Goal: Book appointment/travel/reservation

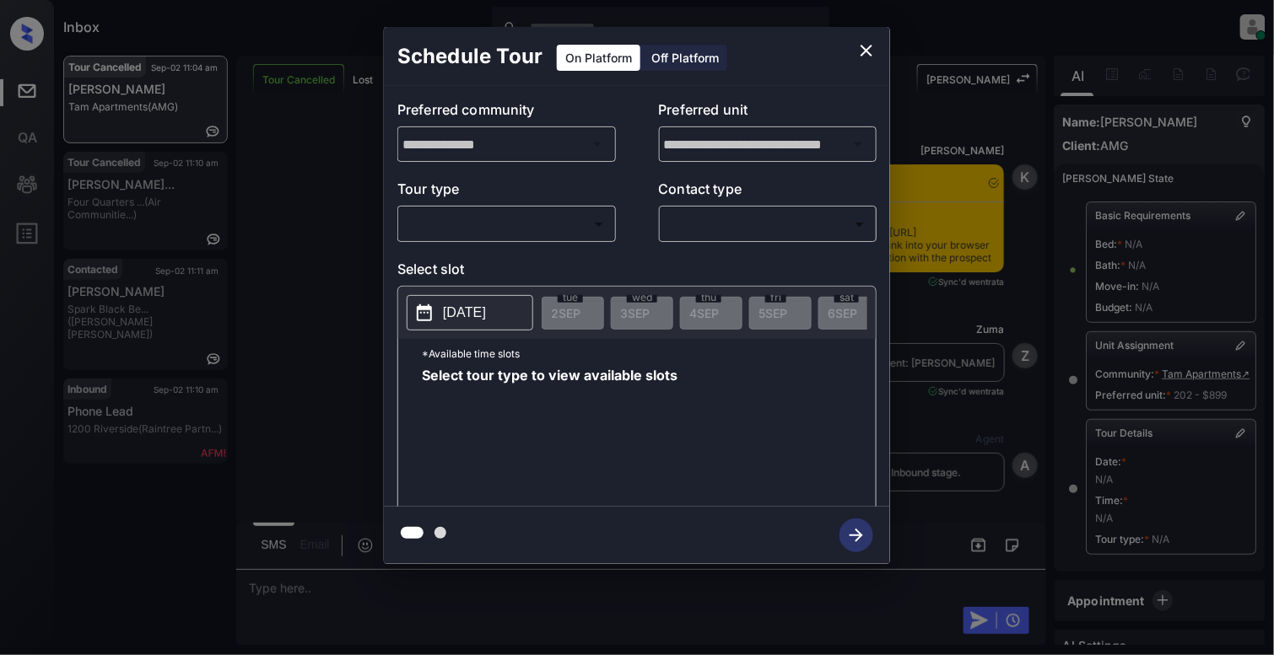
scroll to position [191, 0]
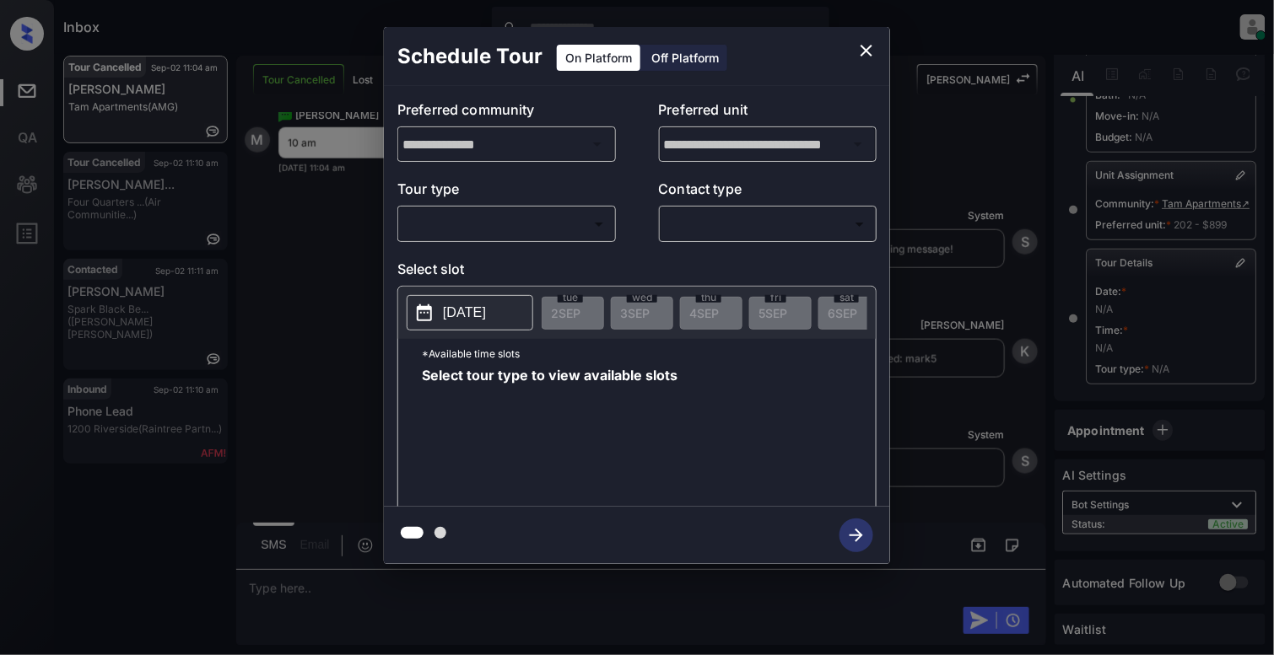
click at [479, 230] on body "Inbox Cynthia Montañez Online Set yourself offline Set yourself on break Profil…" at bounding box center [637, 327] width 1274 height 655
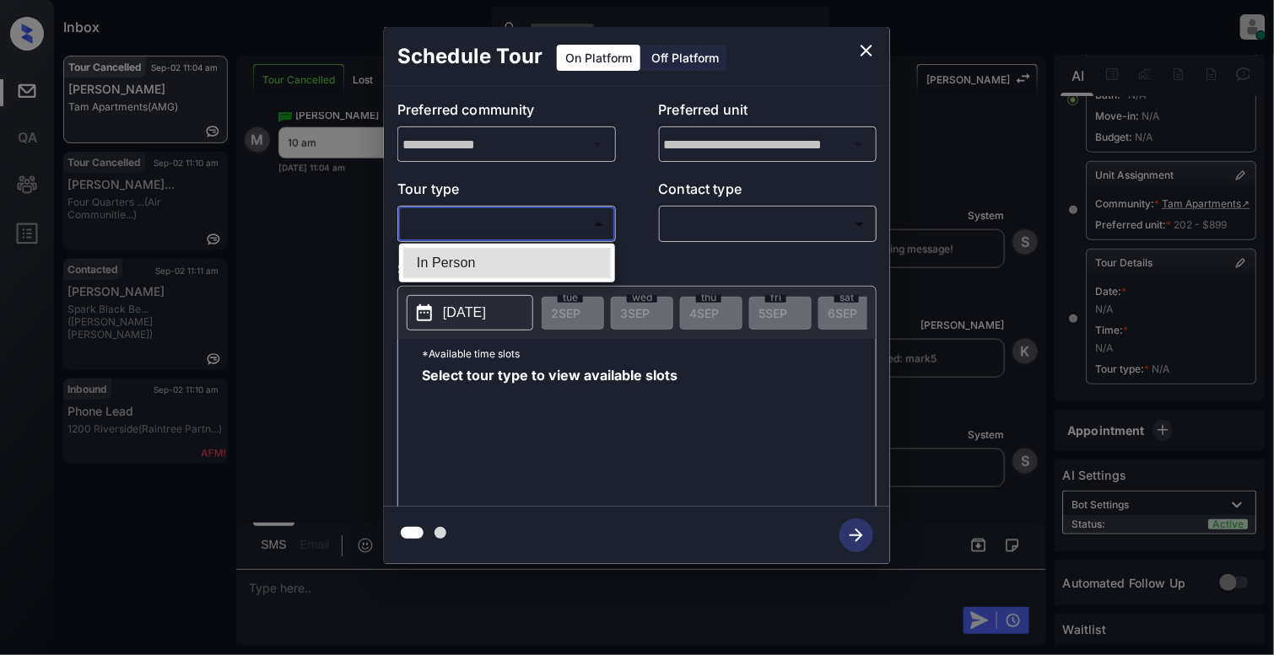
click at [473, 278] on li "In Person" at bounding box center [506, 263] width 207 height 30
type input "********"
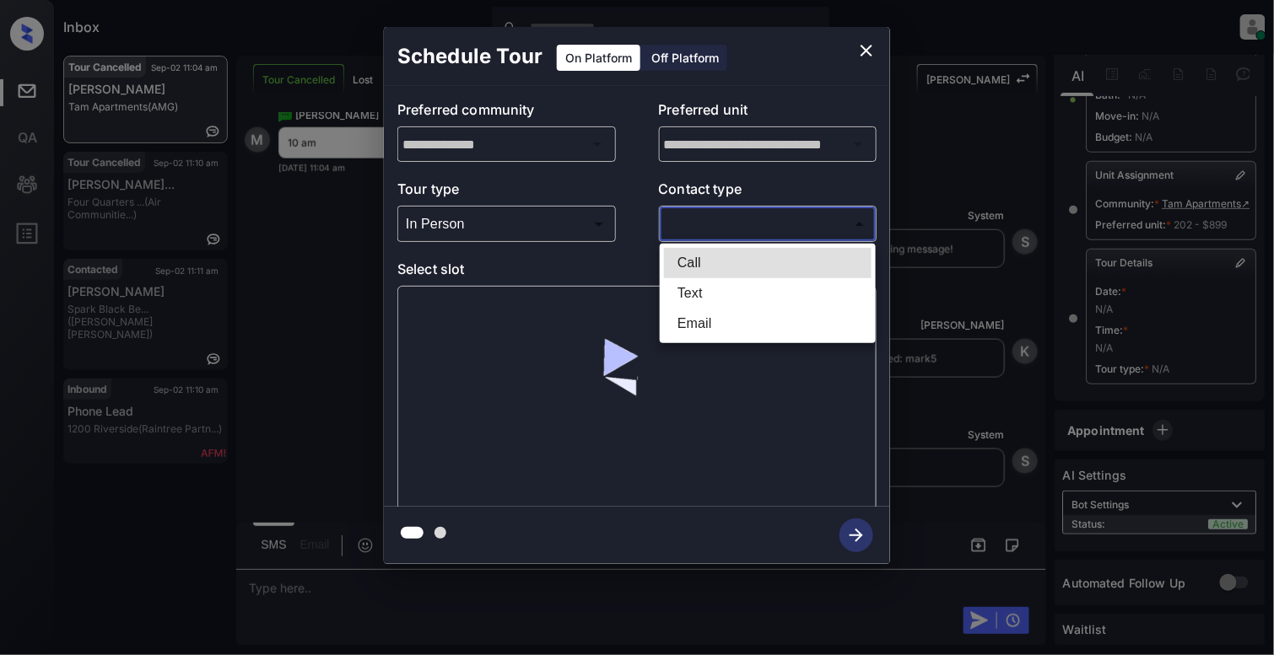
click at [751, 229] on body "Inbox Cynthia Montañez Online Set yourself offline Set yourself on break Profil…" at bounding box center [637, 327] width 1274 height 655
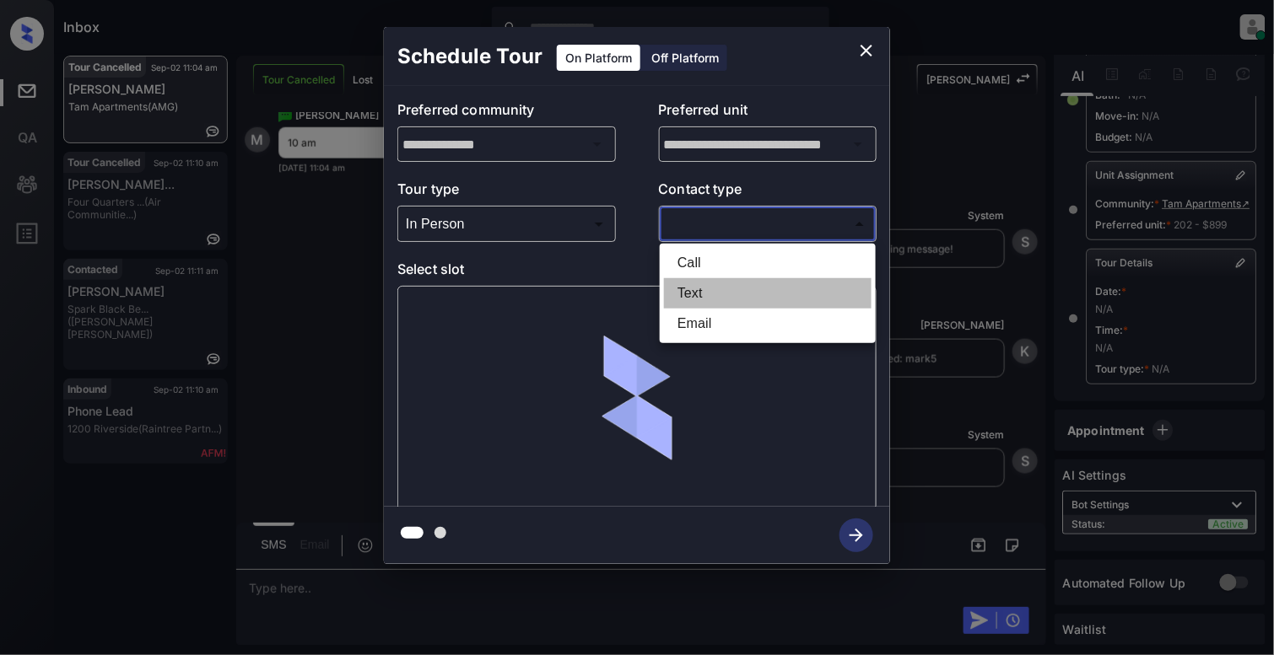
click at [723, 295] on li "Text" at bounding box center [767, 293] width 207 height 30
type input "****"
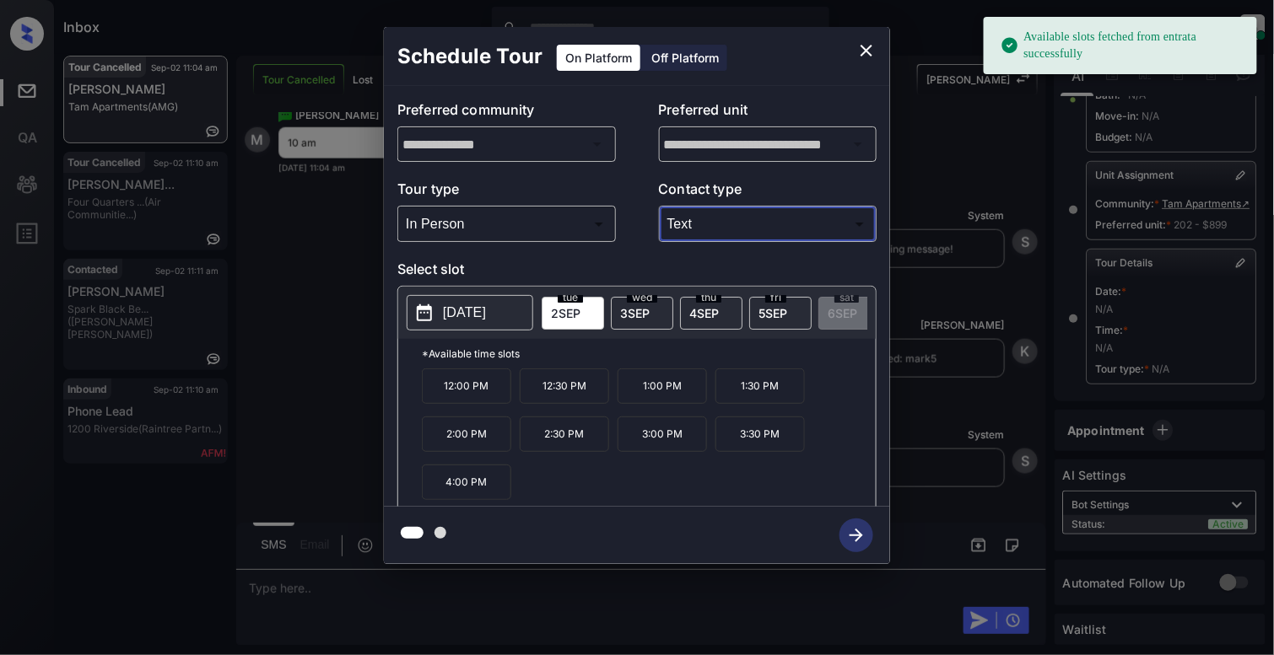
click at [457, 314] on p "[DATE]" at bounding box center [464, 313] width 43 height 20
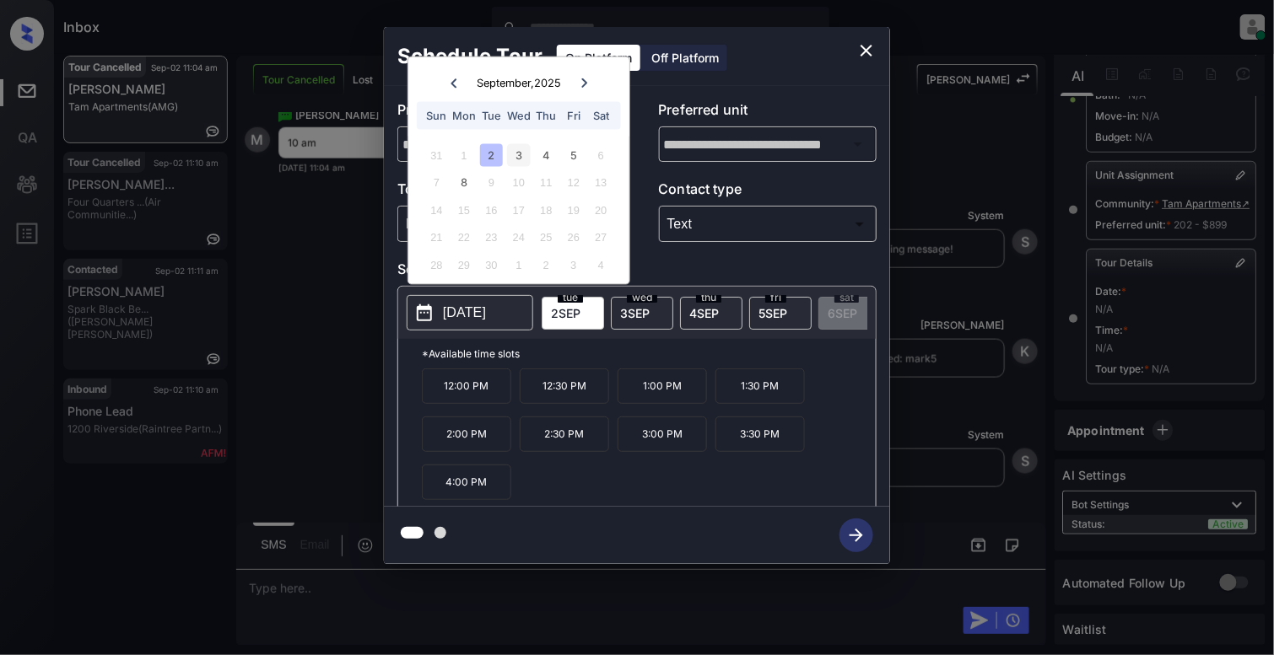
click at [516, 154] on div "3" at bounding box center [518, 154] width 23 height 23
click at [646, 404] on p "10:00 AM" at bounding box center [661, 386] width 89 height 35
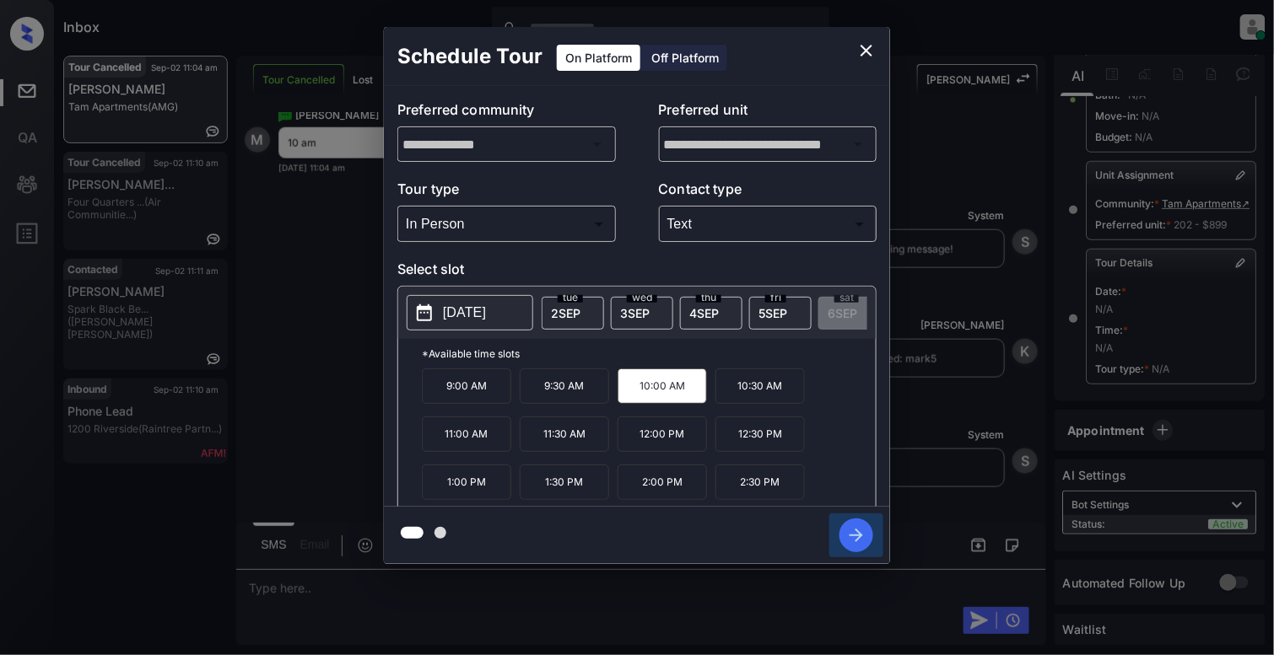
click at [845, 533] on icon "button" at bounding box center [856, 536] width 34 height 34
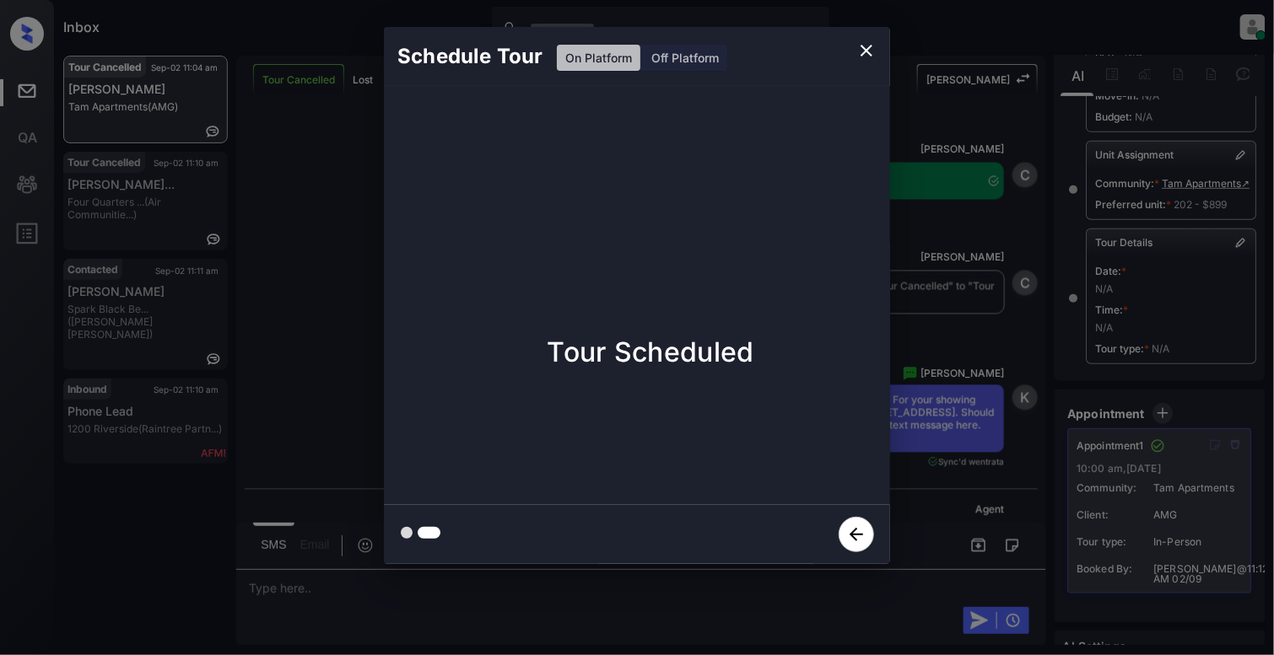
scroll to position [6897, 0]
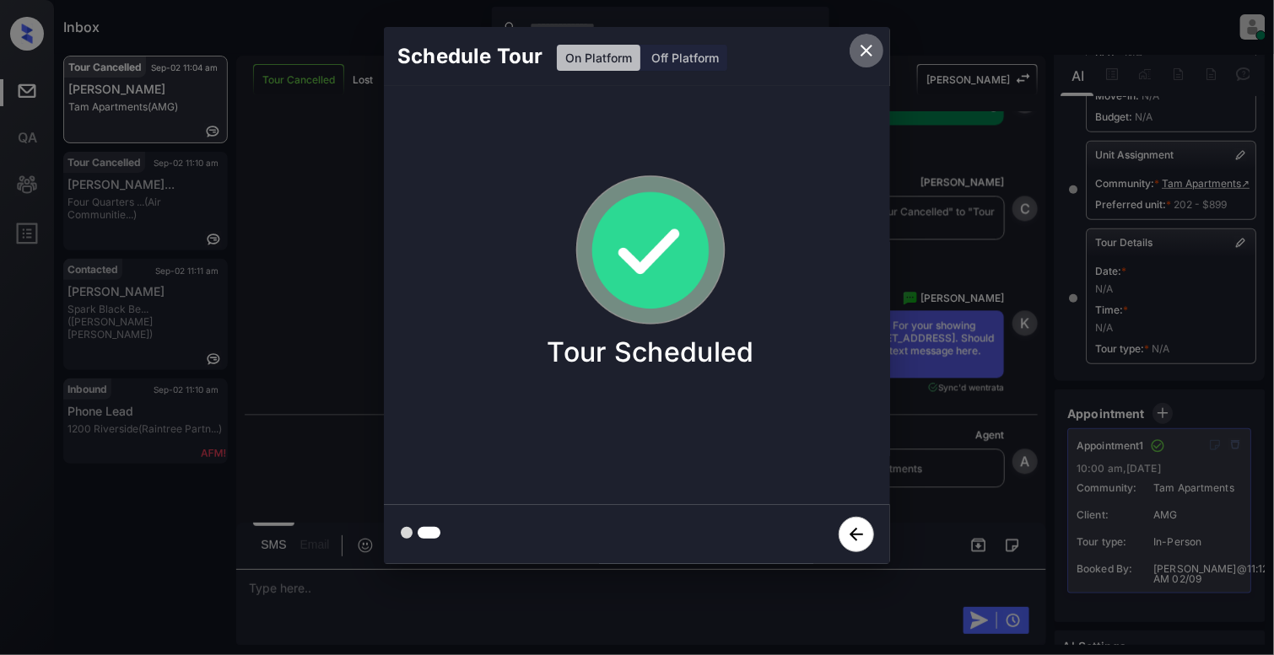
click at [861, 49] on icon "close" at bounding box center [866, 50] width 20 height 20
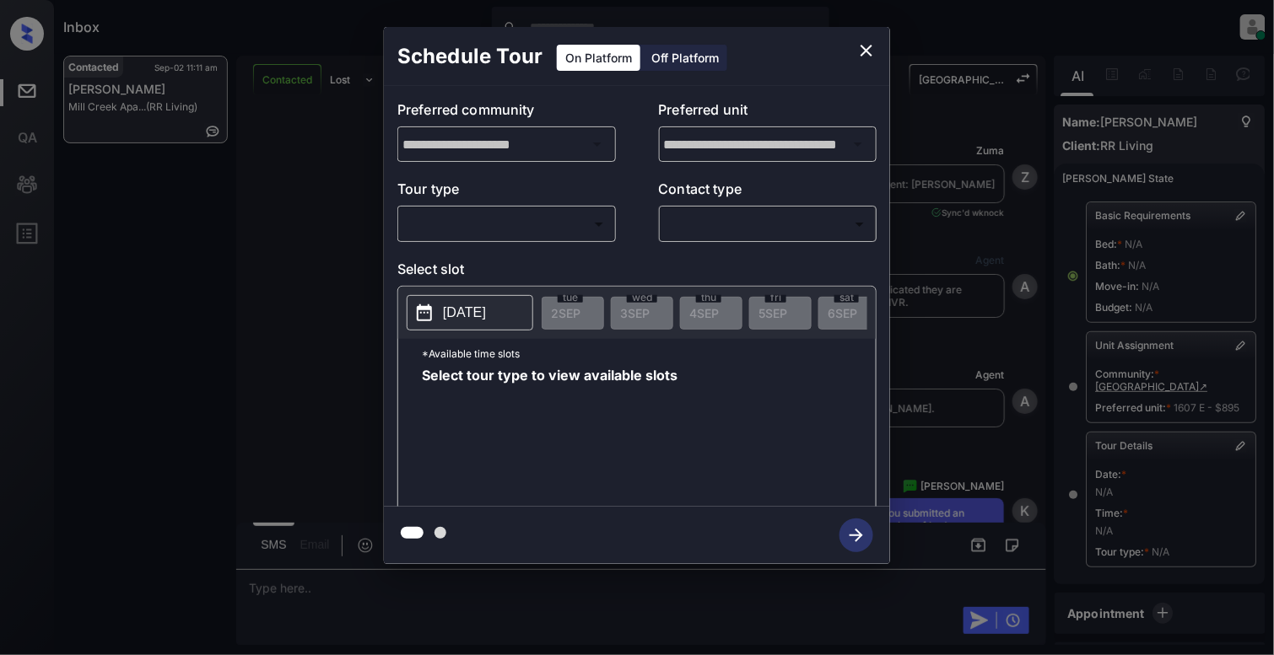
scroll to position [203, 0]
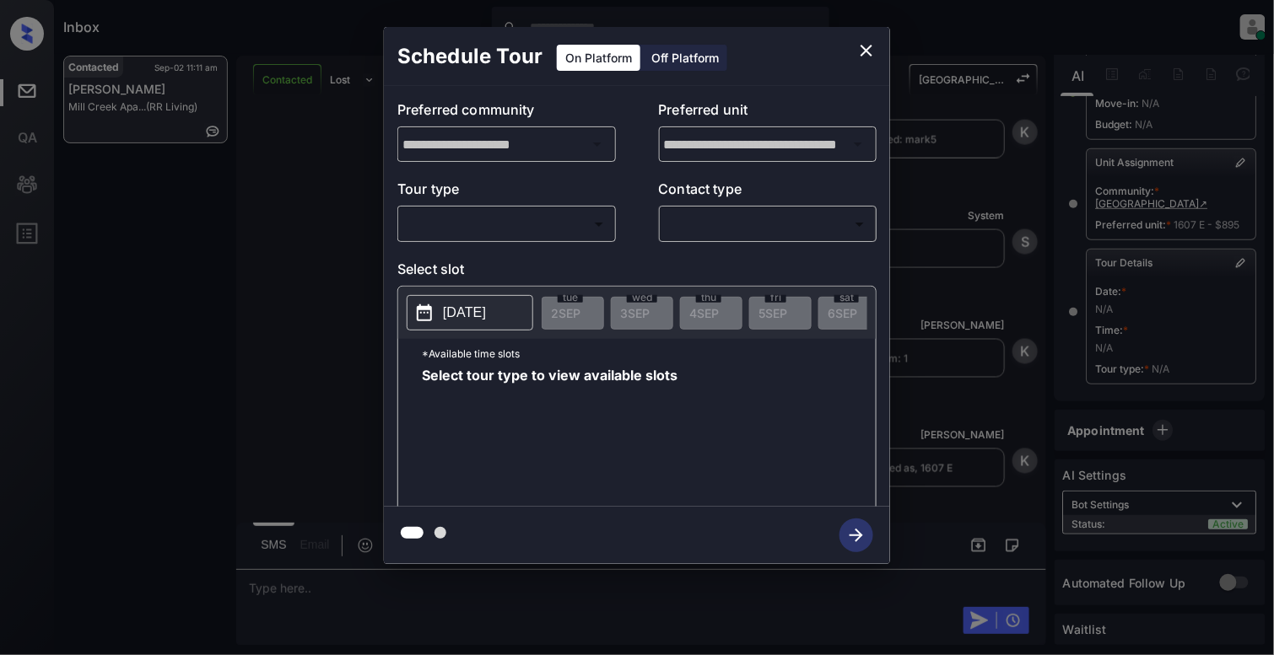
click at [578, 213] on body "Inbox Cynthia Montañez Online Set yourself offline Set yourself on break Profil…" at bounding box center [637, 327] width 1274 height 655
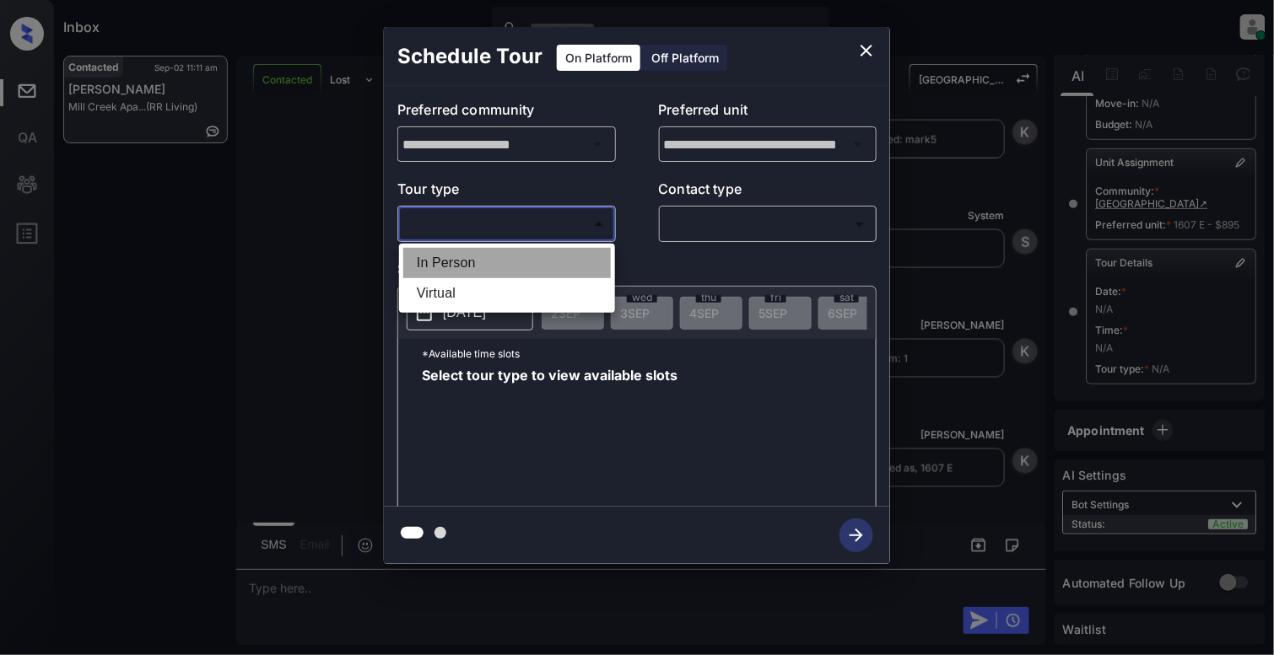
click at [488, 251] on li "In Person" at bounding box center [506, 263] width 207 height 30
type input "********"
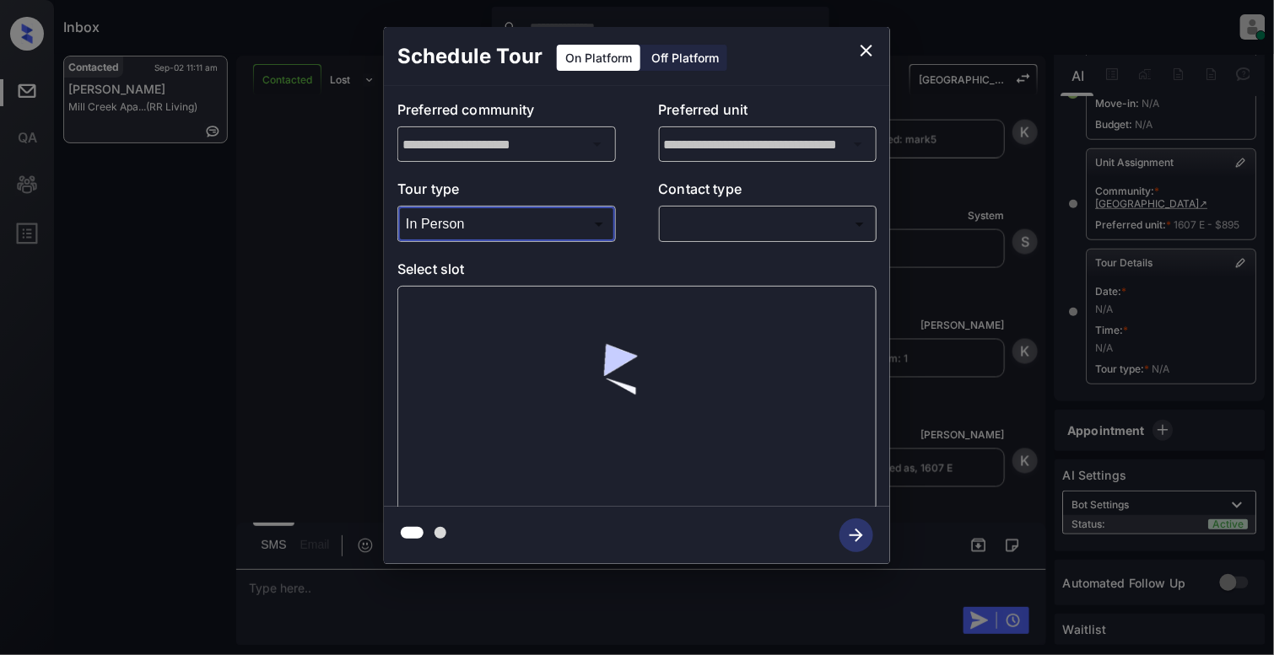
click at [813, 234] on body "Inbox Cynthia Montañez Online Set yourself offline Set yourself on break Profil…" at bounding box center [637, 327] width 1274 height 655
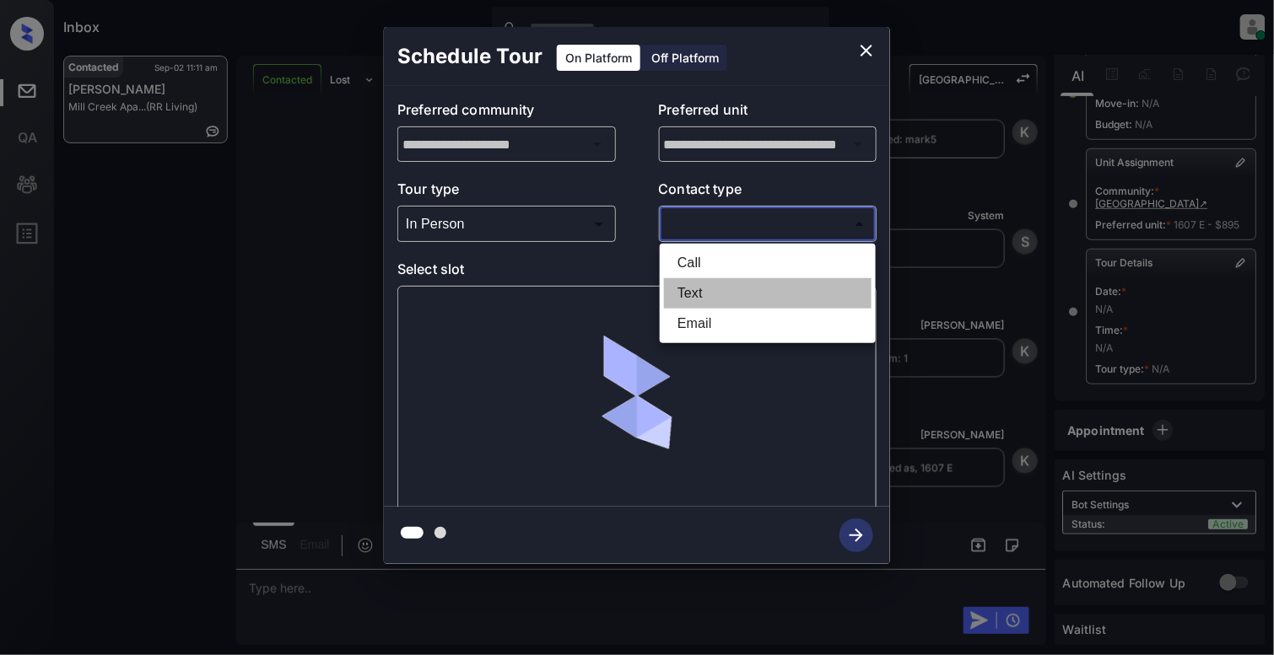
click at [714, 292] on li "Text" at bounding box center [767, 293] width 207 height 30
type input "****"
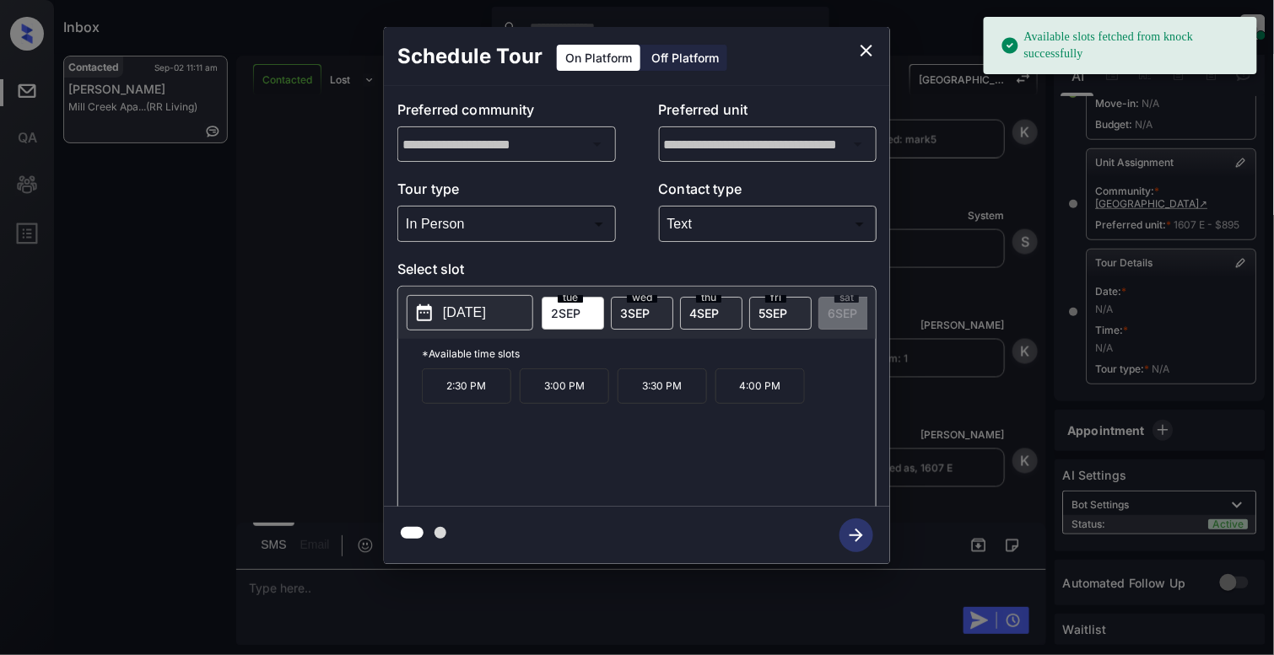
click at [466, 326] on button "[DATE]" at bounding box center [470, 312] width 127 height 35
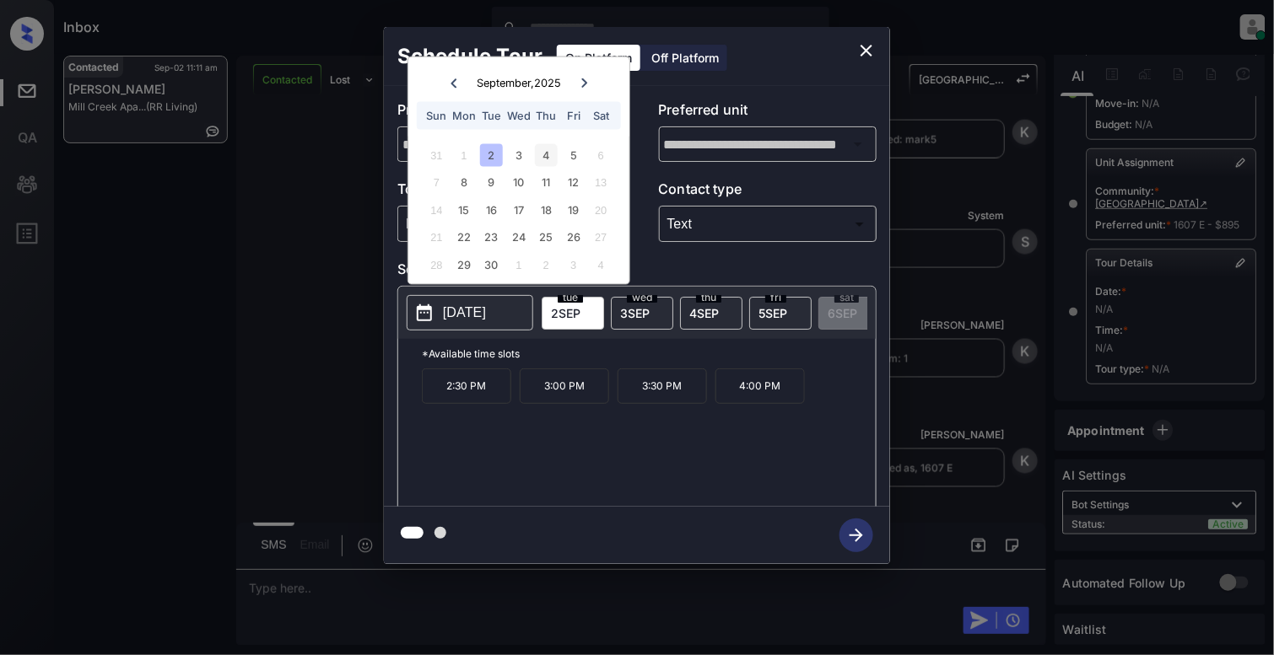
click at [550, 155] on div "4" at bounding box center [546, 154] width 23 height 23
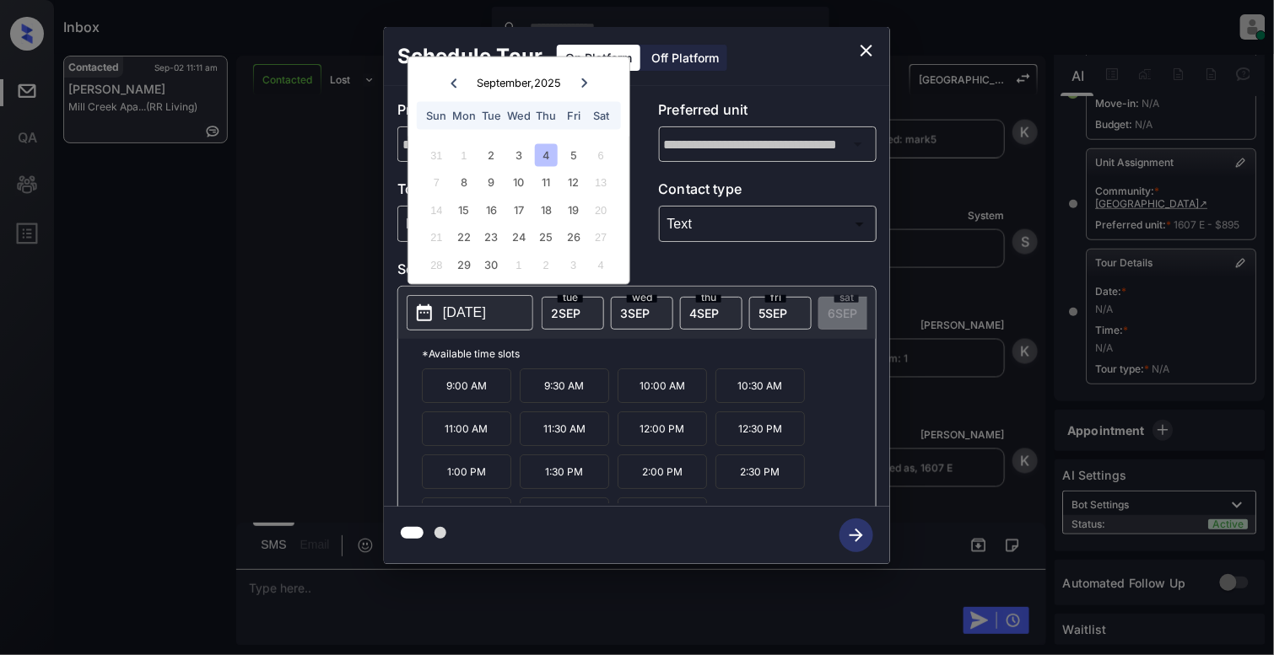
click at [550, 446] on p "11:30 AM" at bounding box center [564, 429] width 89 height 35
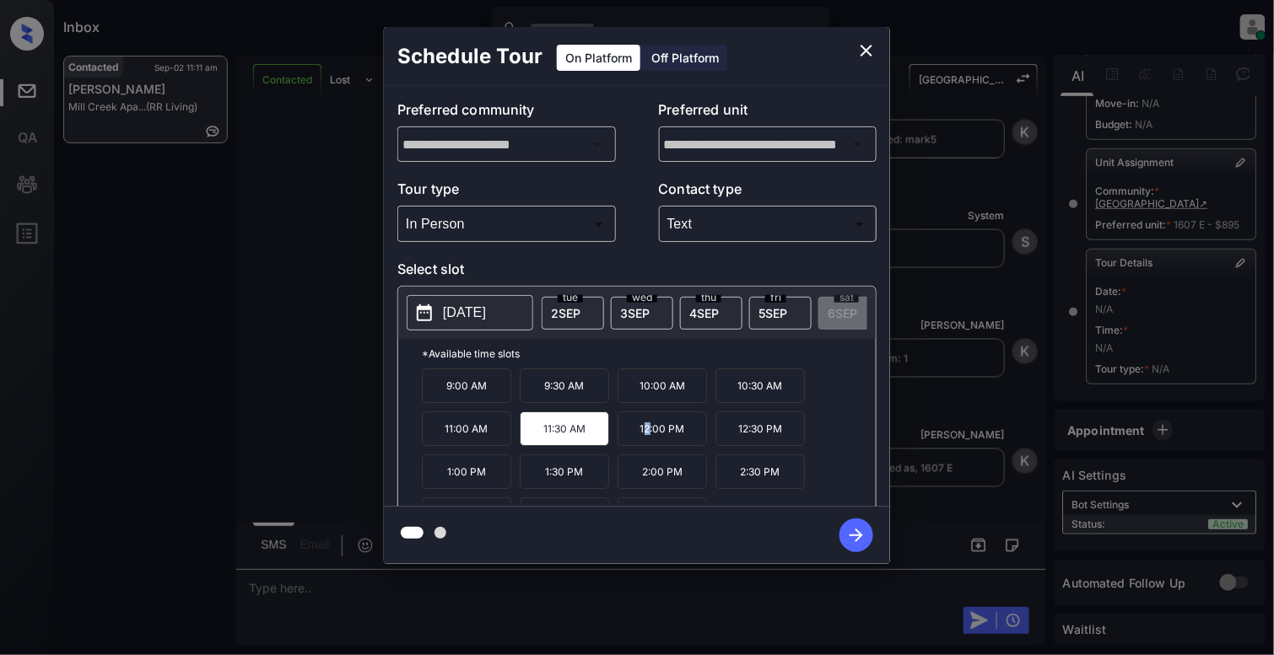
click at [648, 436] on p "12:00 PM" at bounding box center [661, 429] width 89 height 35
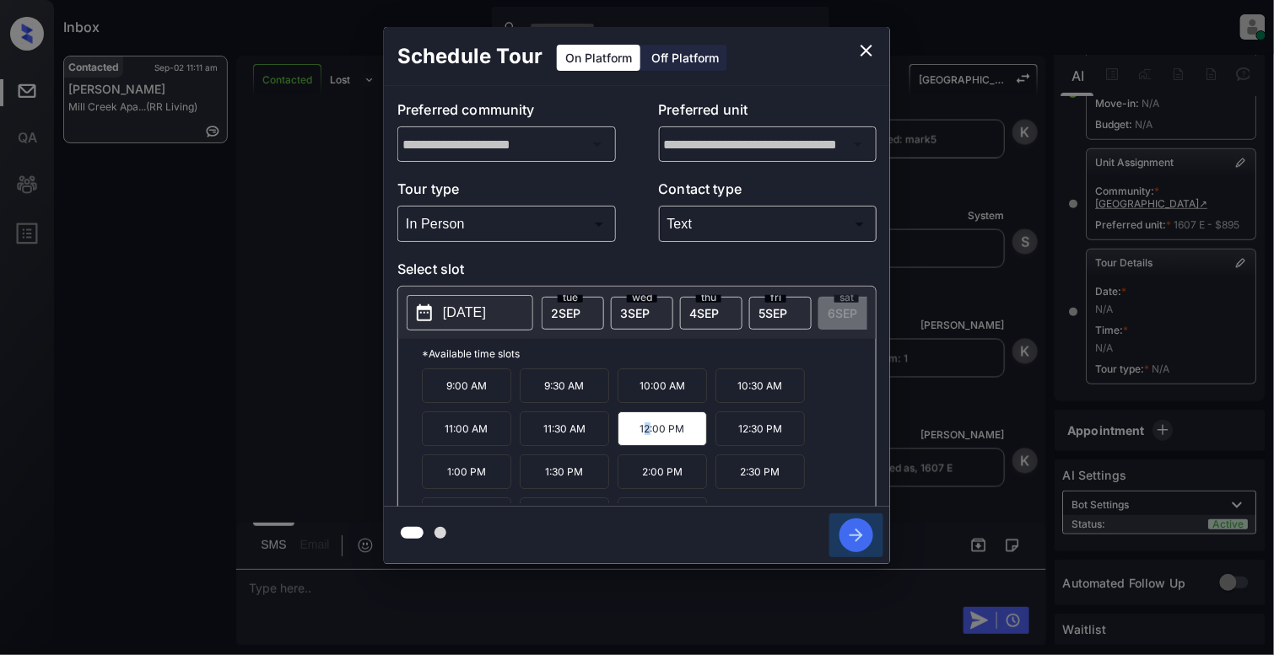
click at [860, 527] on icon "button" at bounding box center [856, 536] width 34 height 34
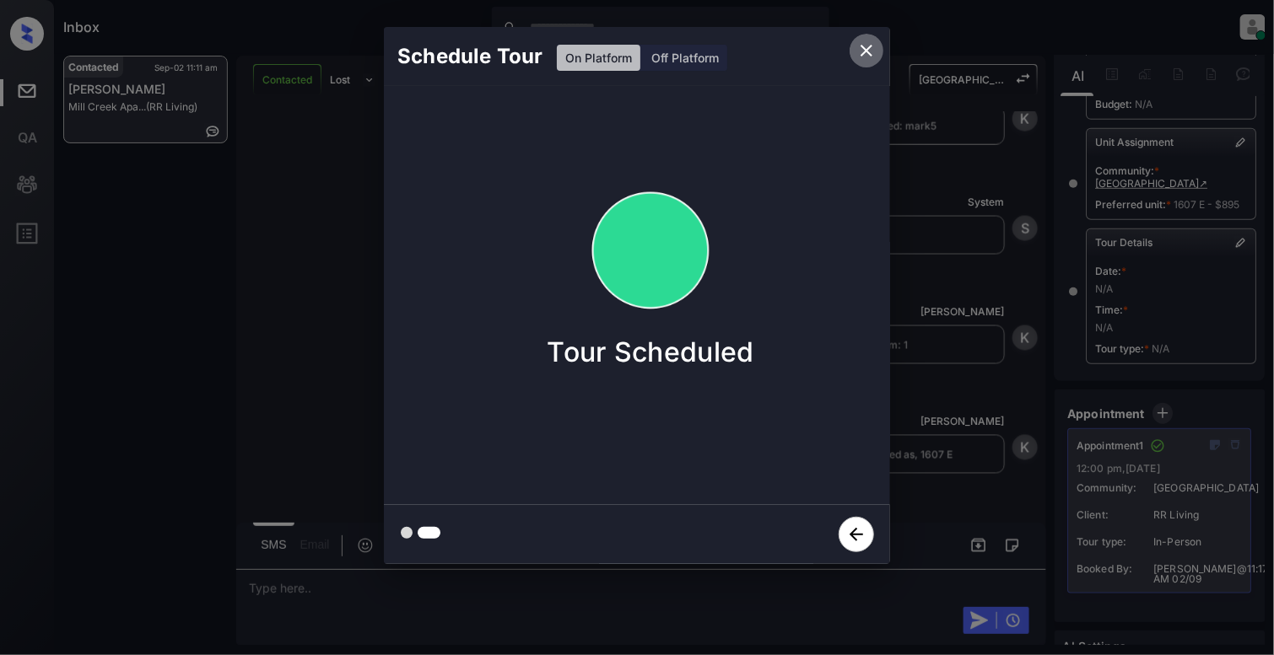
click at [871, 45] on icon "close" at bounding box center [866, 50] width 20 height 20
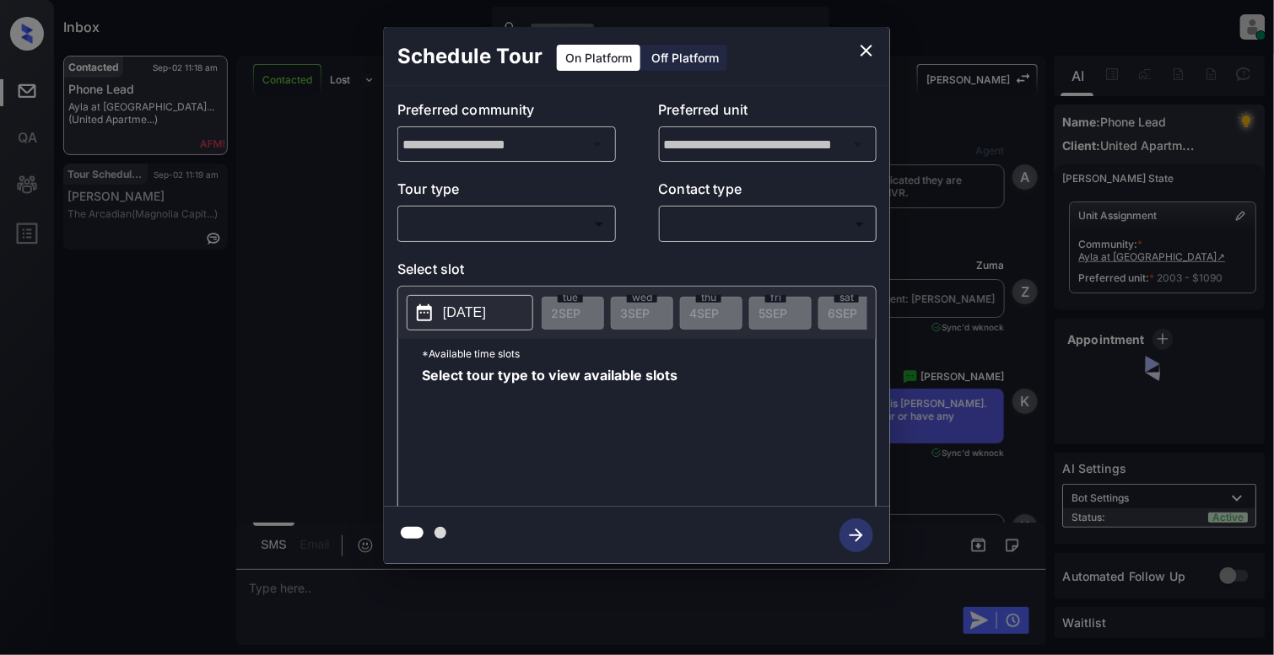
scroll to position [2383, 0]
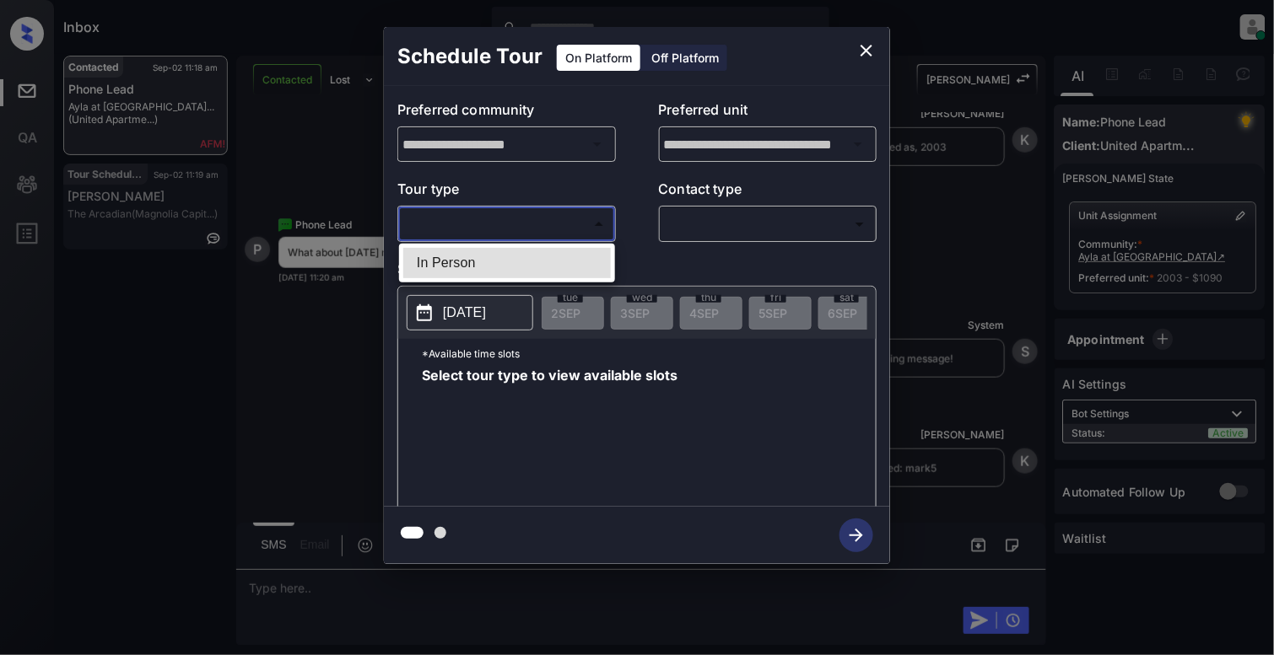
click at [483, 230] on body "Inbox Cynthia Montañez Online Set yourself offline Set yourself on break Profil…" at bounding box center [637, 327] width 1274 height 655
click at [500, 229] on div at bounding box center [637, 327] width 1274 height 655
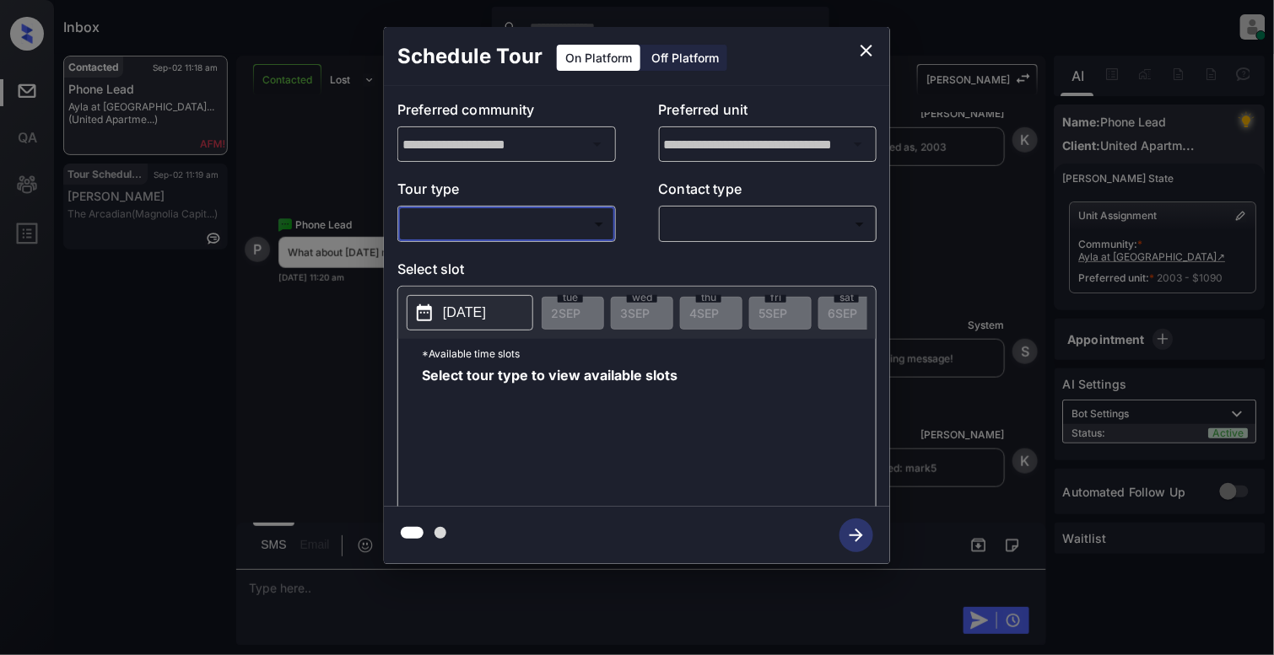
click at [469, 234] on body "Inbox Cynthia Montañez Online Set yourself offline Set yourself on break Profil…" at bounding box center [637, 327] width 1274 height 655
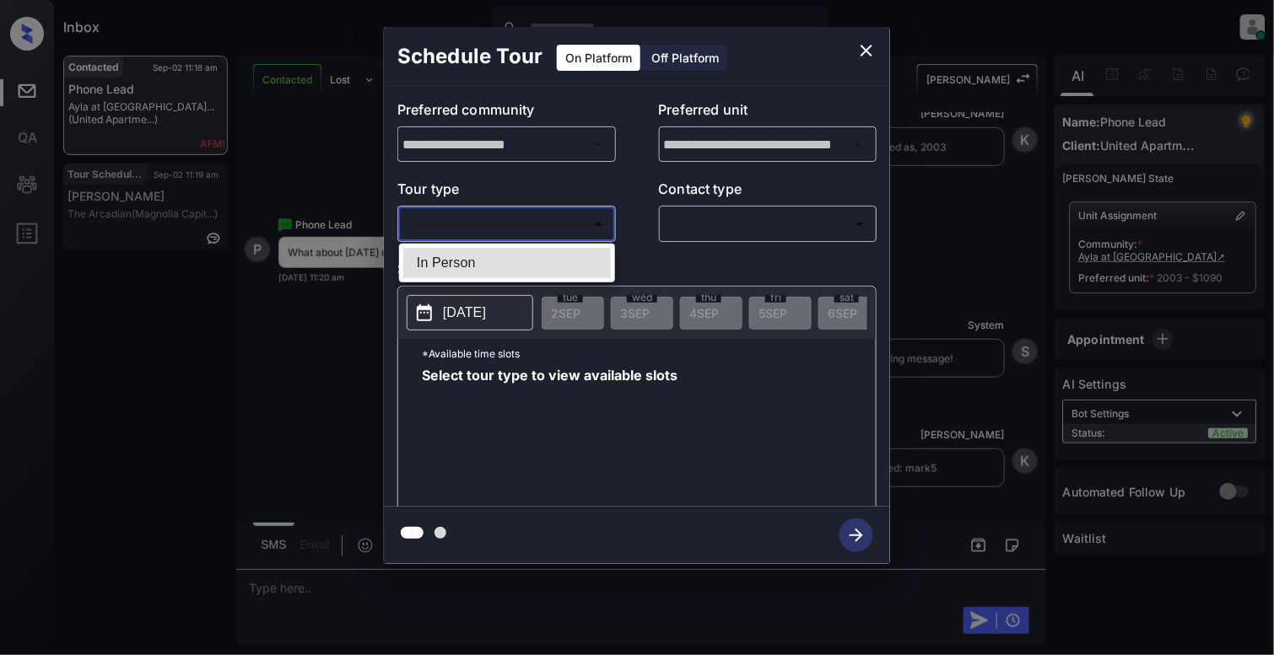
click at [463, 263] on li "In Person" at bounding box center [506, 263] width 207 height 30
type input "********"
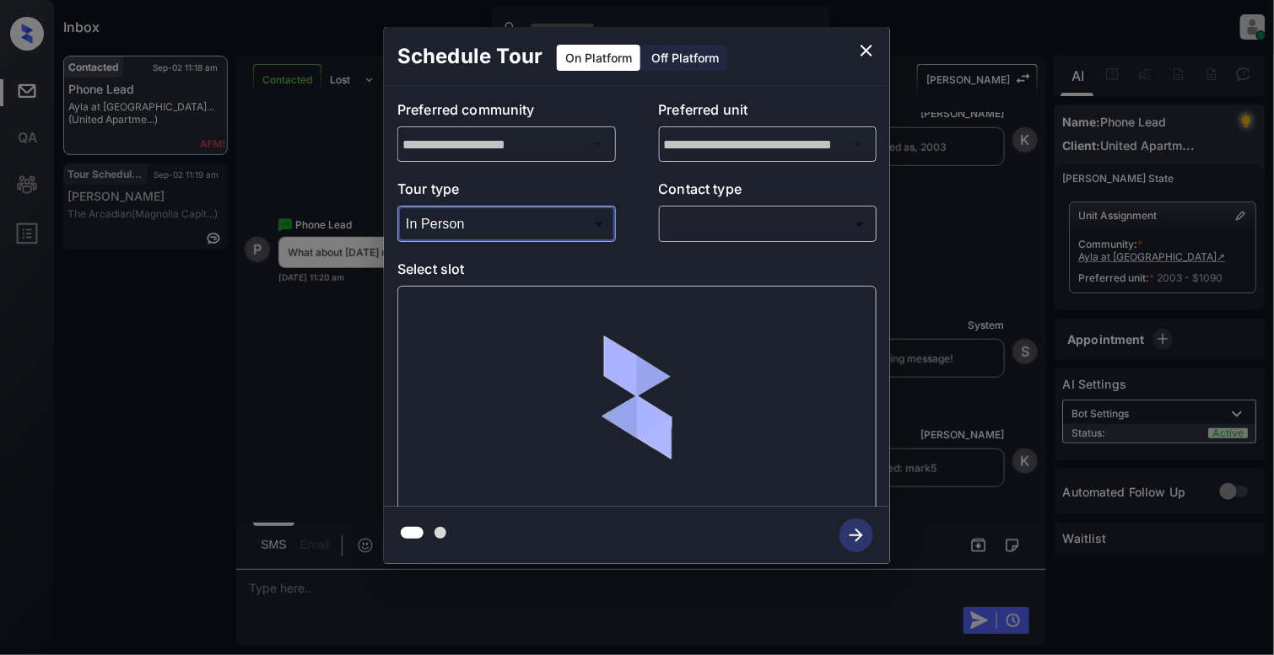
click at [751, 227] on body "Inbox Cynthia Montañez Online Set yourself offline Set yourself on break Profil…" at bounding box center [637, 327] width 1274 height 655
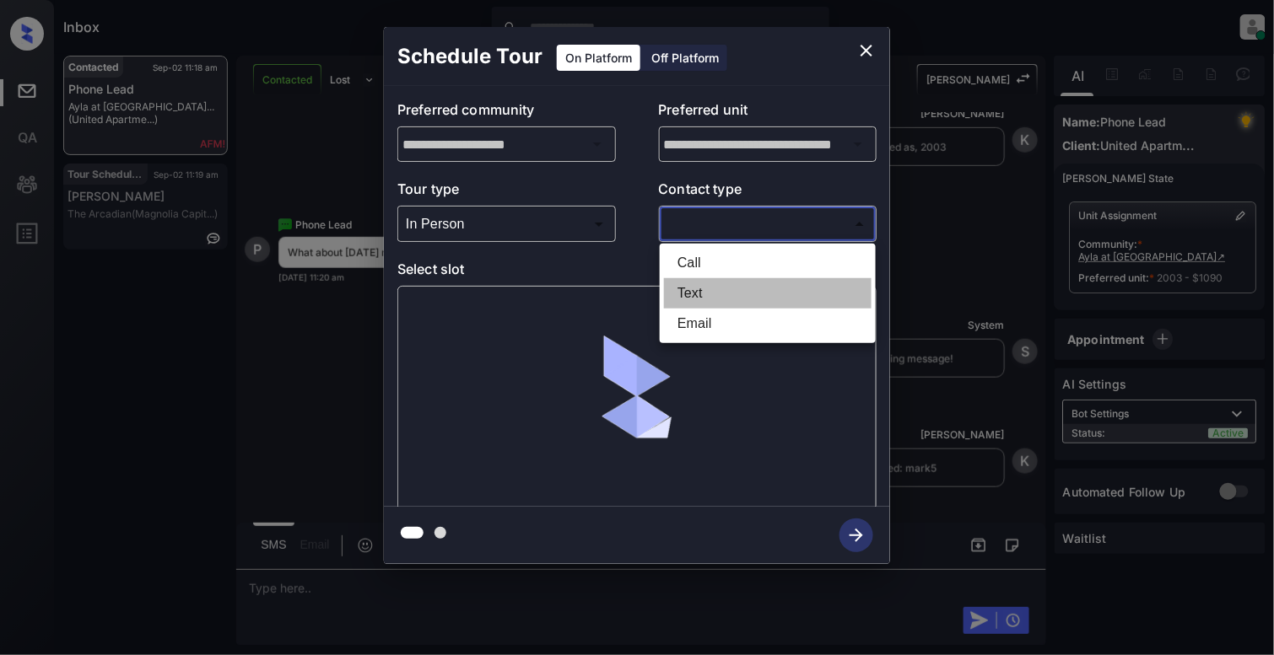
click at [712, 298] on li "Text" at bounding box center [767, 293] width 207 height 30
type input "****"
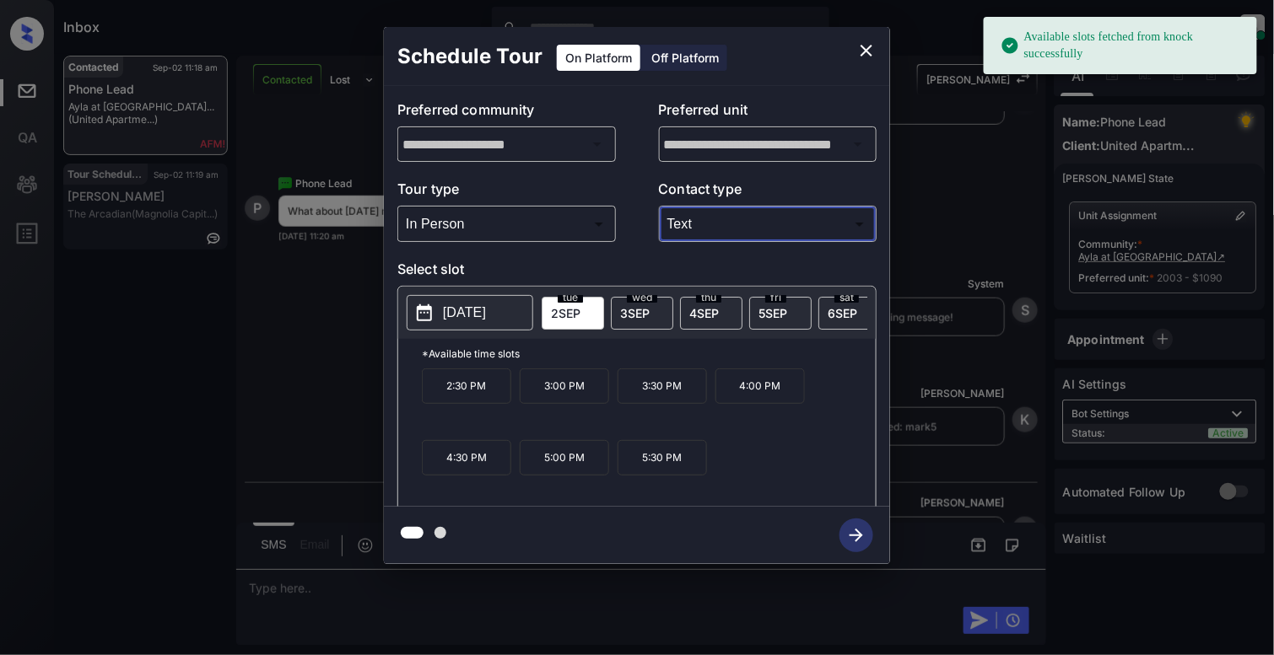
scroll to position [2603, 0]
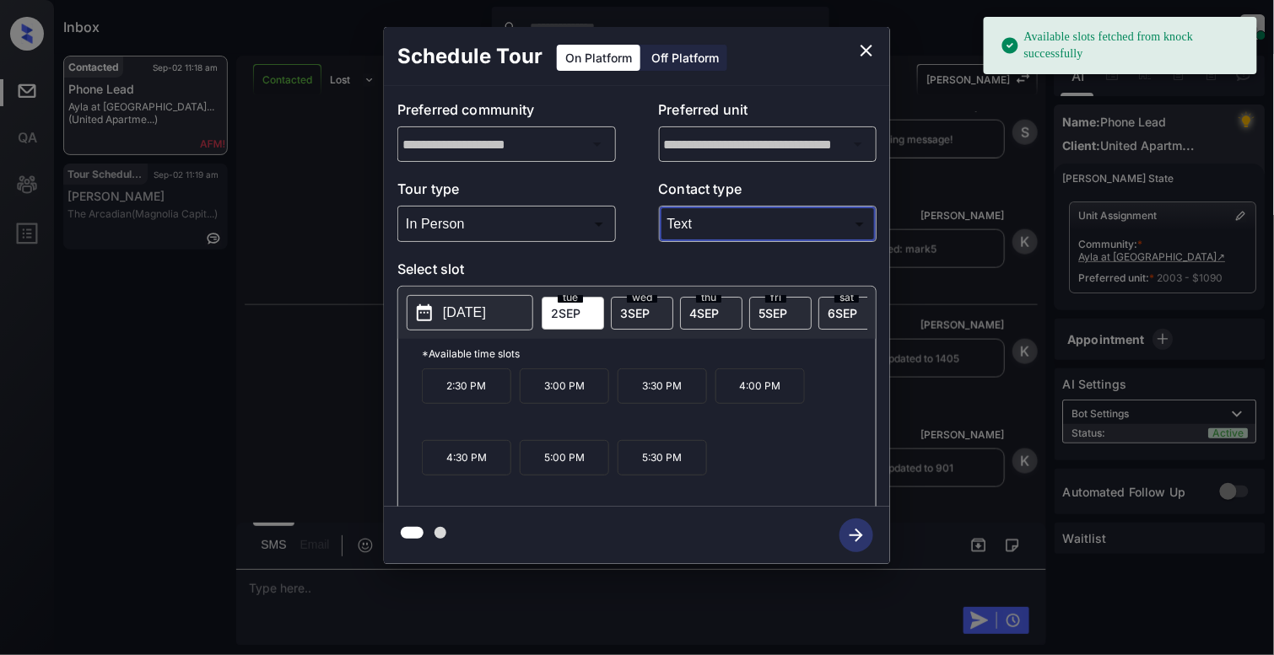
click at [484, 319] on p "[DATE]" at bounding box center [464, 313] width 43 height 20
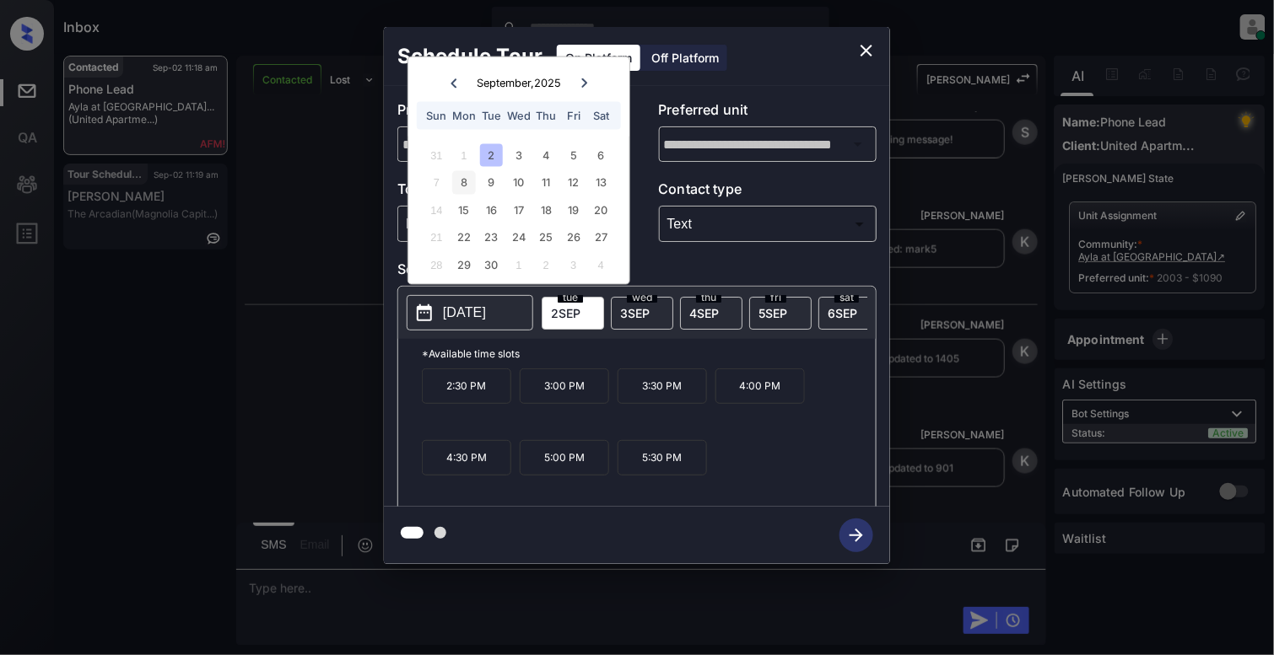
click at [462, 182] on div "8" at bounding box center [463, 182] width 23 height 23
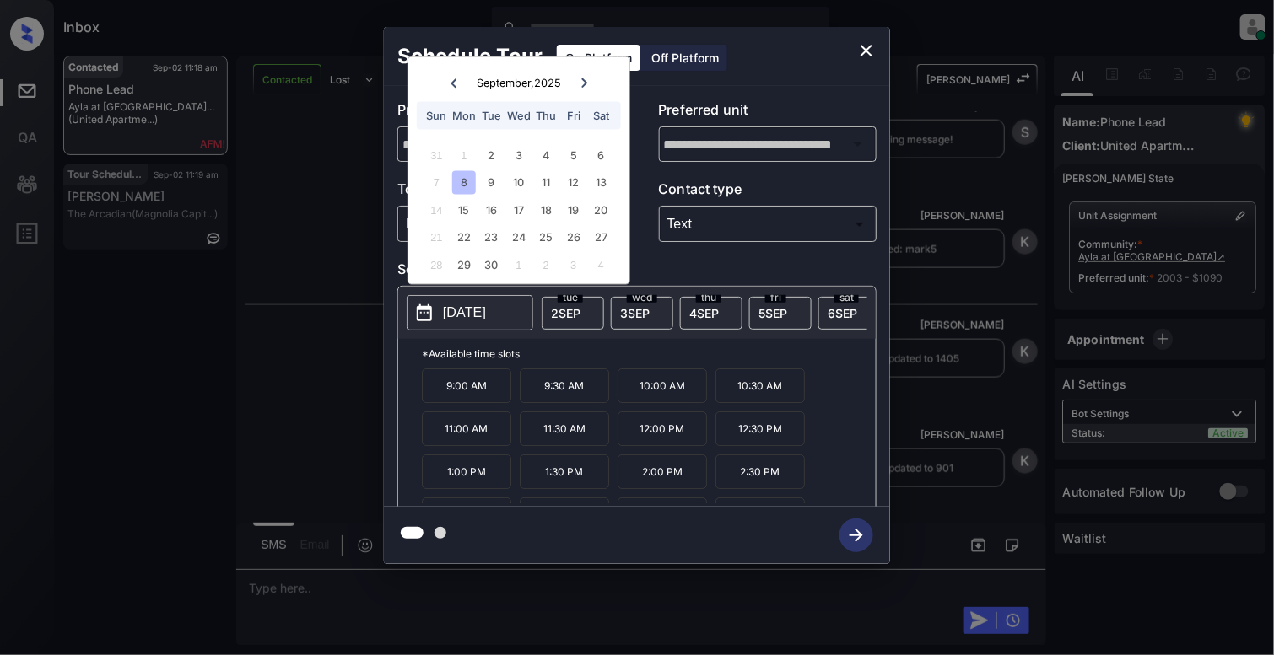
click at [861, 51] on icon "close" at bounding box center [866, 50] width 20 height 20
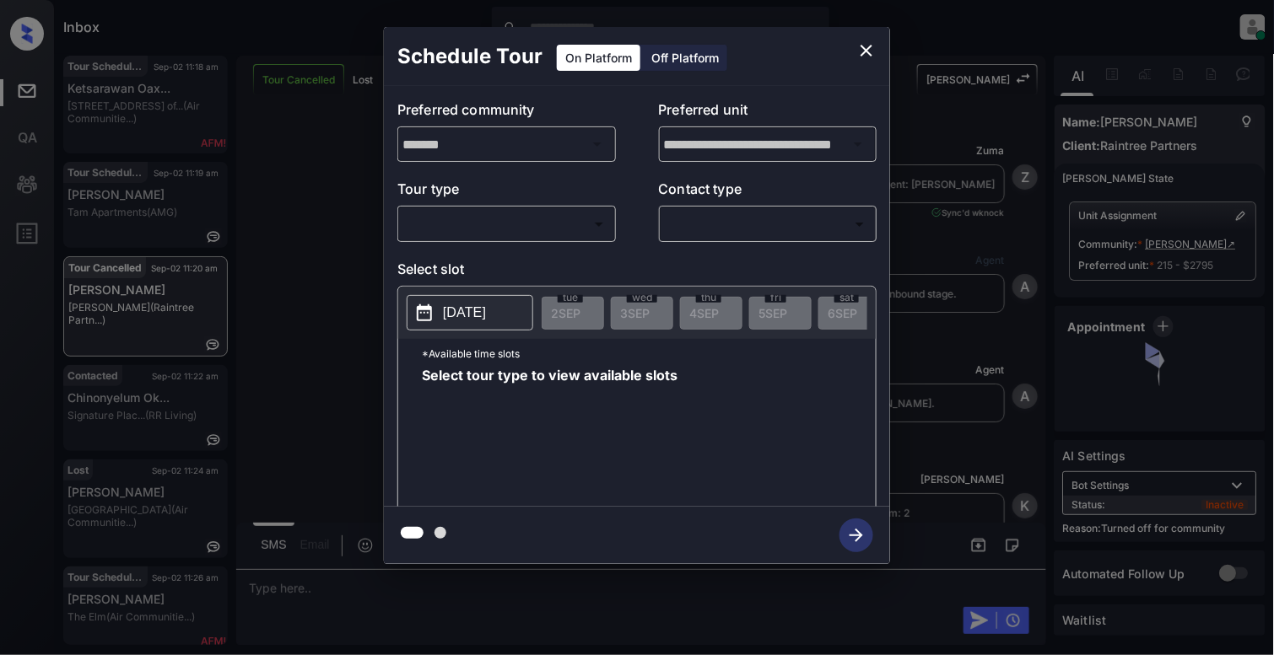
scroll to position [4218, 0]
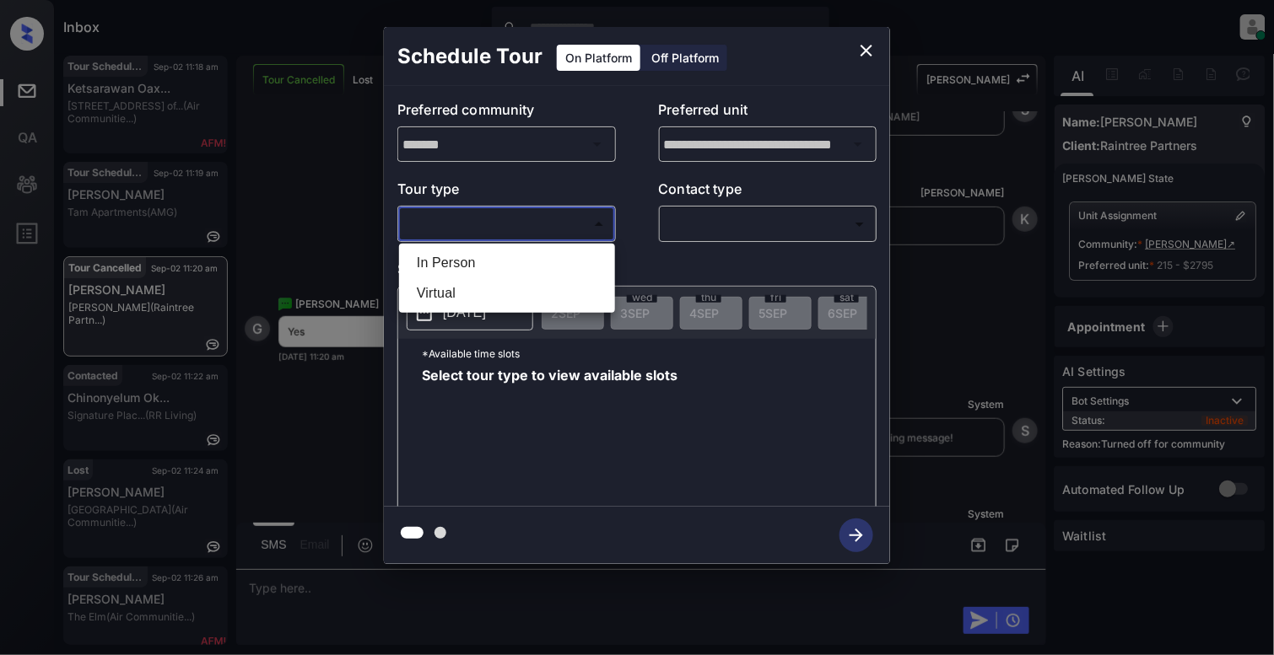
click at [422, 218] on body "Inbox [PERSON_NAME] Online Set yourself offline Set yourself on break Profile S…" at bounding box center [637, 327] width 1274 height 655
drag, startPoint x: 487, startPoint y: 260, endPoint x: 642, endPoint y: 230, distance: 158.0
click at [489, 261] on li "In Person" at bounding box center [506, 263] width 207 height 30
type input "********"
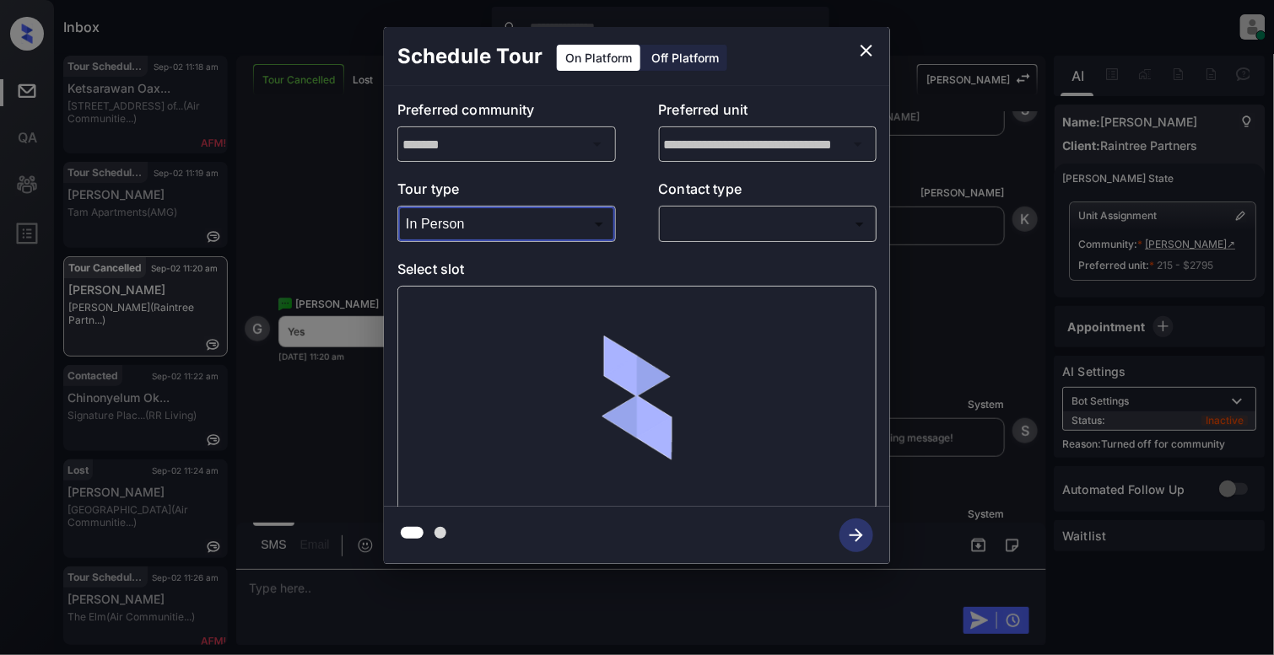
click at [740, 236] on body "Inbox [PERSON_NAME] Online Set yourself offline Set yourself on break Profile S…" at bounding box center [637, 327] width 1274 height 655
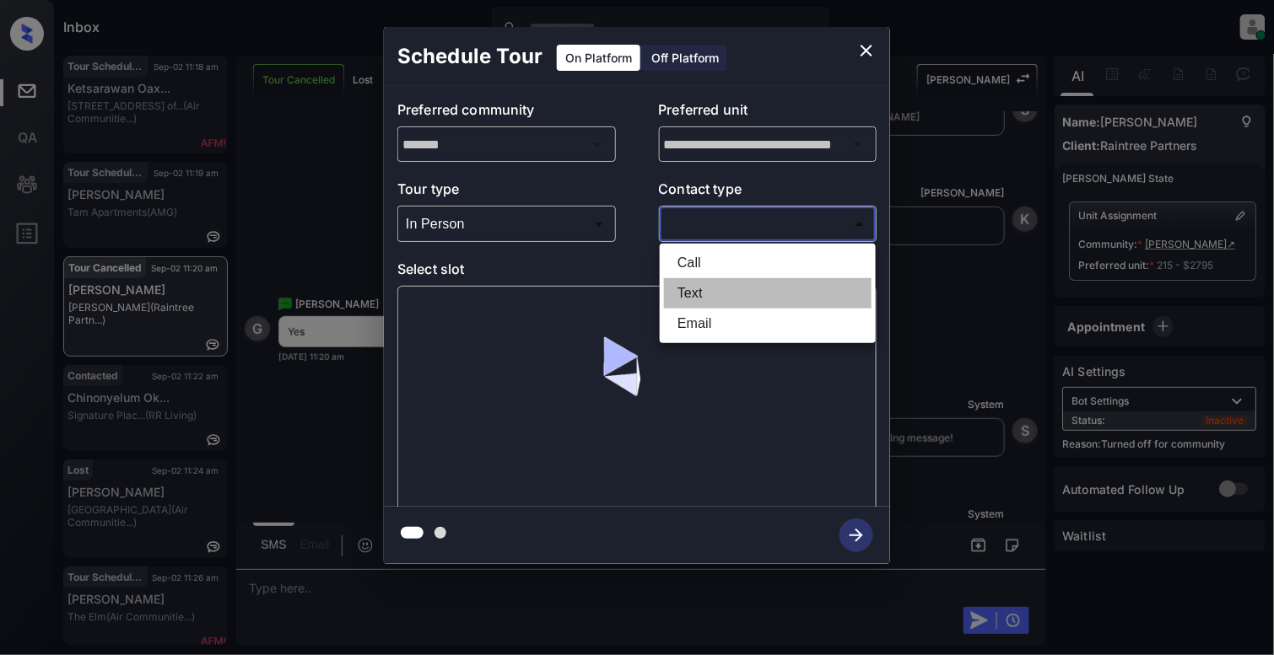
click at [725, 291] on li "Text" at bounding box center [767, 293] width 207 height 30
type input "****"
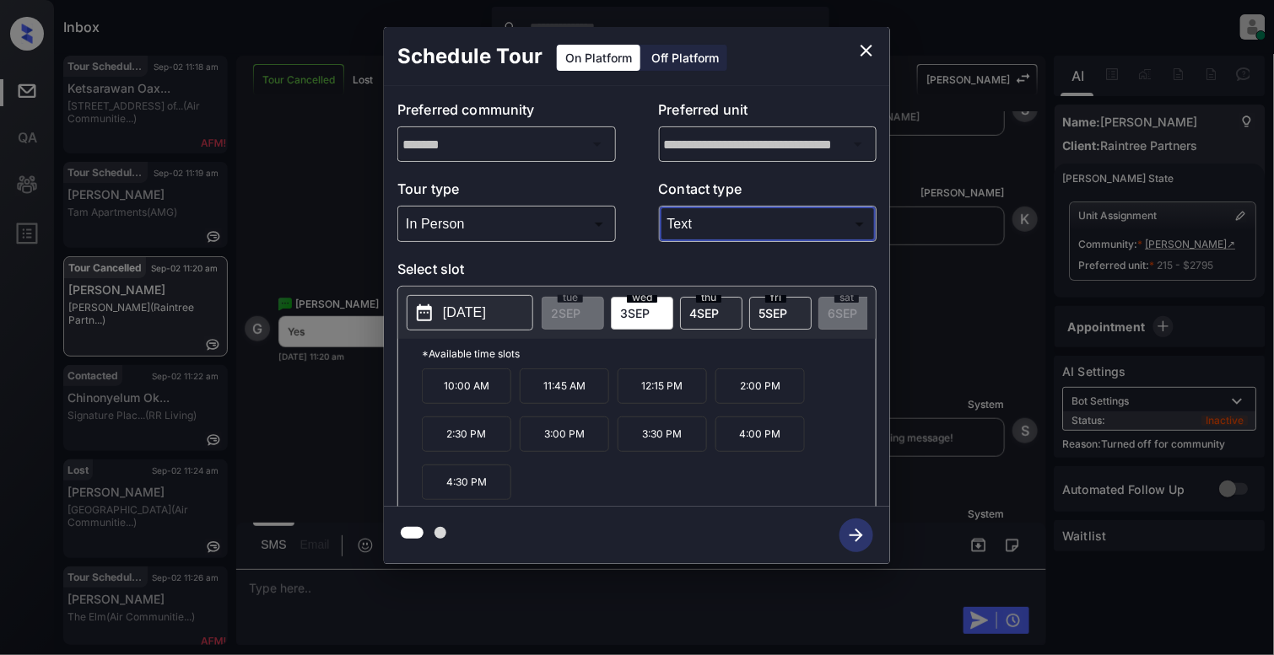
click at [574, 398] on p "11:45 AM" at bounding box center [564, 386] width 89 height 35
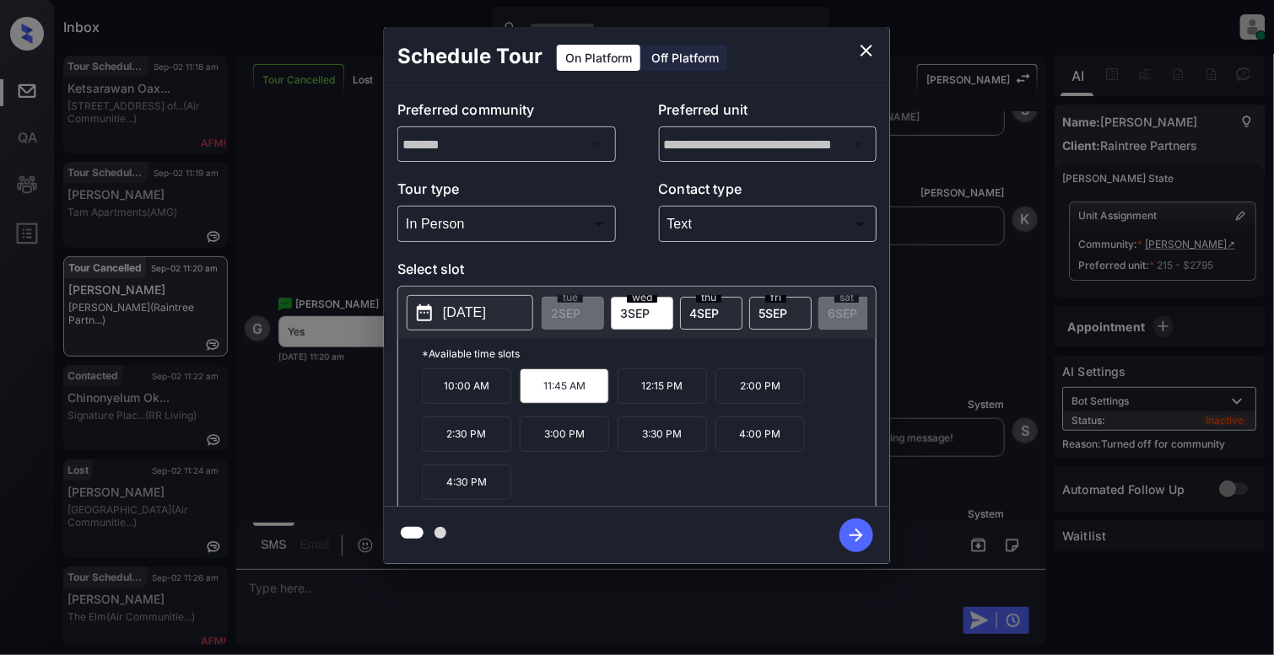
click at [854, 525] on icon "button" at bounding box center [856, 536] width 34 height 34
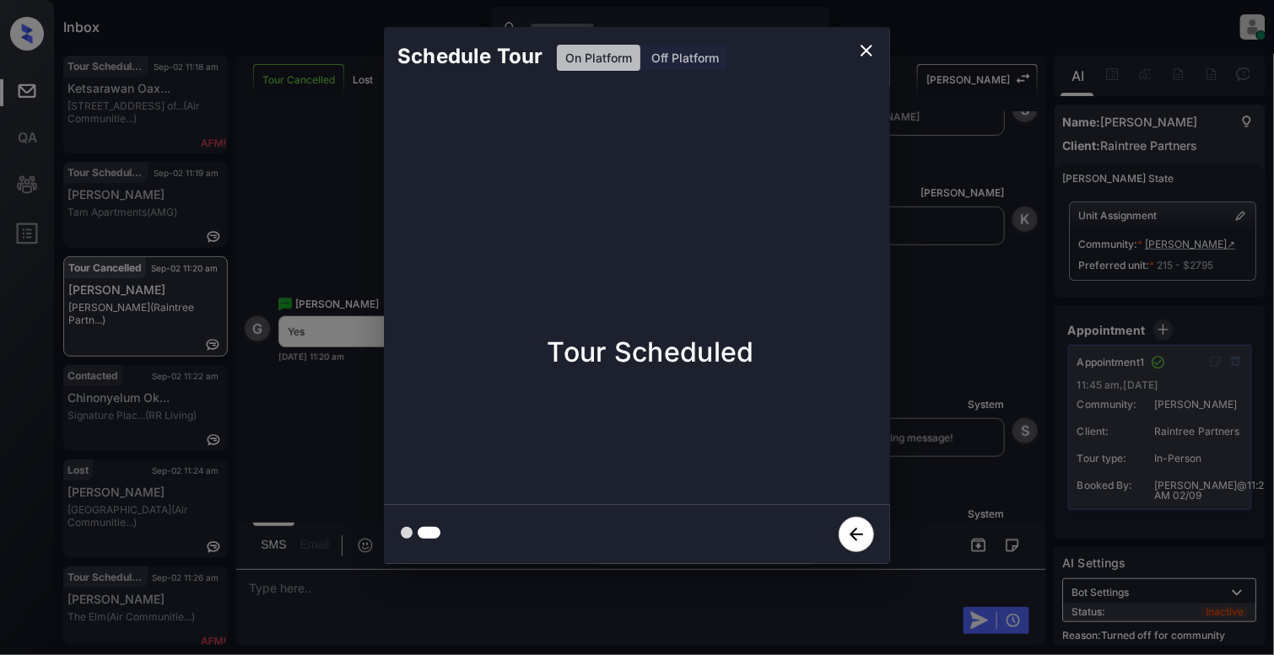
click at [868, 47] on icon "close" at bounding box center [866, 50] width 20 height 20
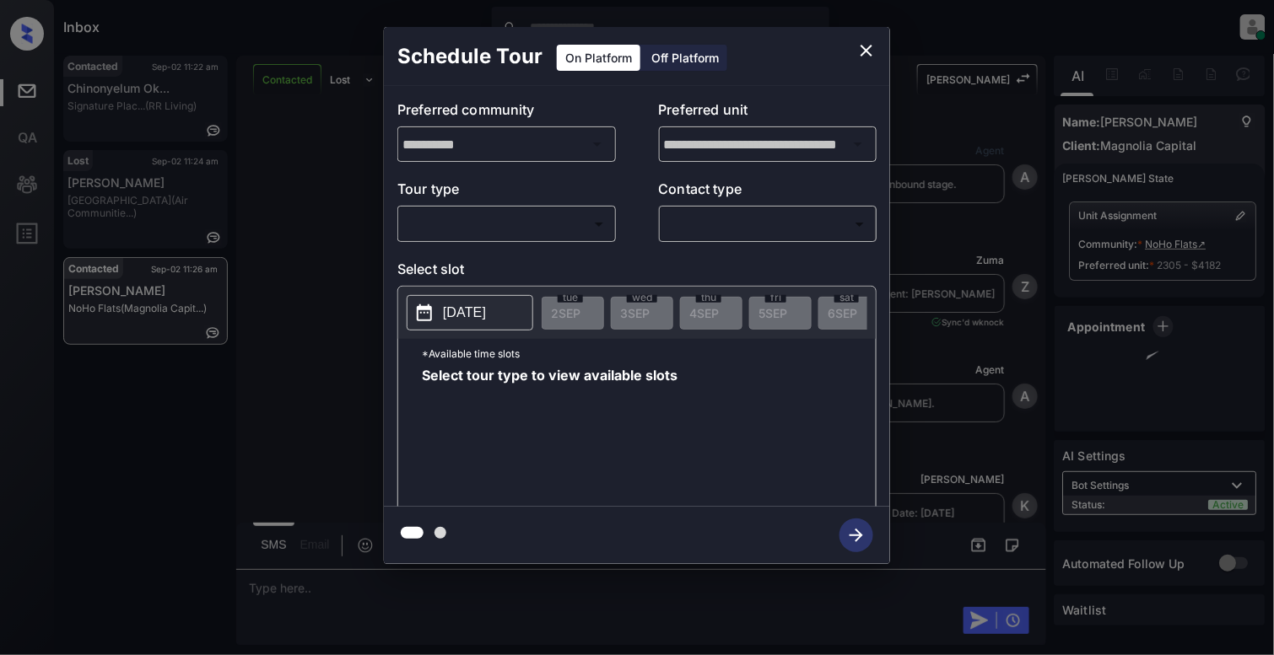
scroll to position [2426, 0]
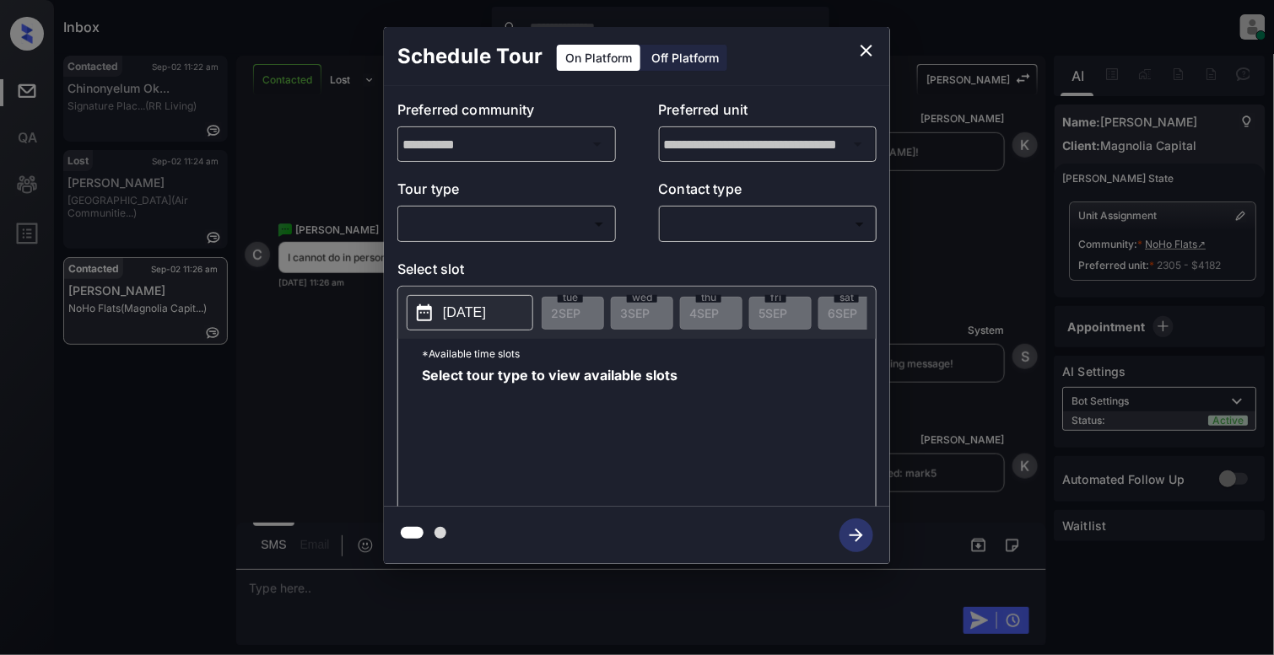
click at [497, 226] on body "Inbox [PERSON_NAME] Online Set yourself offline Set yourself on break Profile S…" at bounding box center [637, 327] width 1274 height 655
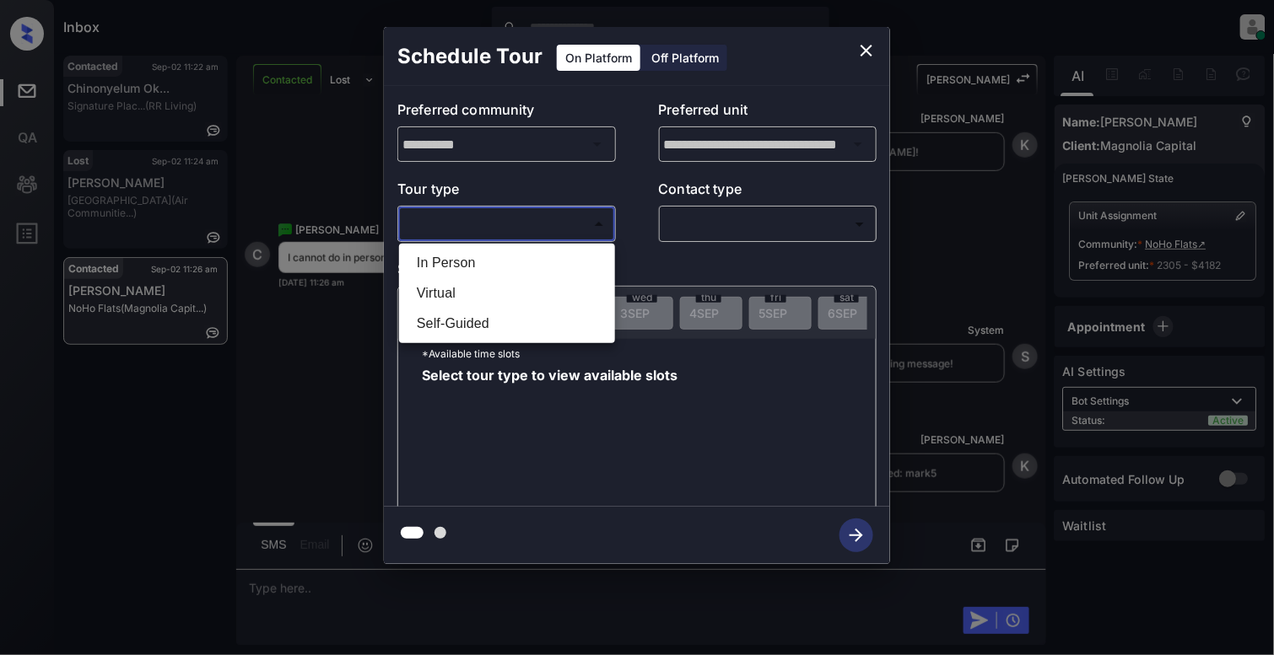
click at [871, 42] on div at bounding box center [637, 327] width 1274 height 655
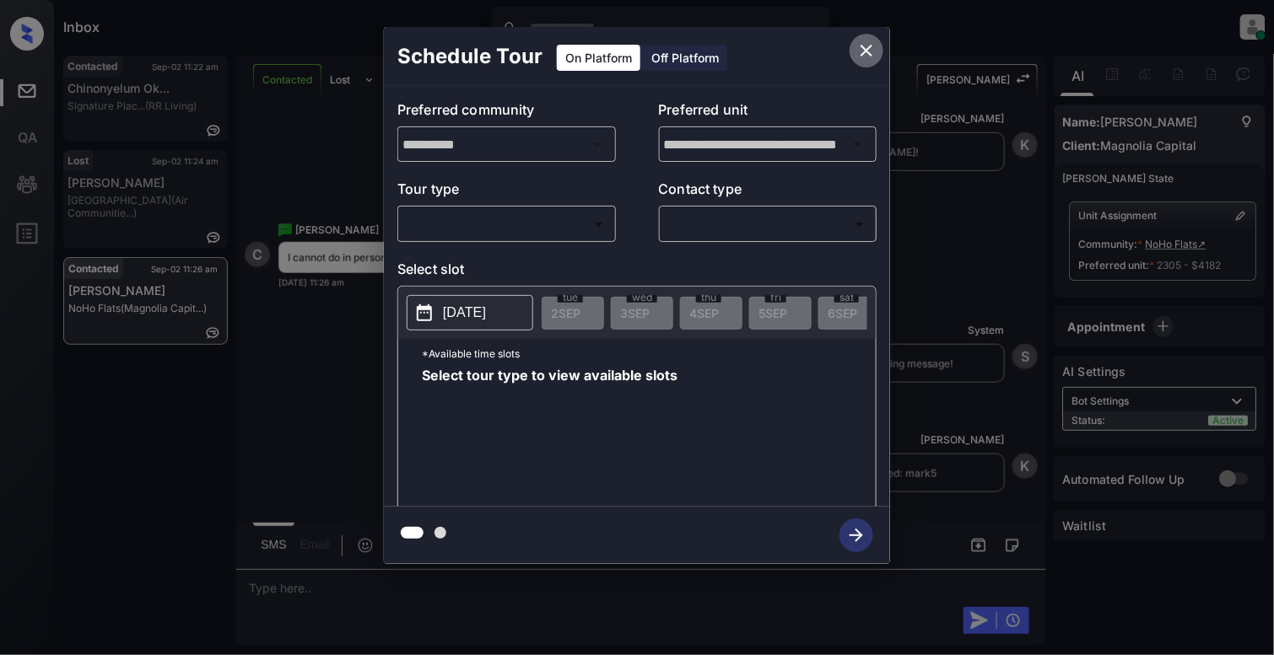
click at [869, 46] on icon "close" at bounding box center [866, 50] width 20 height 20
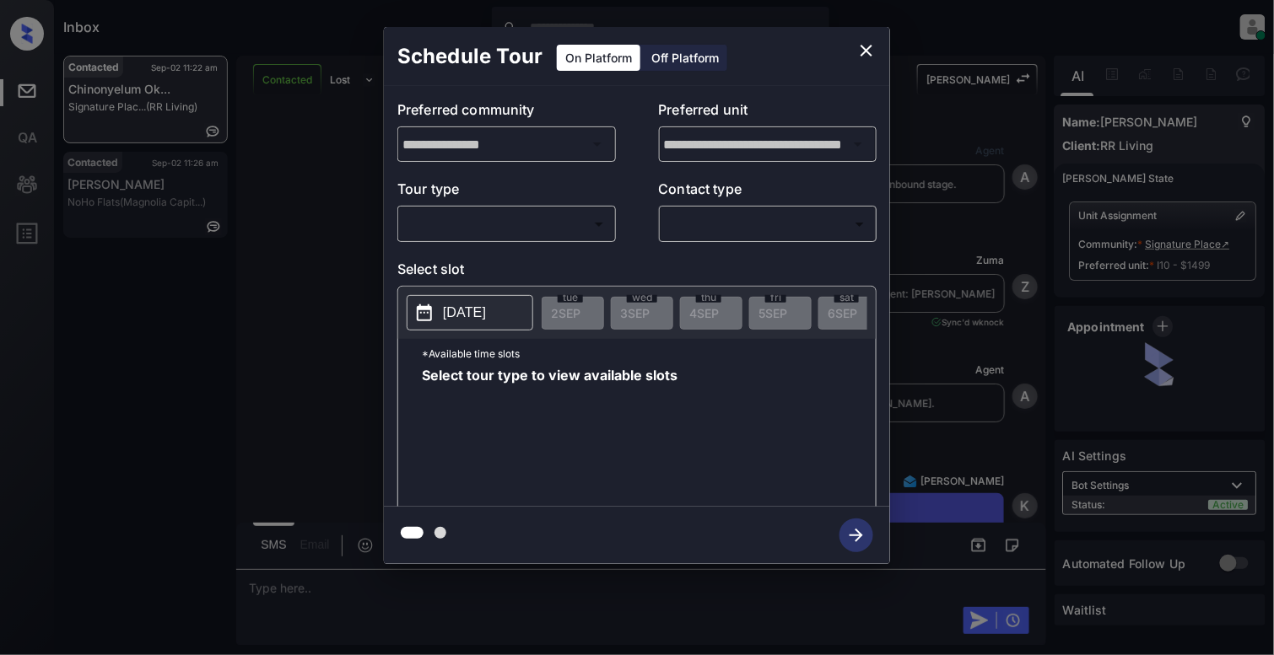
scroll to position [7816, 0]
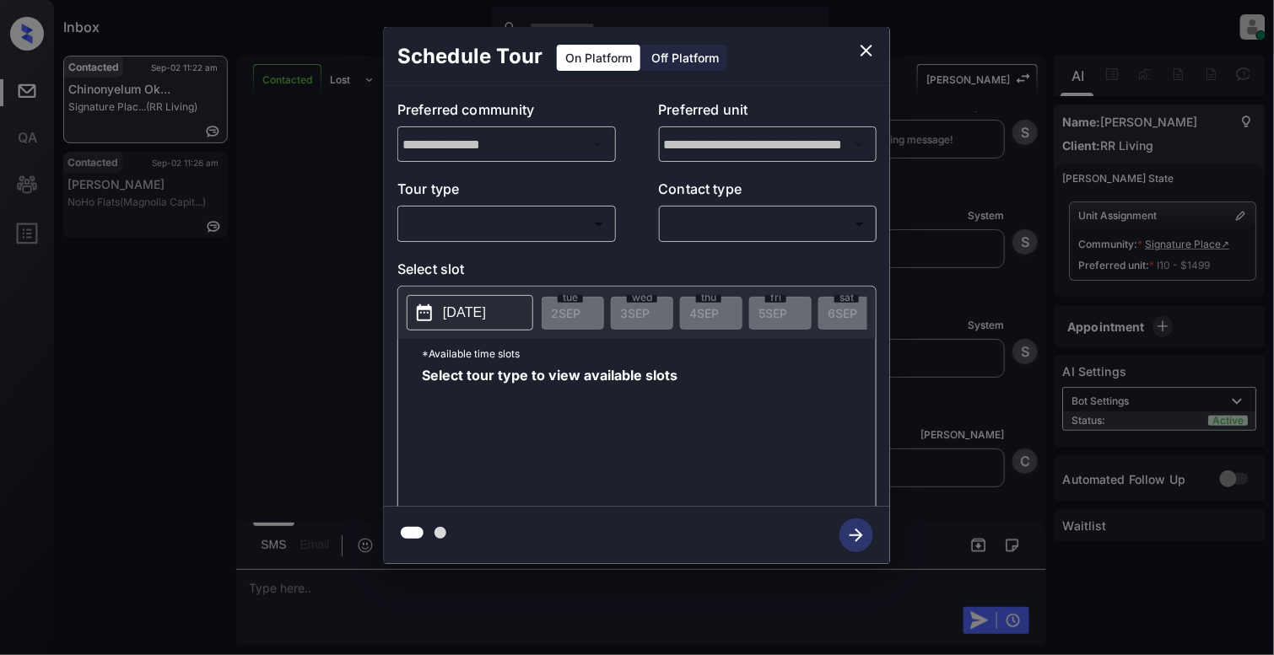
click at [464, 224] on body "Inbox Cynthia Montañez Online Set yourself offline Set yourself on break Profil…" at bounding box center [637, 327] width 1274 height 655
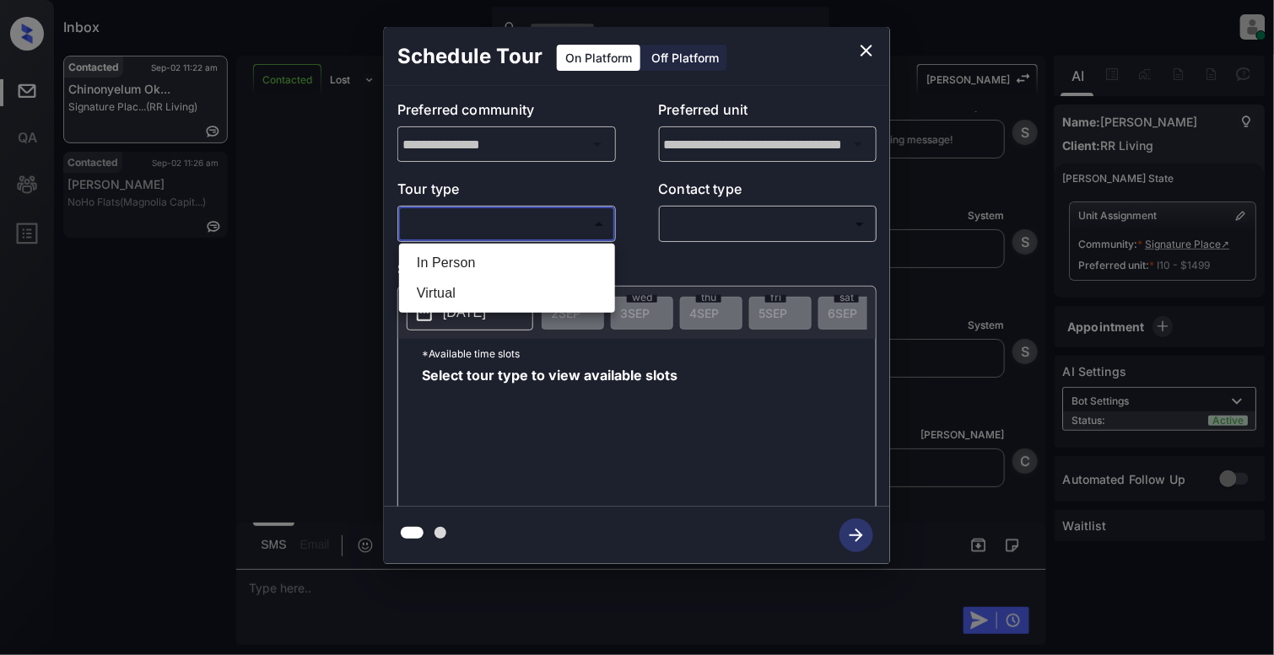
click at [479, 268] on li "In Person" at bounding box center [506, 263] width 207 height 30
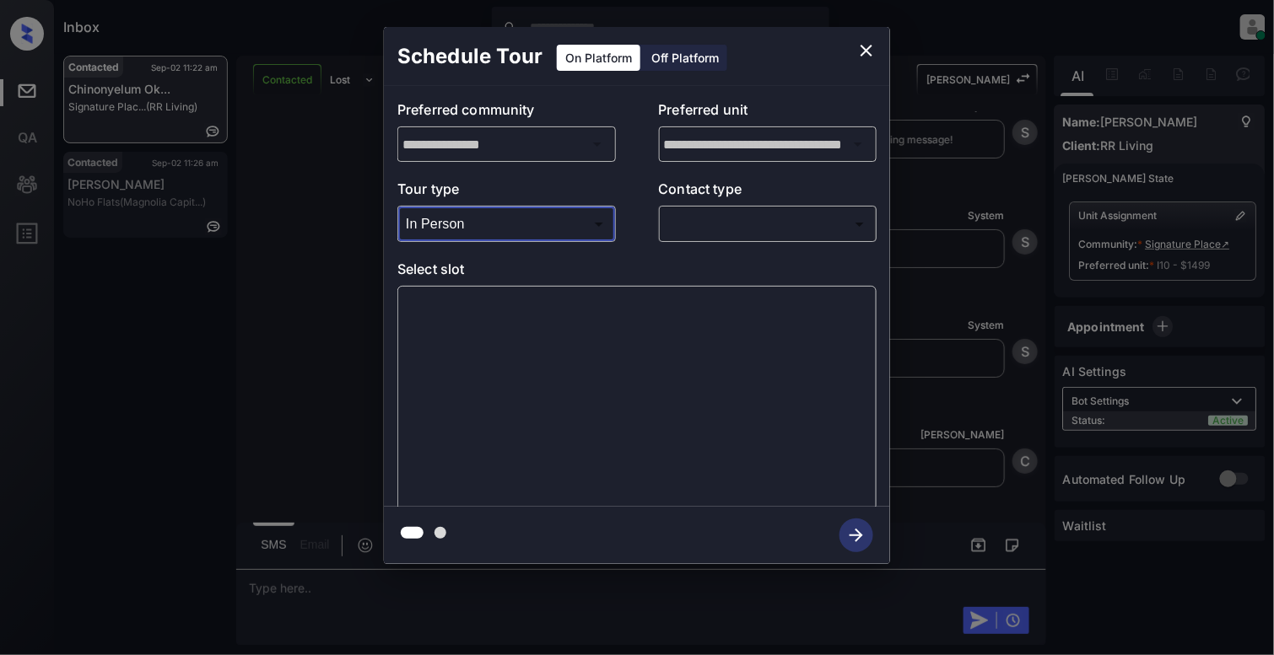
click at [500, 218] on body "Inbox Cynthia Montañez Online Set yourself offline Set yourself on break Profil…" at bounding box center [637, 327] width 1274 height 655
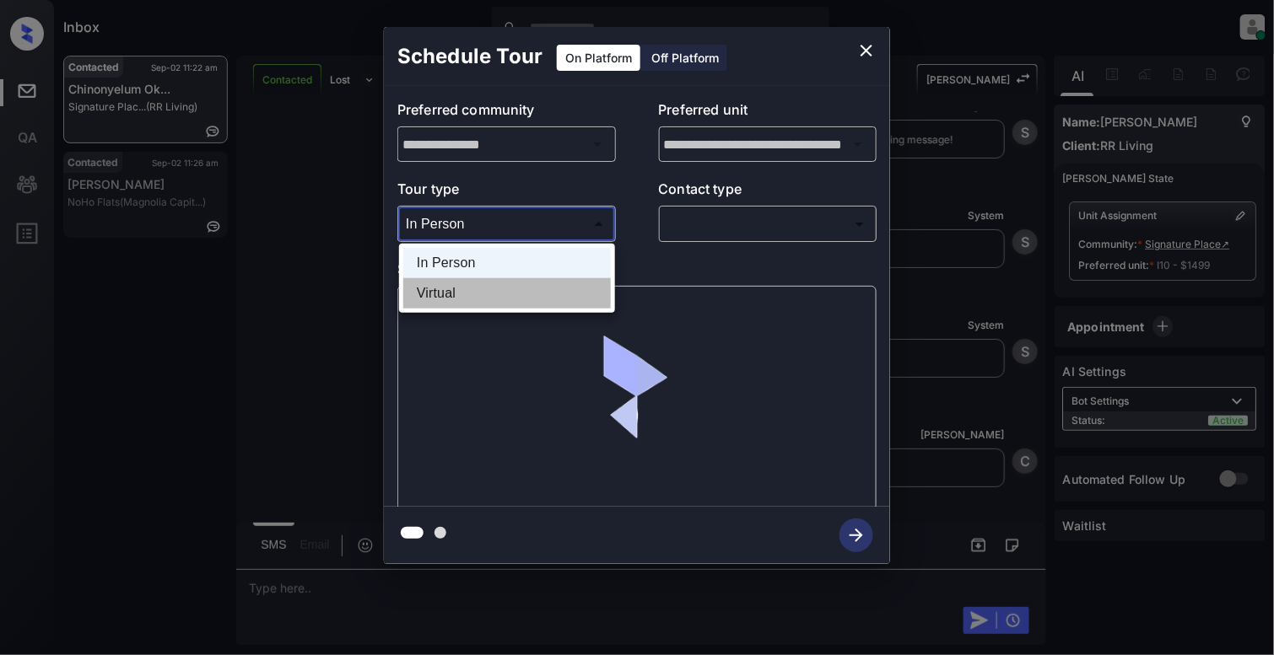
click at [473, 288] on li "Virtual" at bounding box center [506, 293] width 207 height 30
type input "*******"
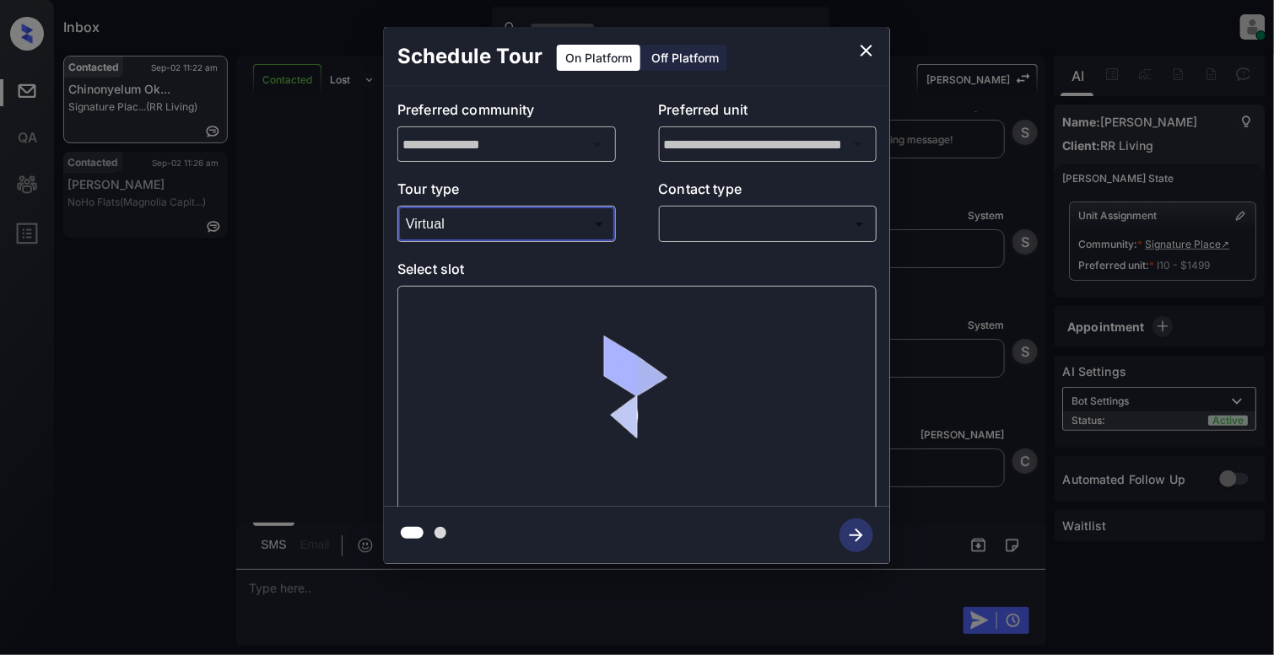
click at [777, 227] on body "Inbox Cynthia Montañez Online Set yourself offline Set yourself on break Profil…" at bounding box center [637, 327] width 1274 height 655
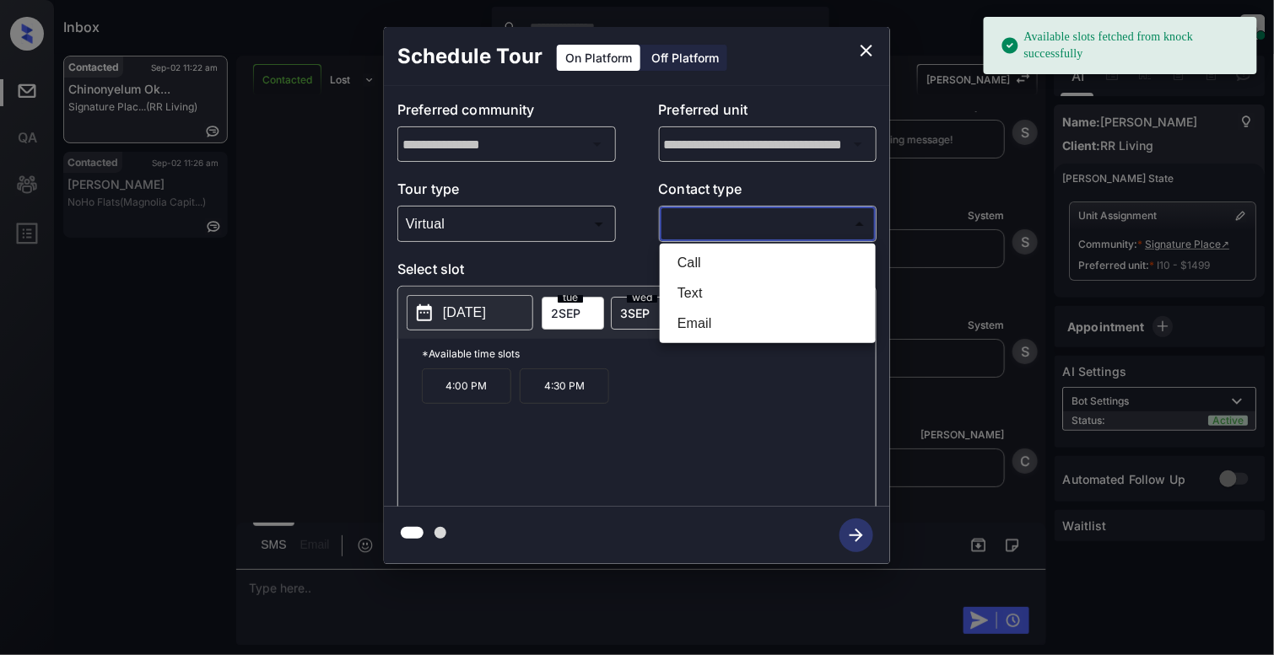
click at [705, 321] on li "Email" at bounding box center [767, 324] width 207 height 30
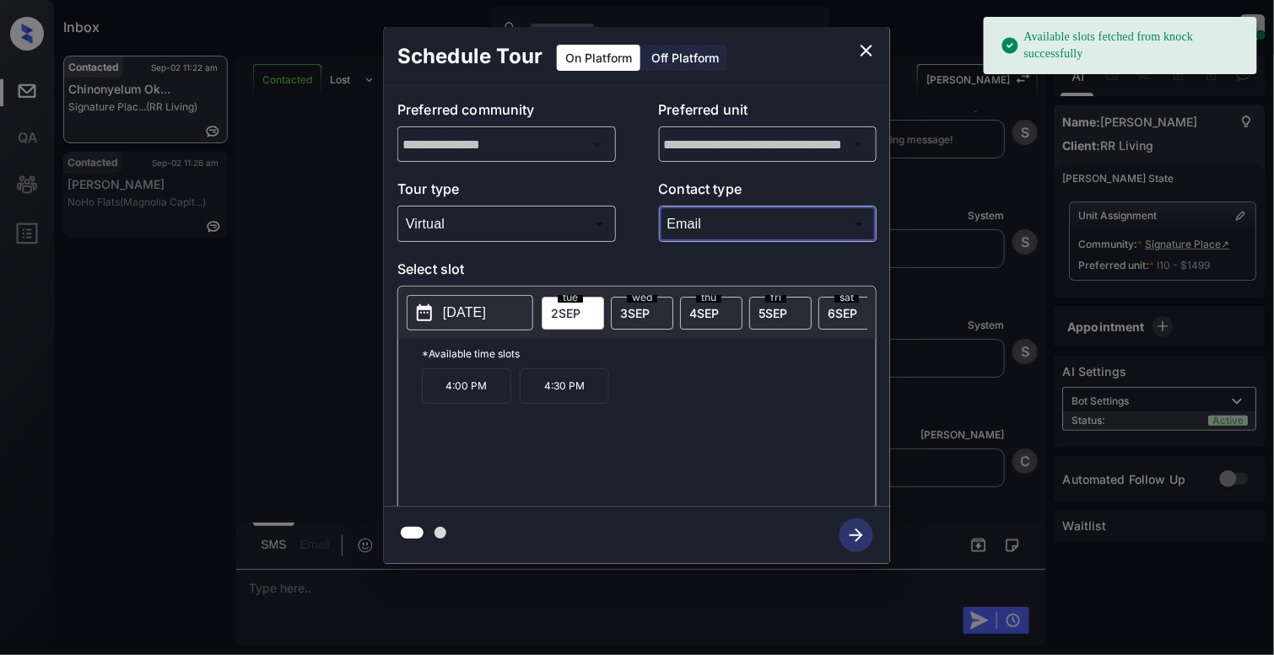
type input "*****"
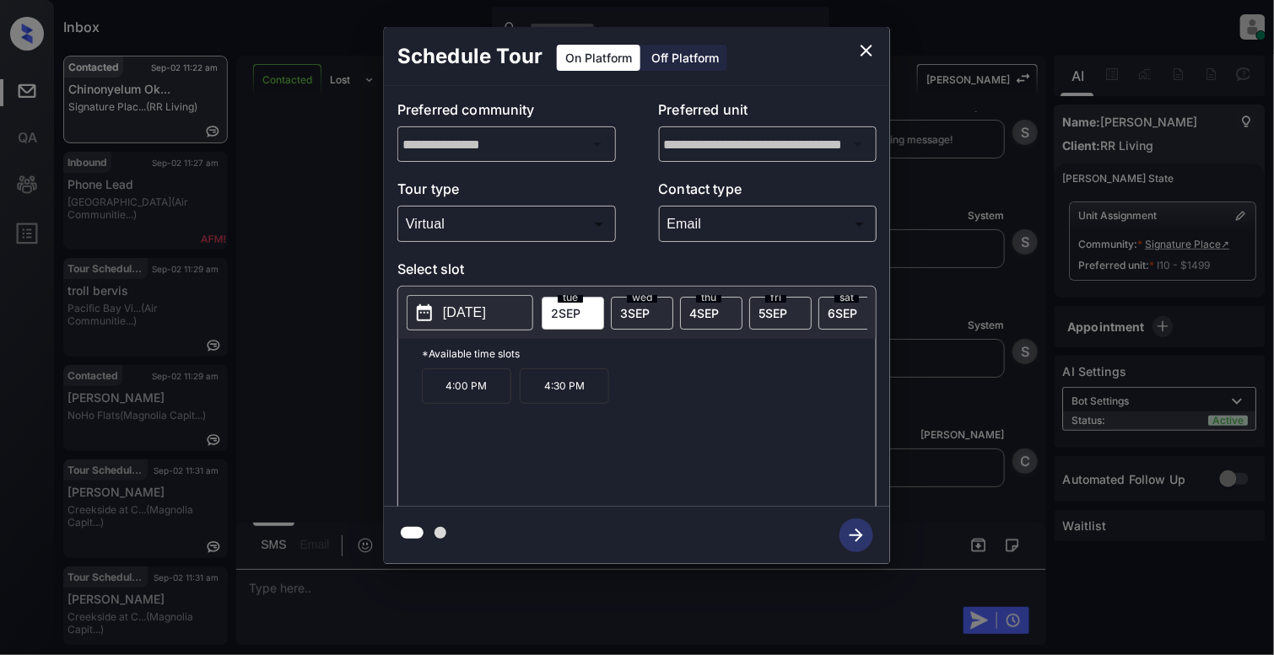
click at [864, 55] on icon "close" at bounding box center [866, 50] width 20 height 20
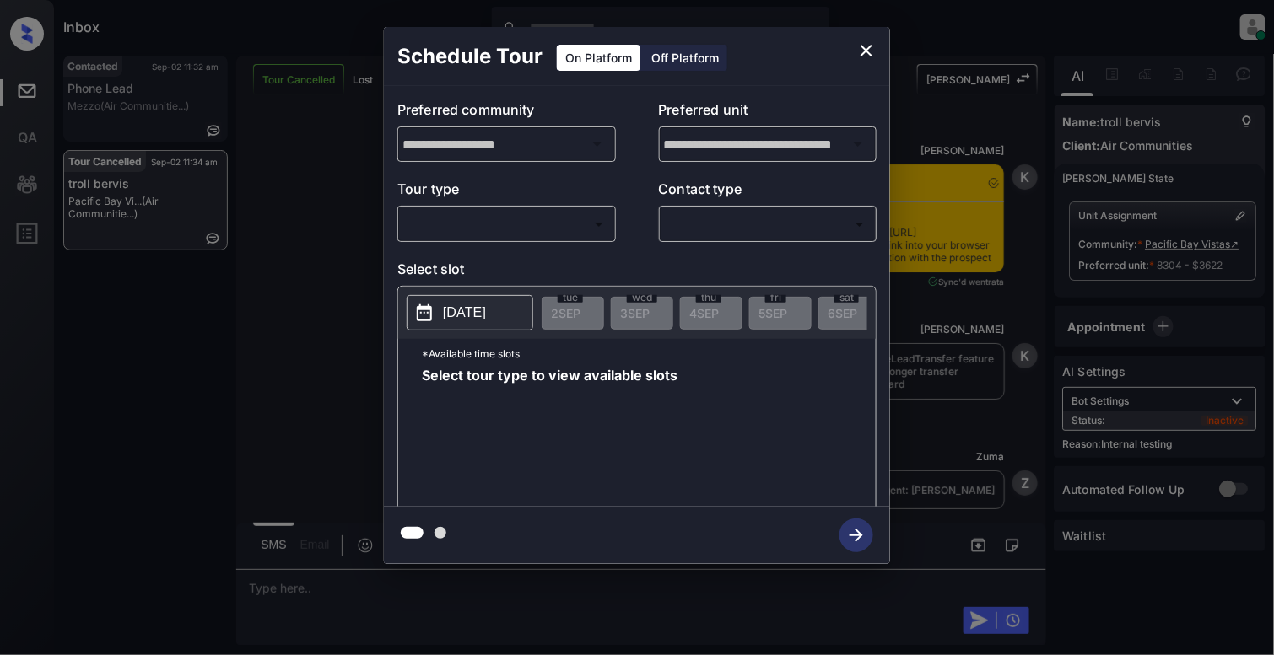
click at [504, 230] on body "Inbox Cynthia Montañez Online Set yourself offline Set yourself on break Profil…" at bounding box center [637, 327] width 1274 height 655
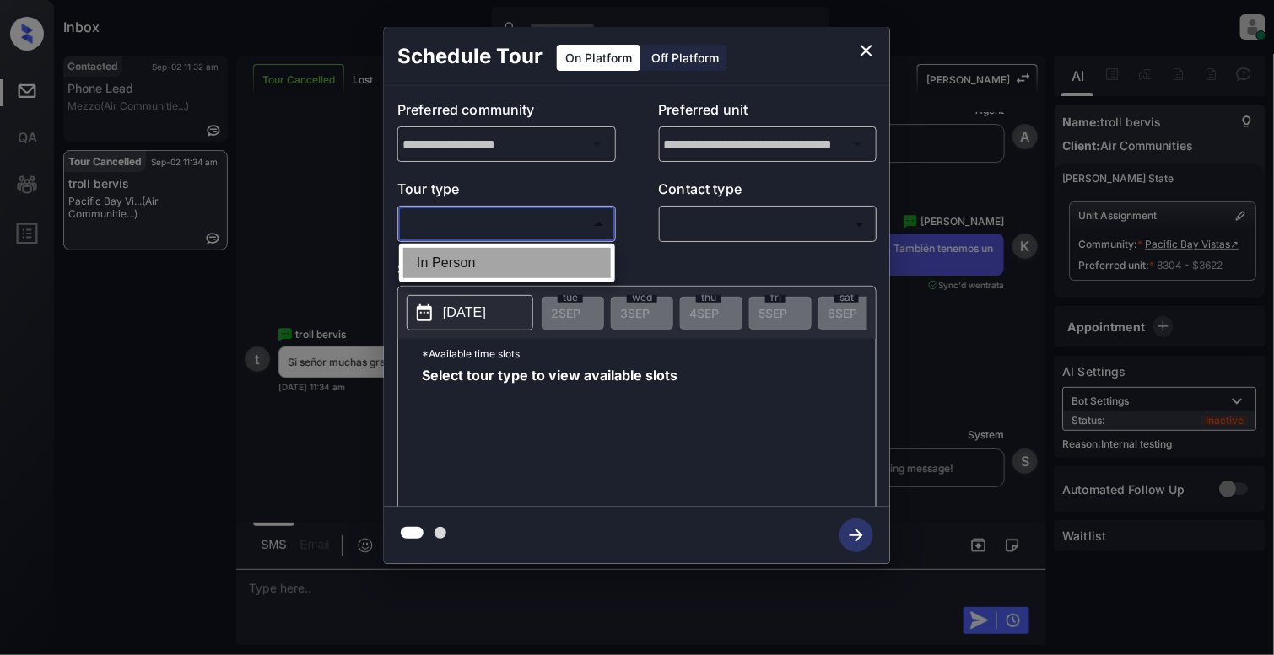
click at [474, 275] on li "In Person" at bounding box center [506, 263] width 207 height 30
type input "********"
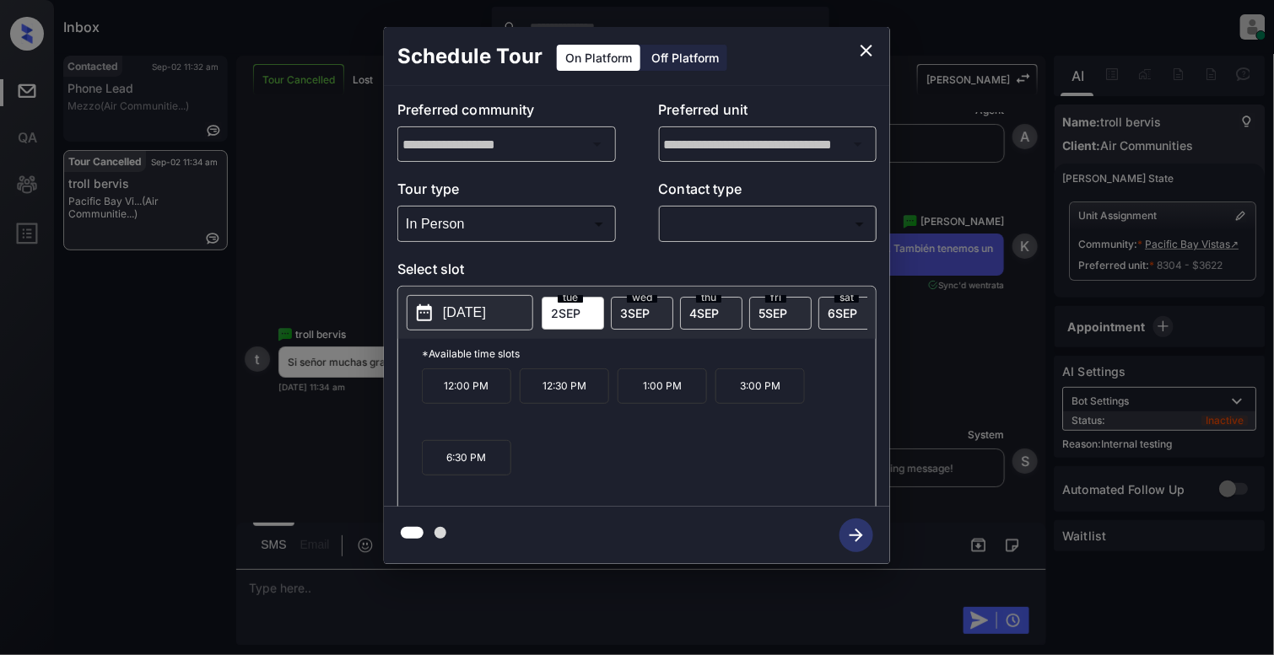
click at [635, 306] on span "3 SEP" at bounding box center [635, 313] width 30 height 14
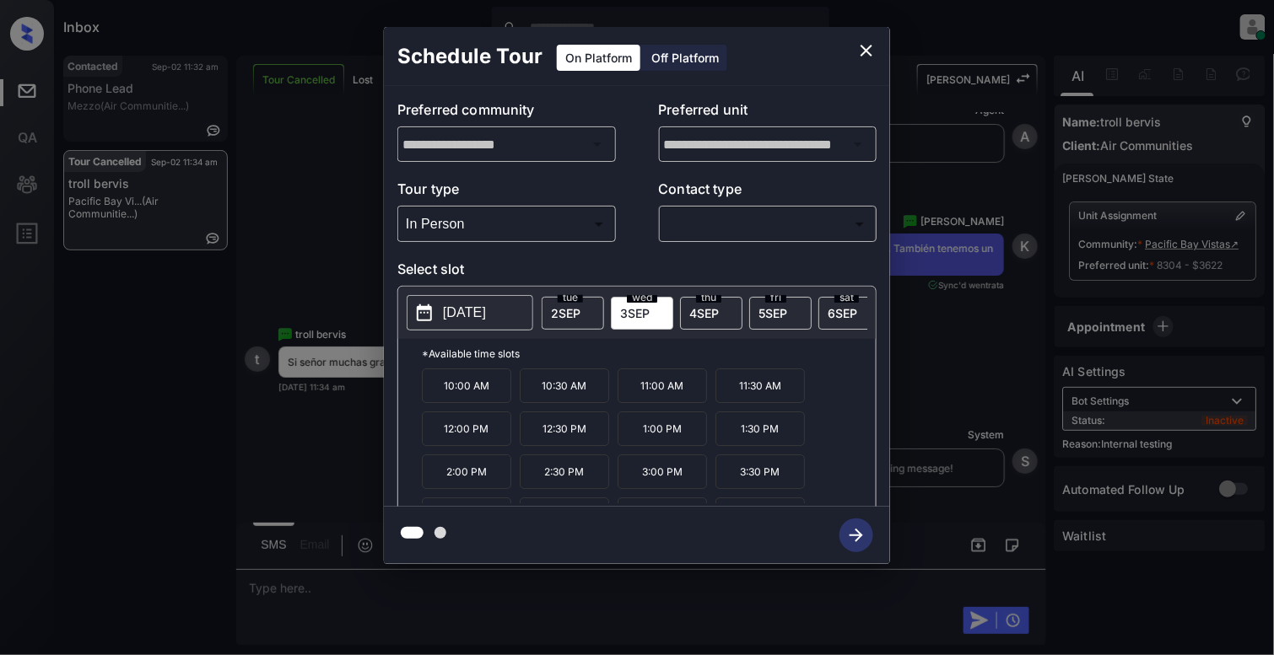
click at [653, 444] on p "1:00 PM" at bounding box center [661, 429] width 89 height 35
click at [860, 535] on icon "button" at bounding box center [855, 535] width 13 height 13
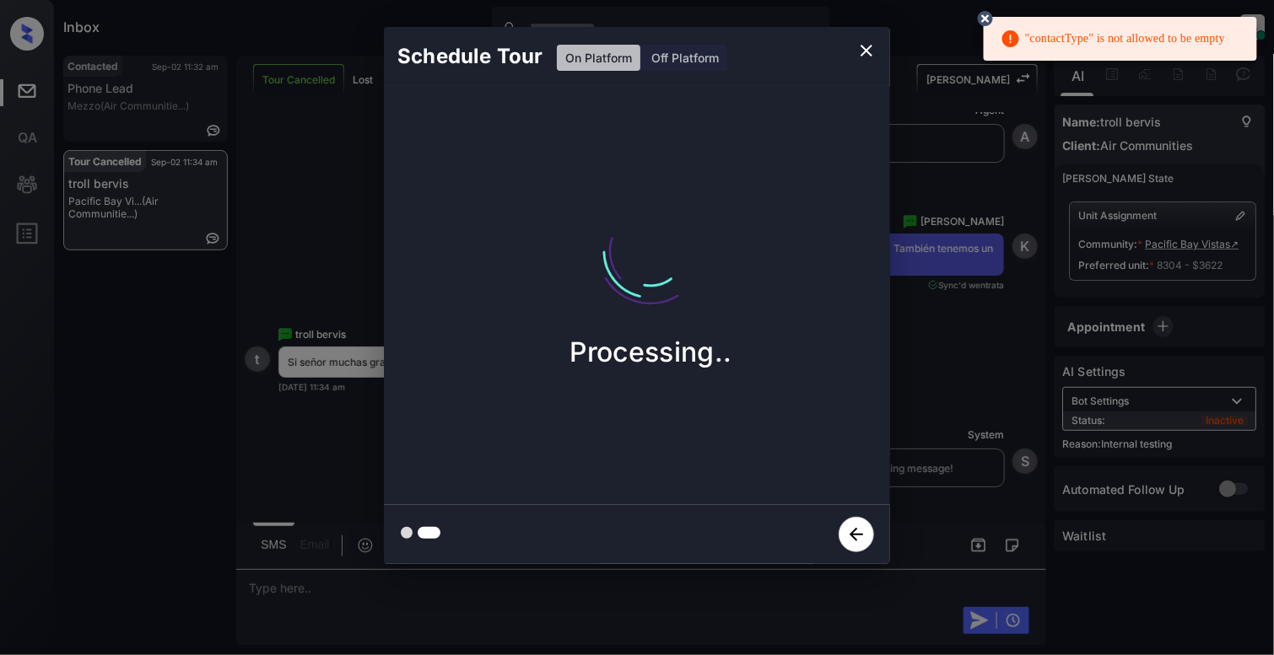
drag, startPoint x: 993, startPoint y: 20, endPoint x: 985, endPoint y: 15, distance: 9.1
click at [985, 15] on icon at bounding box center [985, 18] width 15 height 15
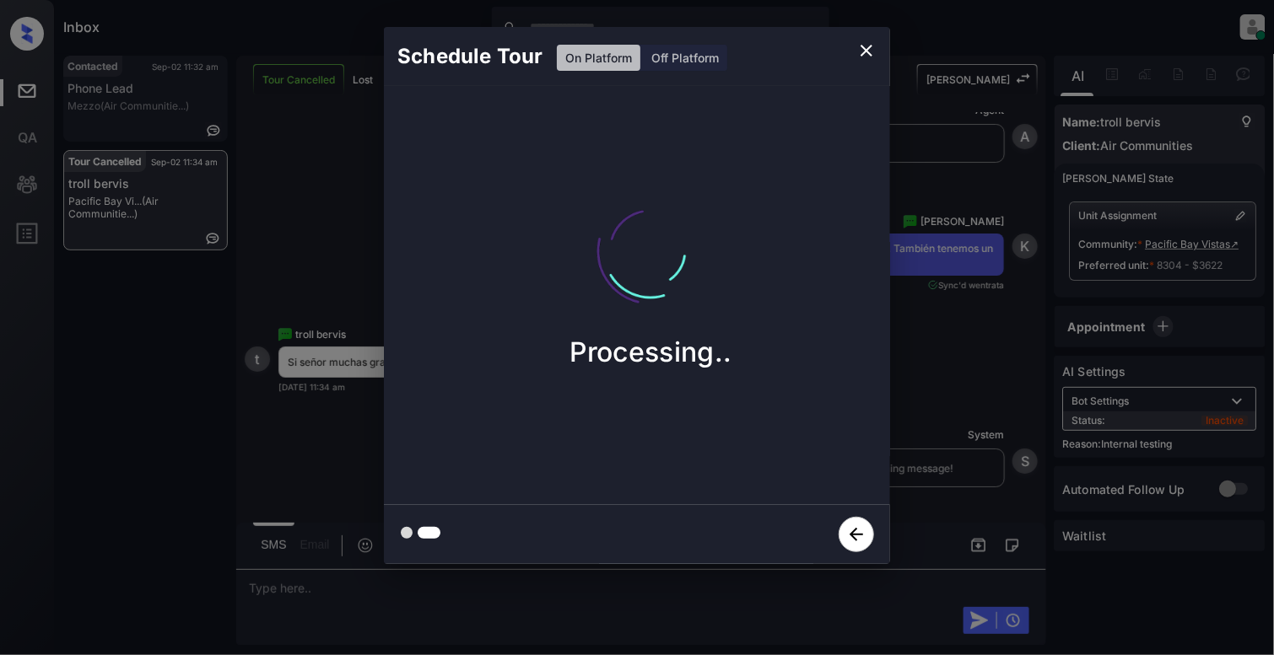
click at [868, 42] on icon "close" at bounding box center [866, 50] width 20 height 20
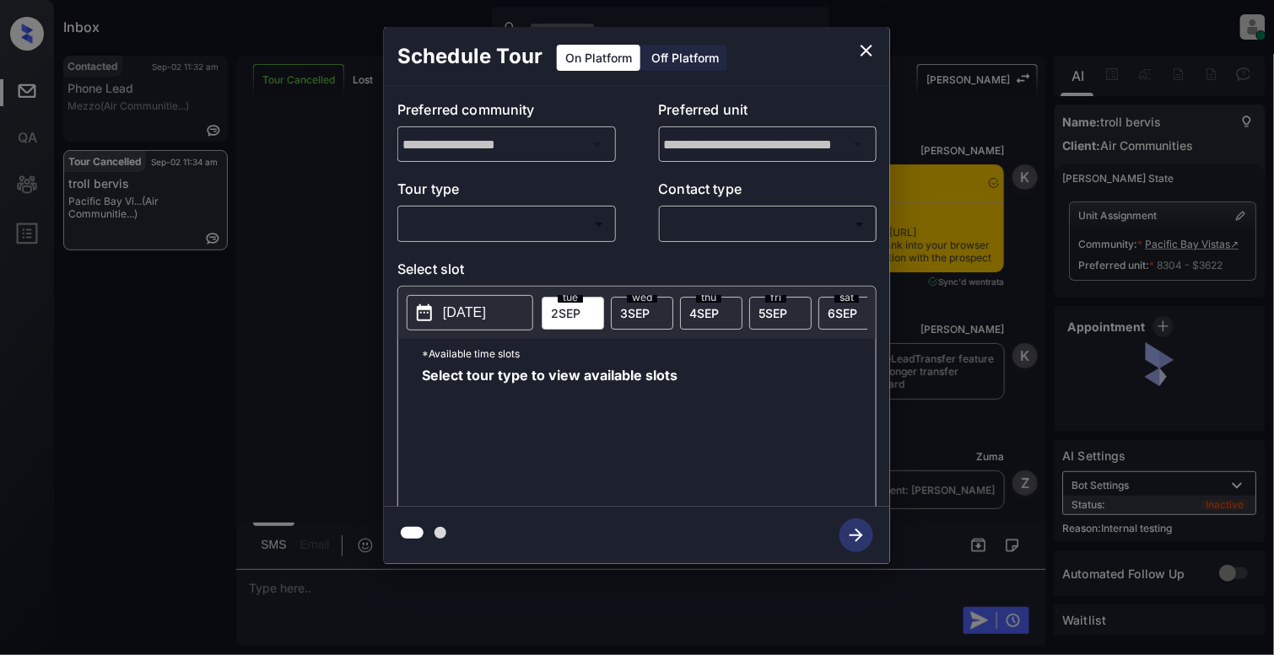
scroll to position [11480, 0]
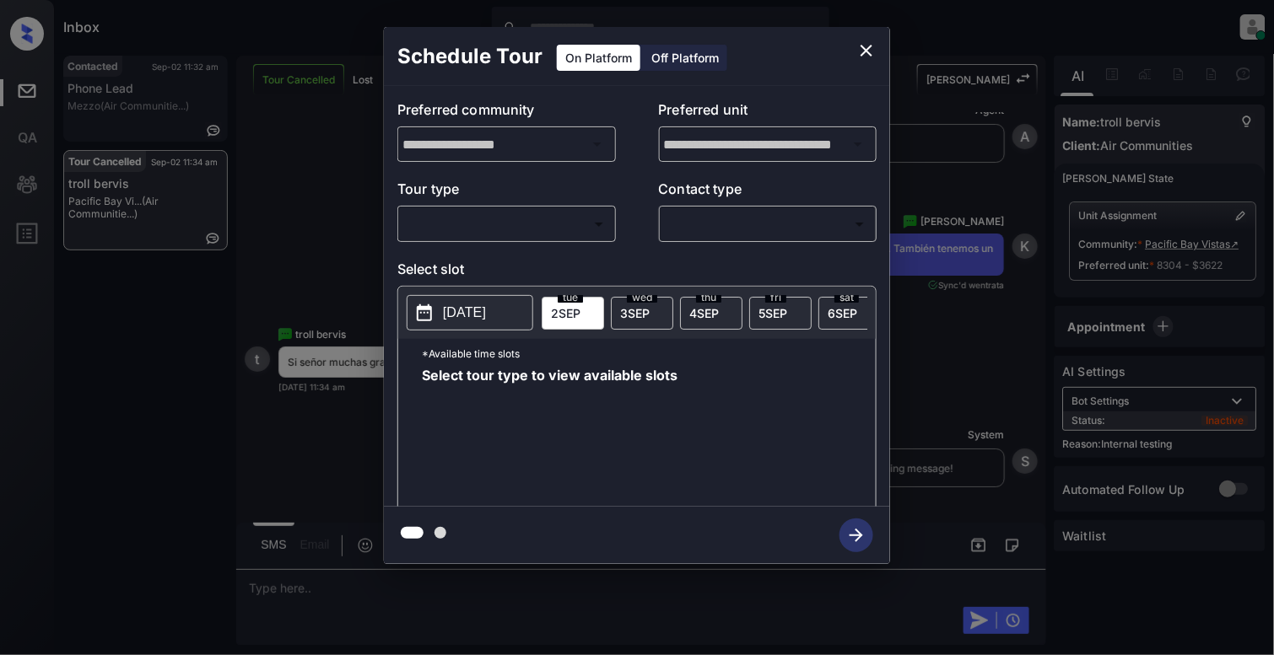
click at [488, 219] on body "Inbox Cynthia Montañez Online Set yourself offline Set yourself on break Profil…" at bounding box center [637, 327] width 1274 height 655
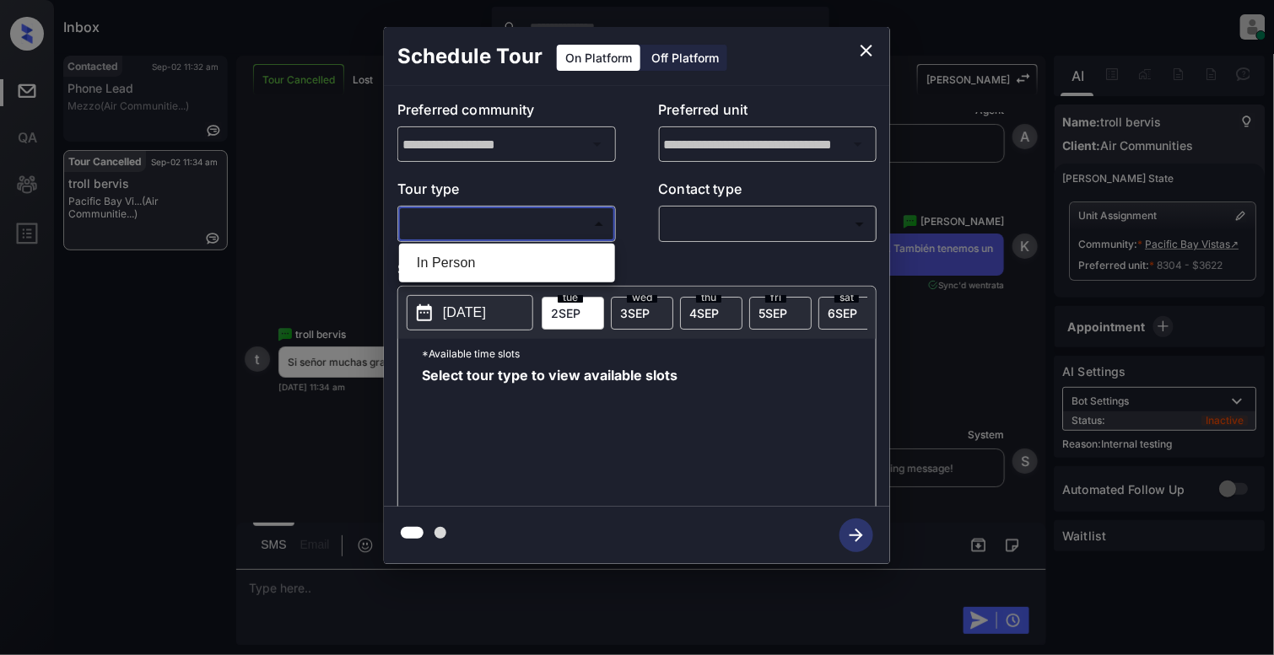
click at [489, 253] on li "In Person" at bounding box center [506, 263] width 207 height 30
type input "********"
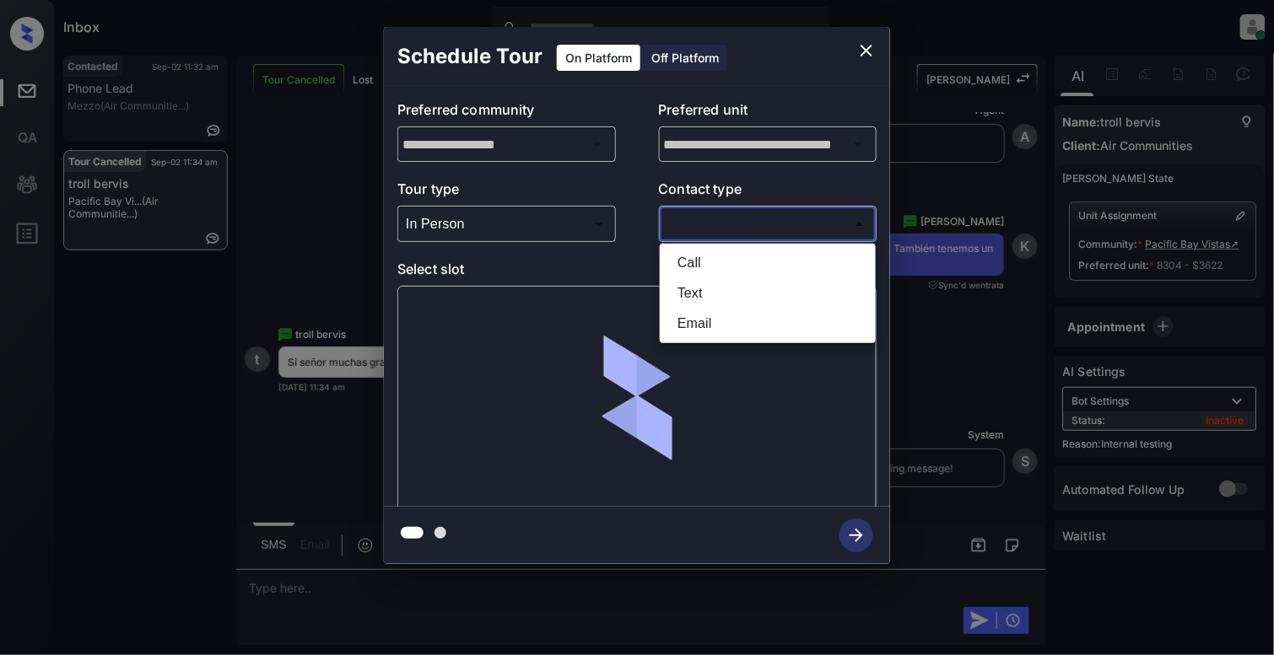
click at [713, 226] on body "Inbox Cynthia Montañez Online Set yourself offline Set yourself on break Profil…" at bounding box center [637, 327] width 1274 height 655
click at [712, 291] on li "Text" at bounding box center [767, 293] width 207 height 30
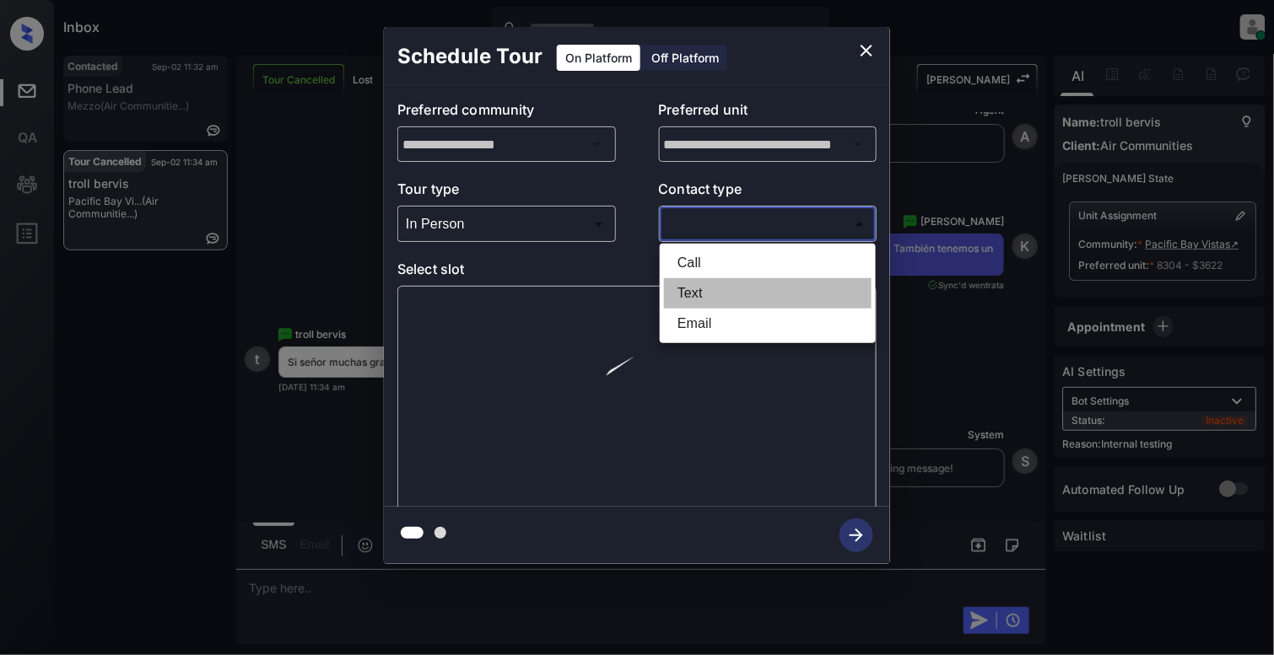
type input "****"
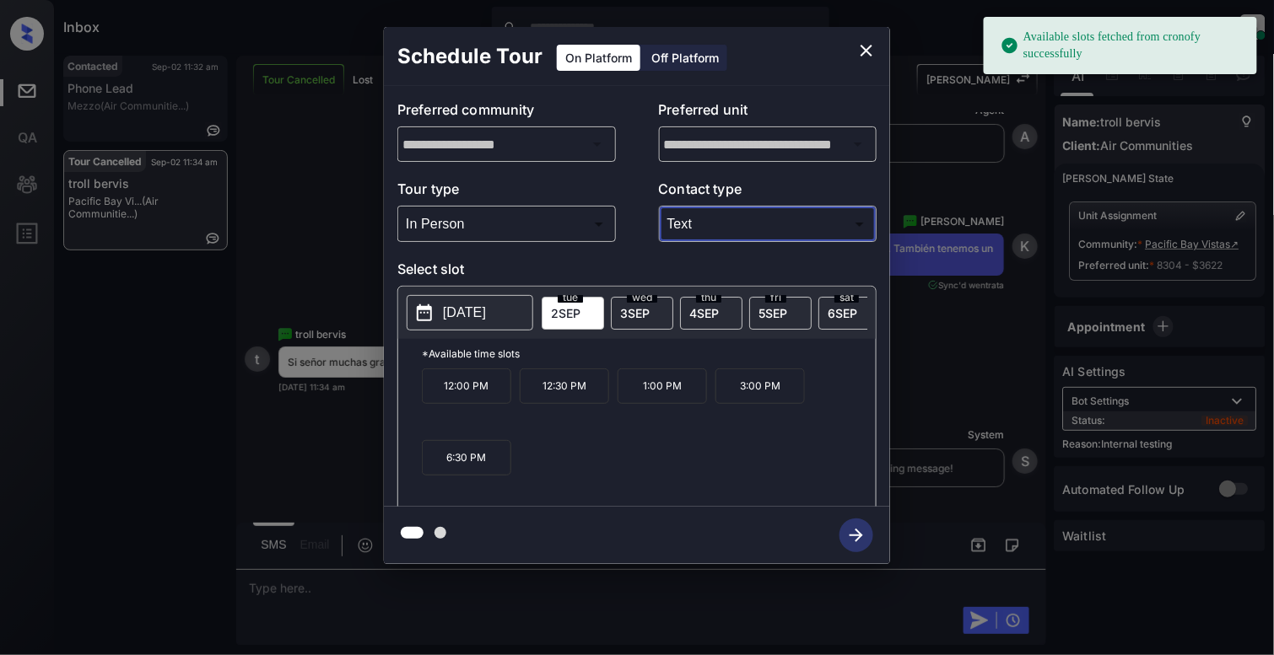
drag, startPoint x: 467, startPoint y: 336, endPoint x: 470, endPoint y: 321, distance: 14.6
click at [469, 321] on p "[DATE]" at bounding box center [464, 313] width 43 height 20
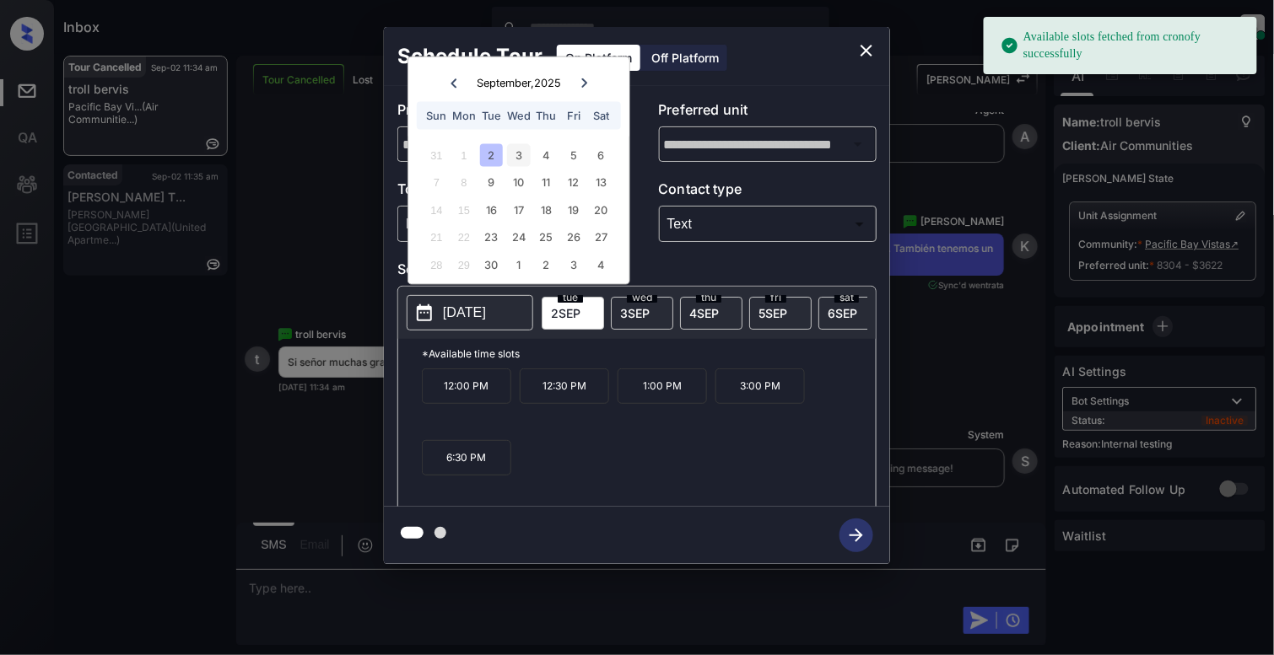
click at [523, 149] on div "3" at bounding box center [518, 154] width 23 height 23
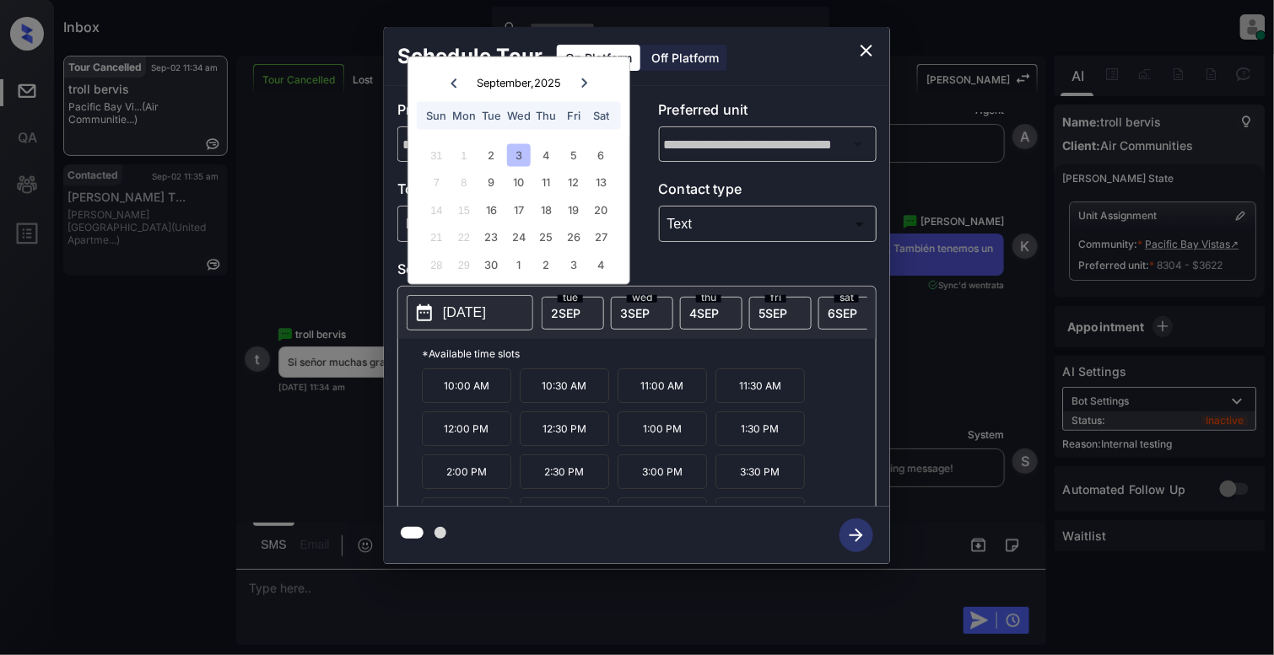
click at [655, 446] on p "1:00 PM" at bounding box center [661, 429] width 89 height 35
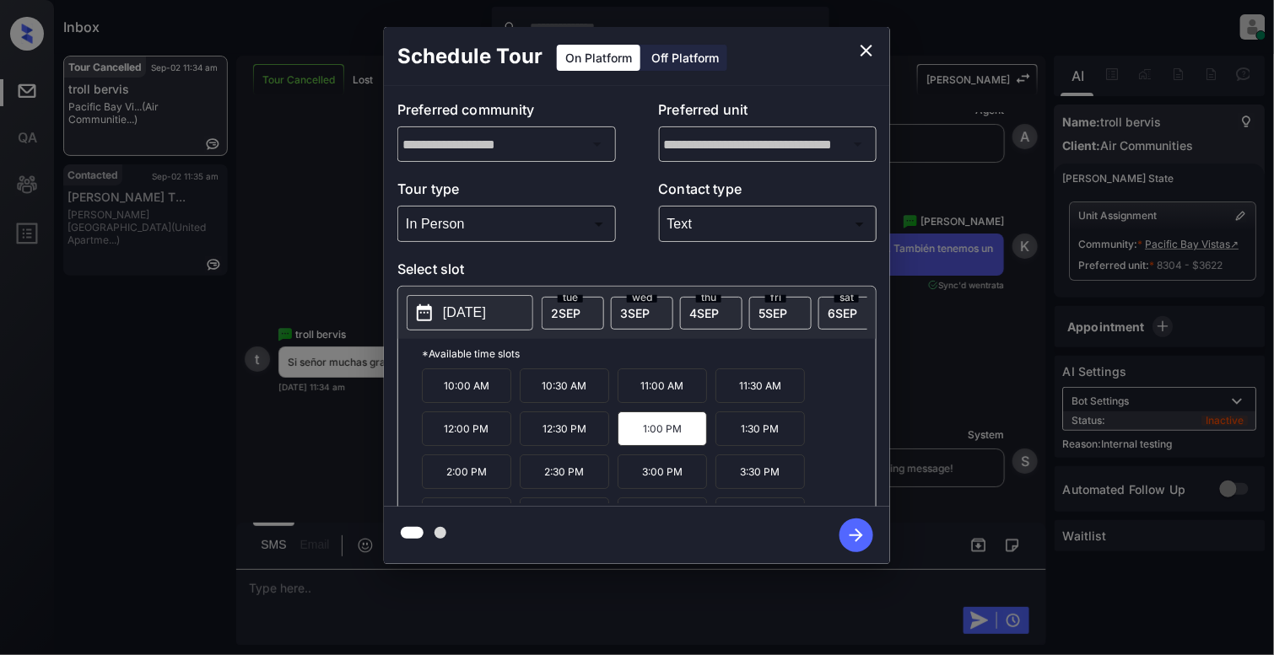
click at [849, 535] on icon "button" at bounding box center [856, 536] width 34 height 34
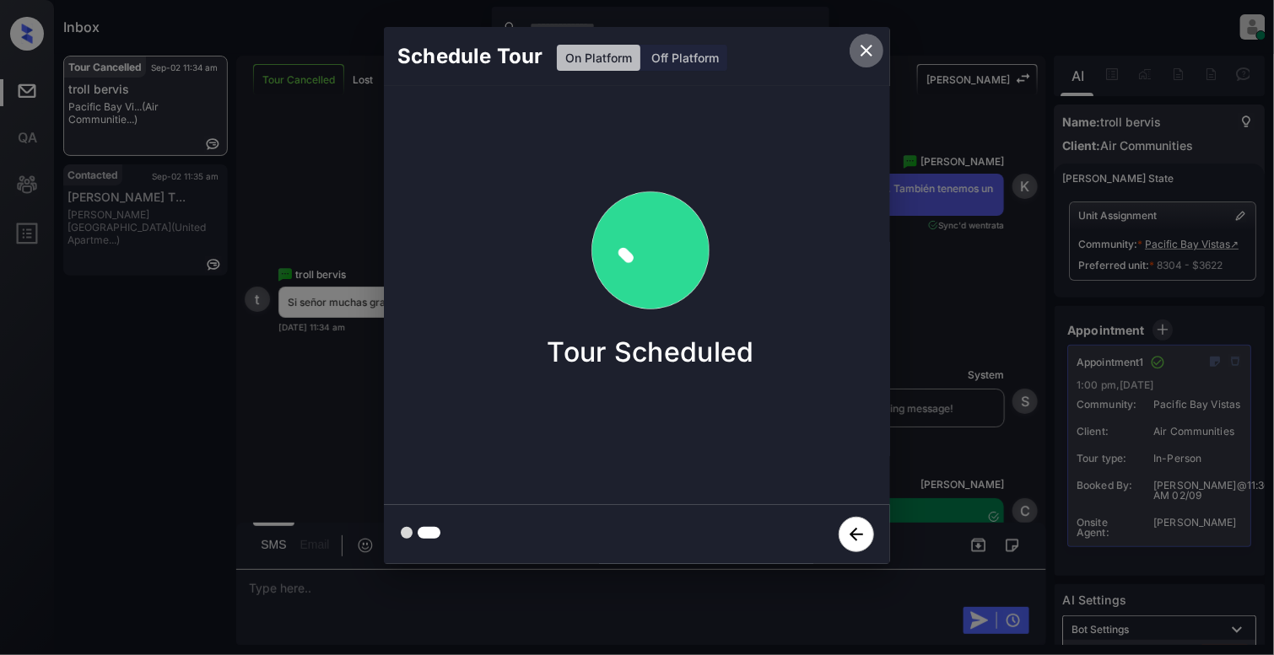
click at [870, 47] on icon "close" at bounding box center [866, 50] width 20 height 20
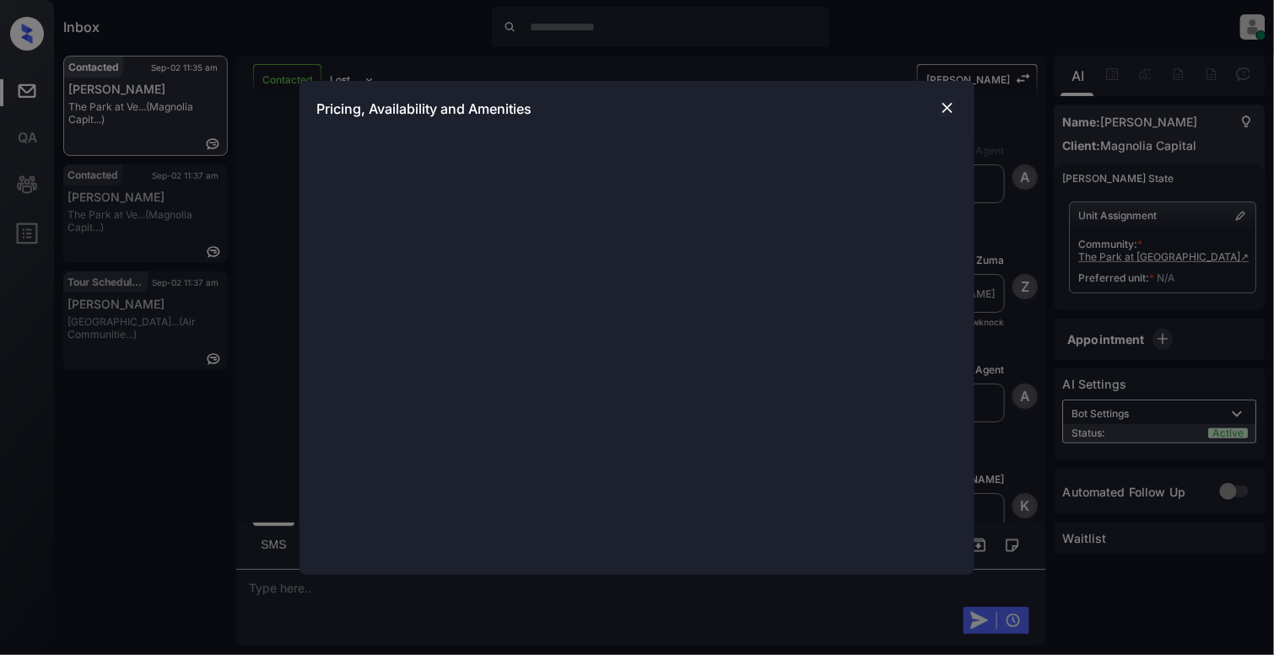
scroll to position [467, 0]
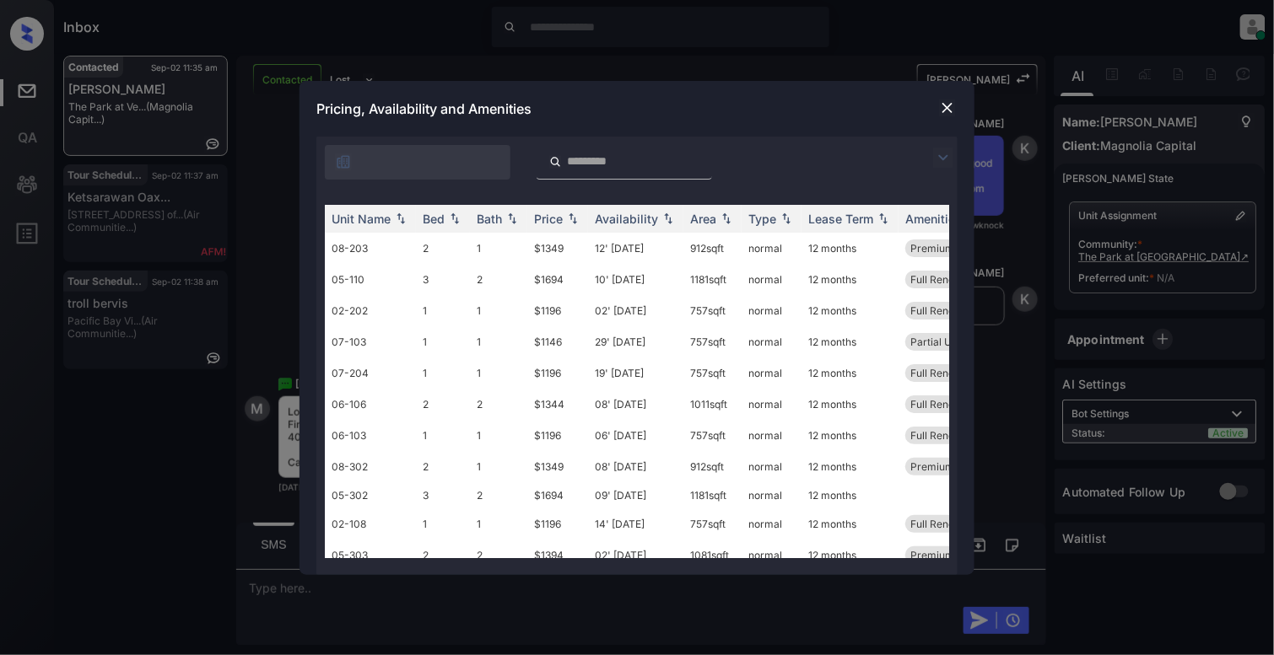
click at [946, 108] on img at bounding box center [947, 108] width 17 height 17
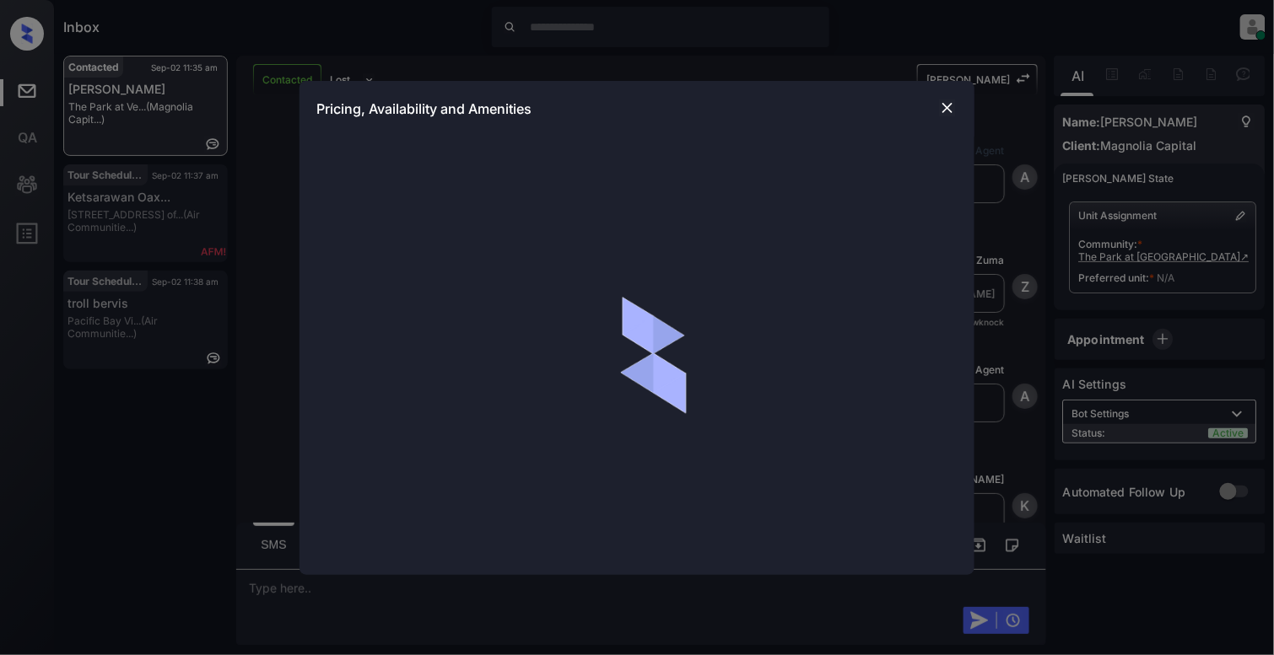
scroll to position [467, 0]
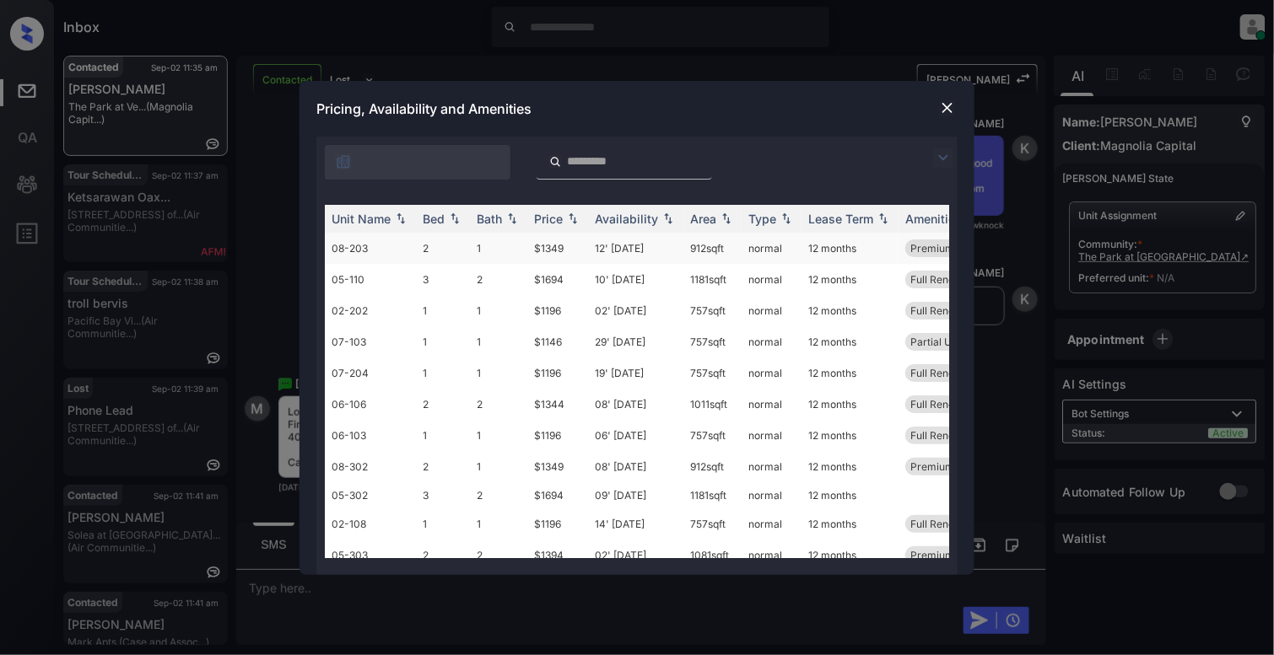
click at [376, 253] on td "08-203" at bounding box center [370, 248] width 91 height 31
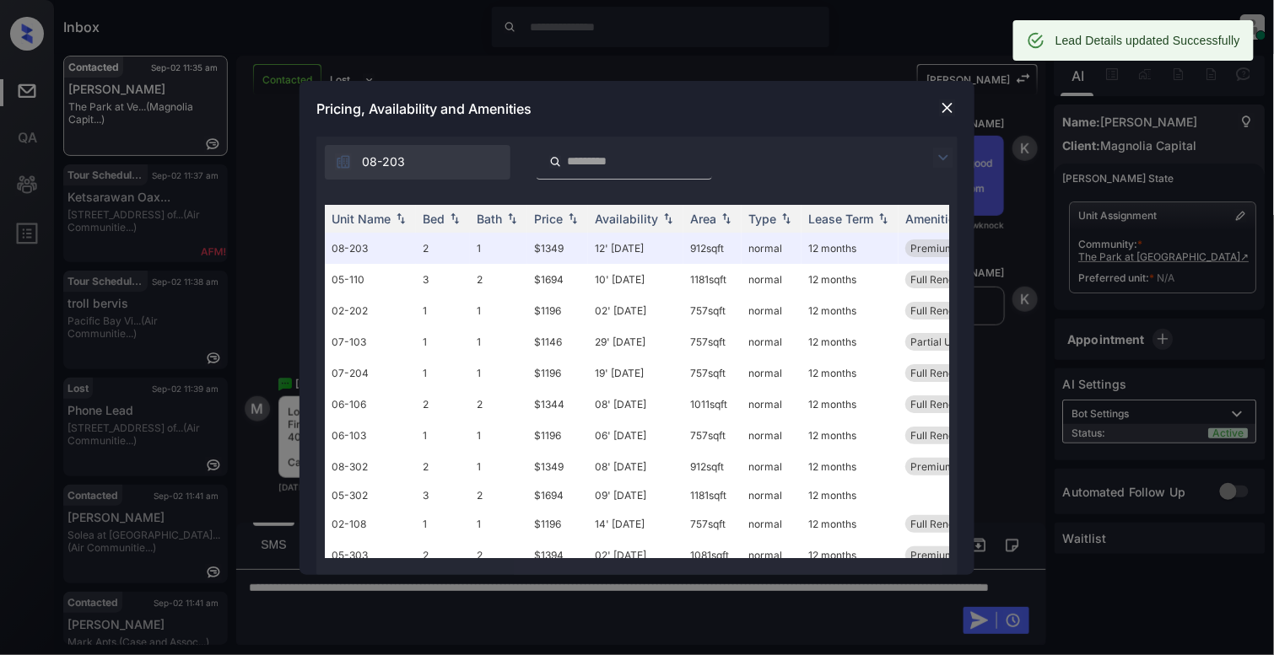
click at [942, 112] on img at bounding box center [947, 108] width 17 height 17
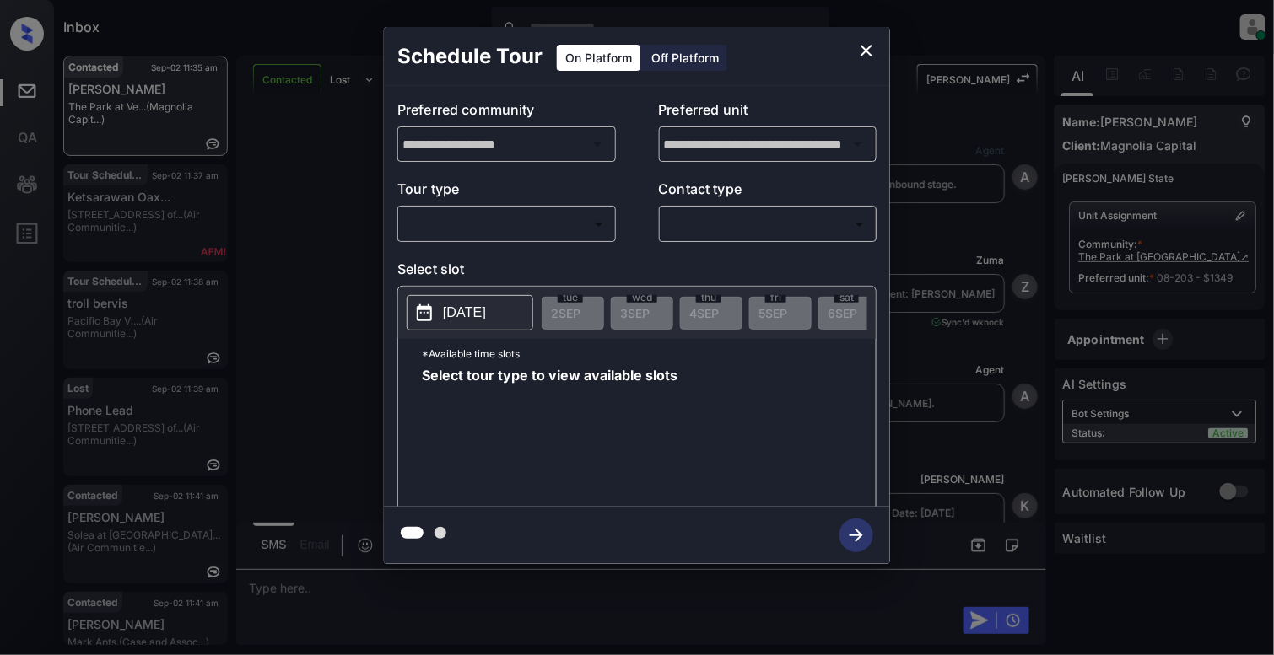
scroll to position [466, 0]
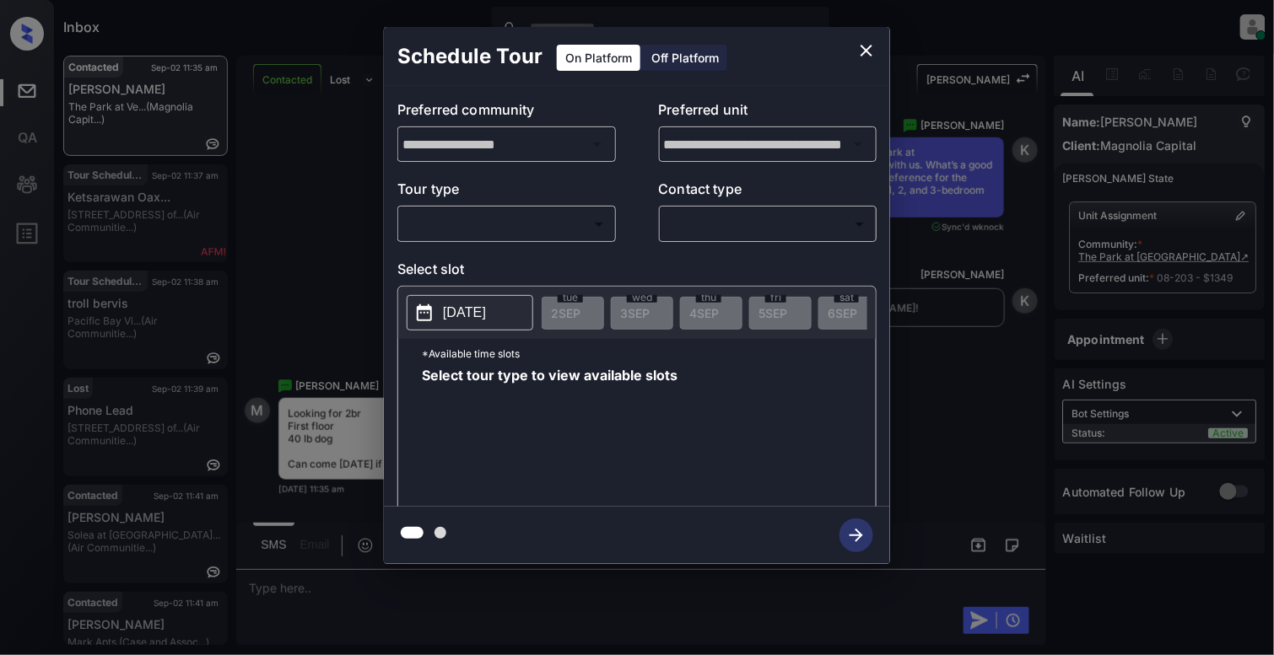
click at [504, 227] on body "Inbox [PERSON_NAME] Online Set yourself offline Set yourself on break Profile S…" at bounding box center [637, 327] width 1274 height 655
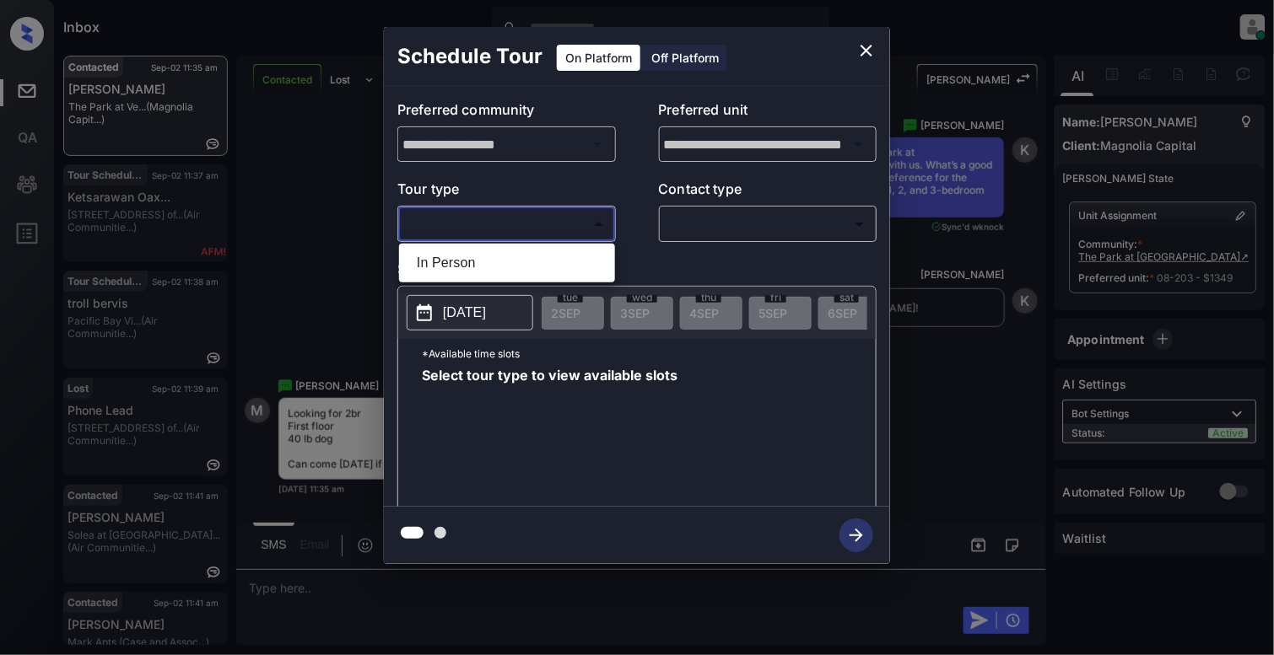
click at [469, 257] on li "In Person" at bounding box center [506, 263] width 207 height 30
type input "********"
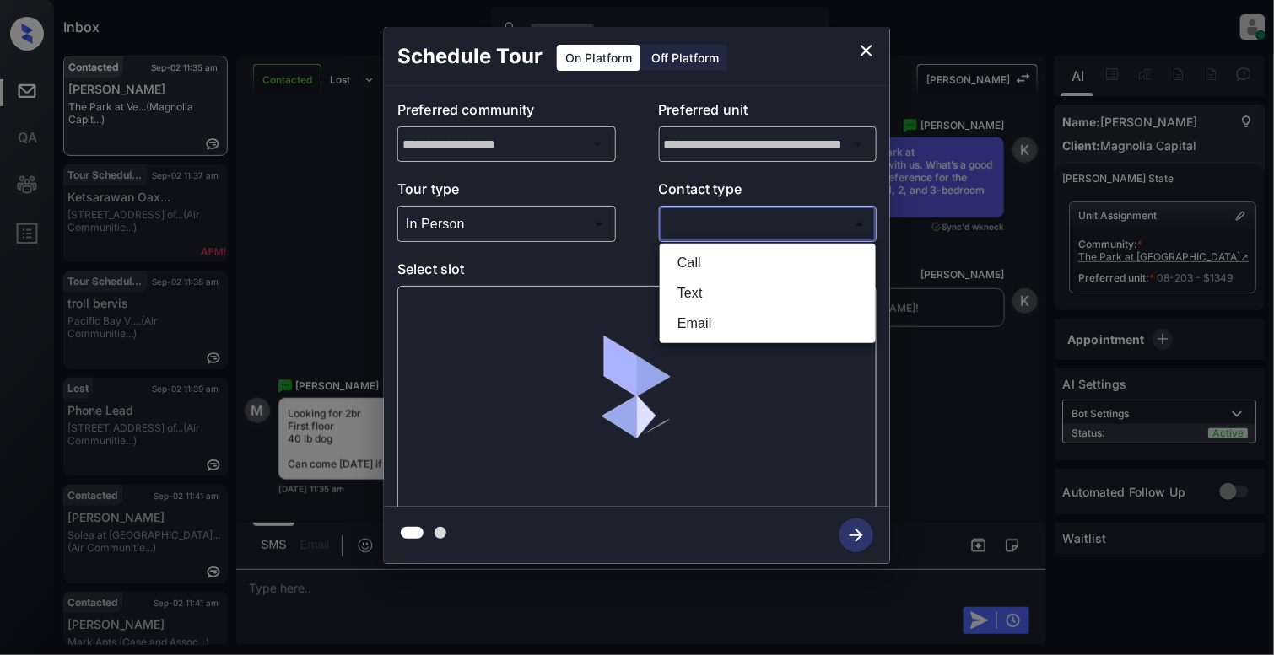
click at [793, 223] on body "Inbox [PERSON_NAME] Online Set yourself offline Set yourself on break Profile S…" at bounding box center [637, 327] width 1274 height 655
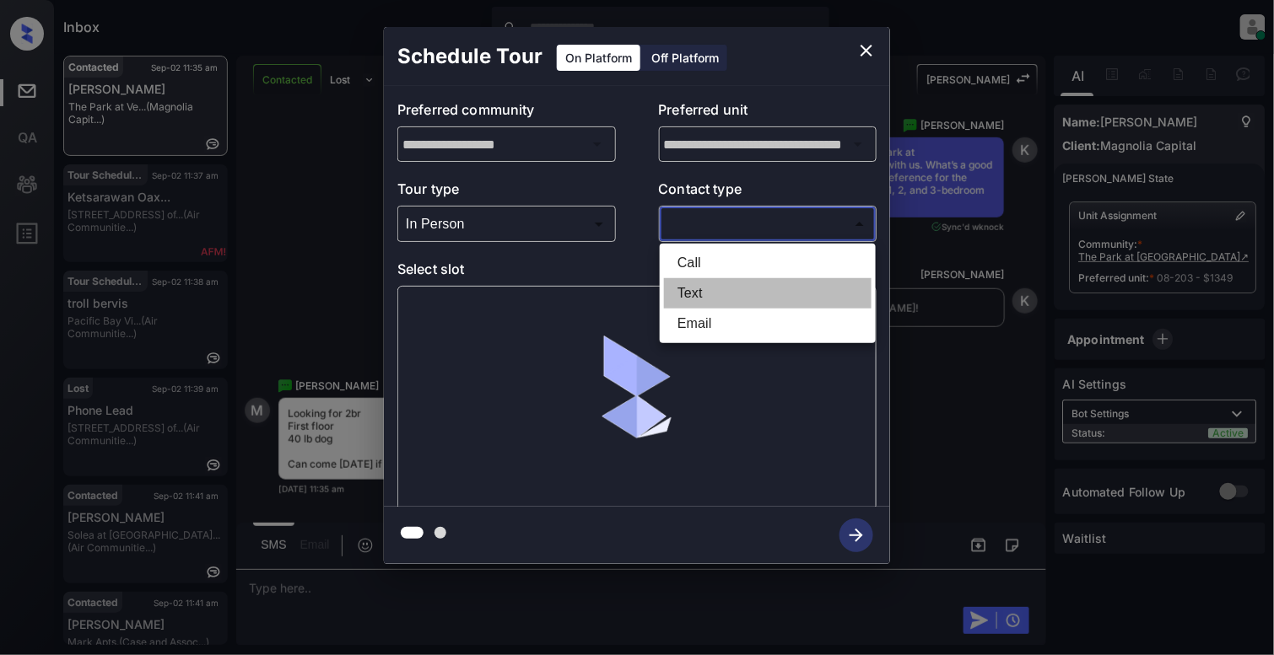
click at [692, 297] on li "Text" at bounding box center [767, 293] width 207 height 30
type input "****"
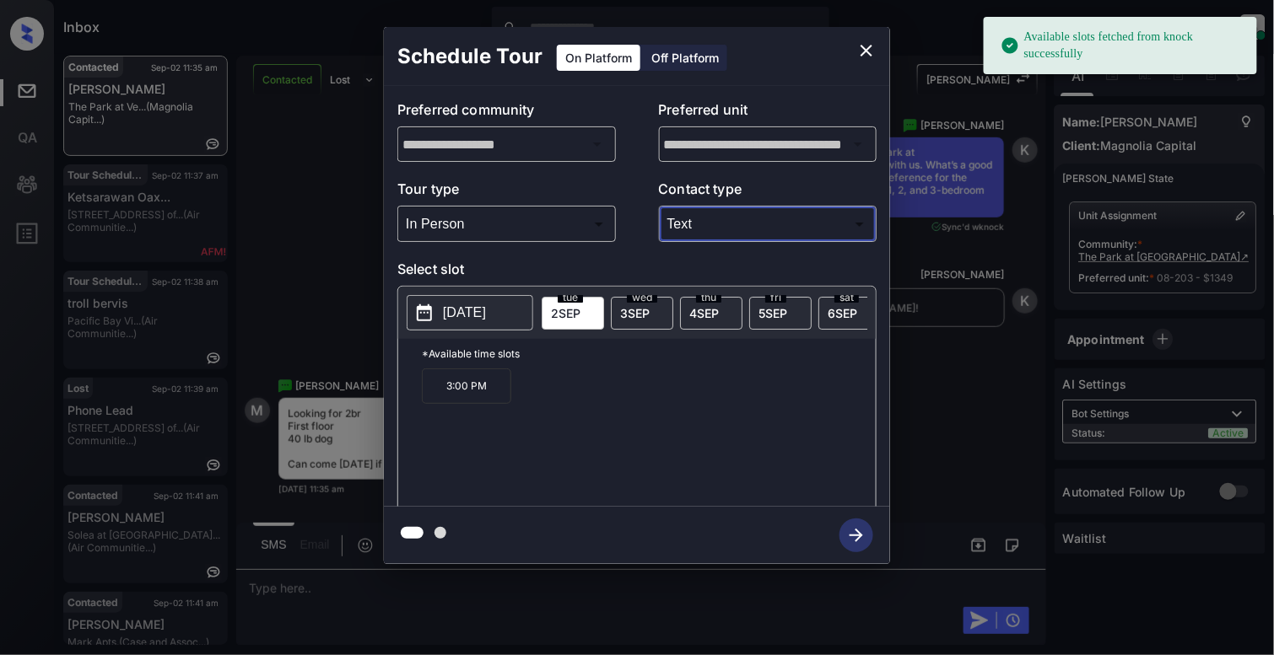
click at [456, 305] on p "[DATE]" at bounding box center [464, 313] width 43 height 20
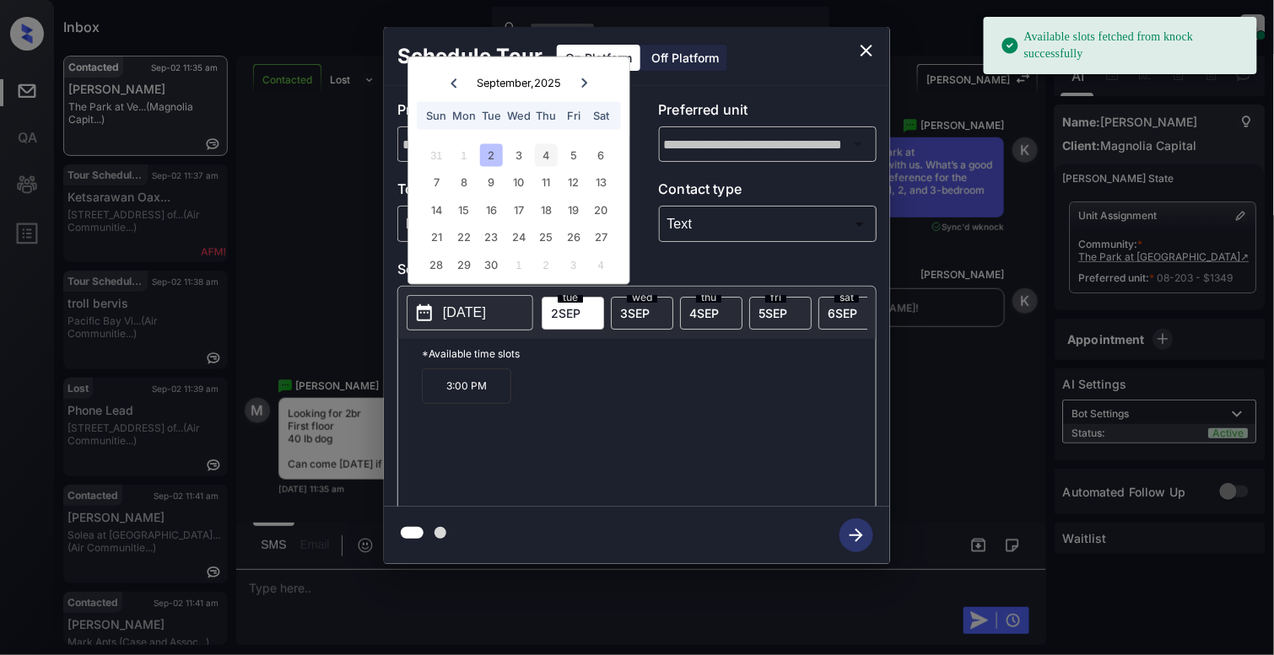
click at [554, 153] on div "4" at bounding box center [546, 154] width 23 height 23
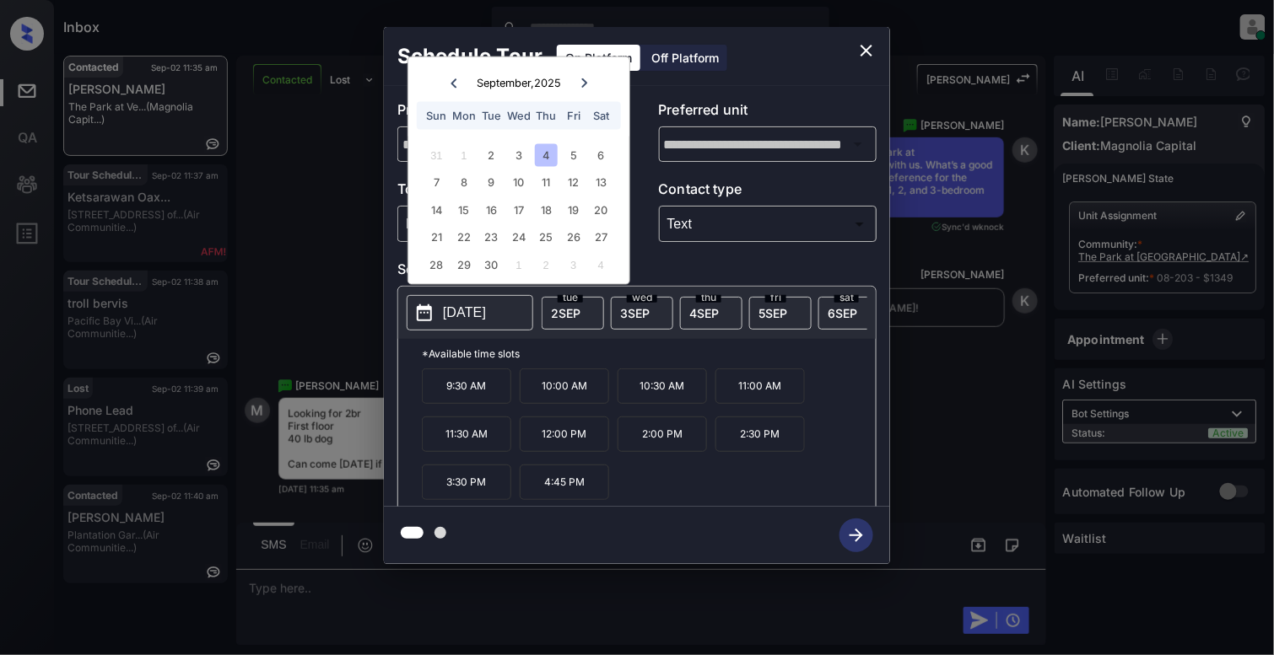
click at [864, 47] on icon "close" at bounding box center [866, 51] width 12 height 12
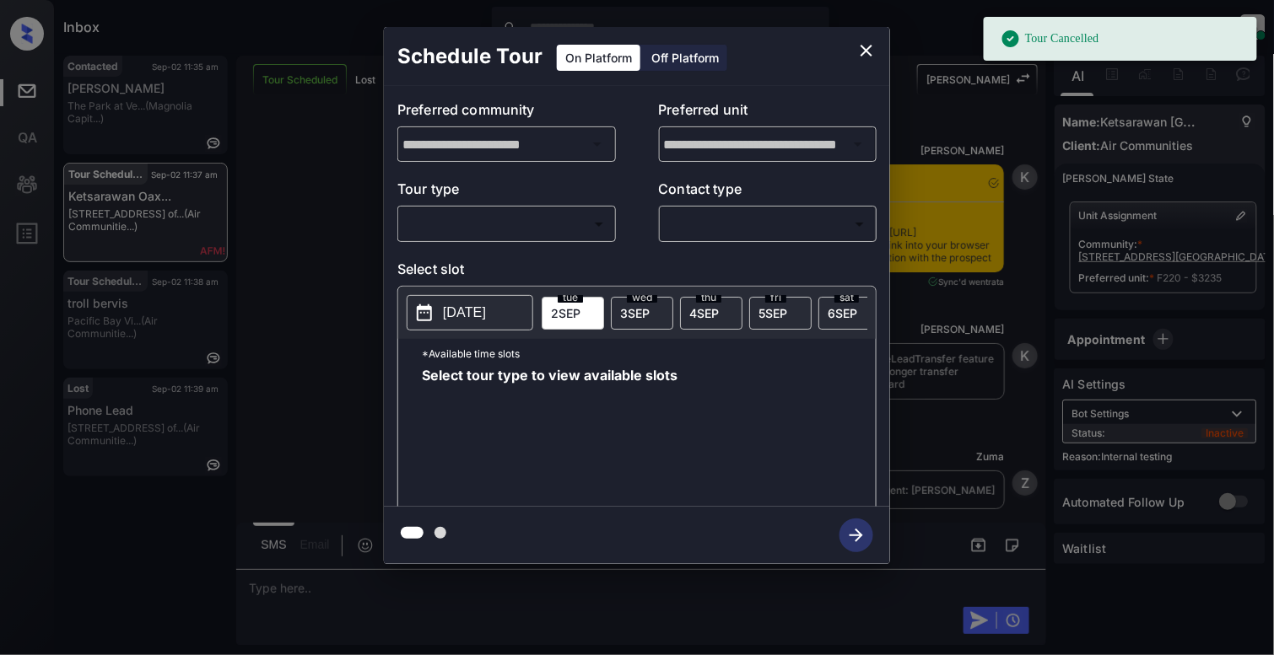
scroll to position [8323, 0]
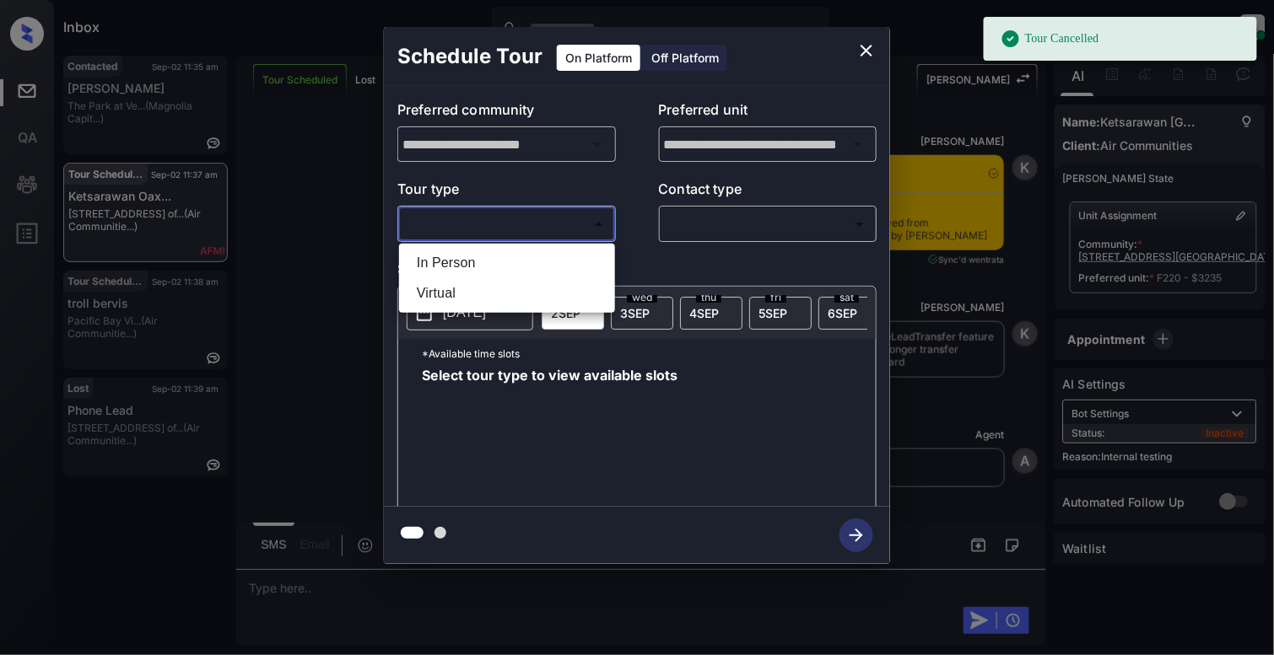
click at [491, 219] on body "Tour Cancelled Inbox [PERSON_NAME] Online Set yourself offline Set yourself on …" at bounding box center [637, 327] width 1274 height 655
click at [513, 263] on li "In Person" at bounding box center [506, 263] width 207 height 30
type input "********"
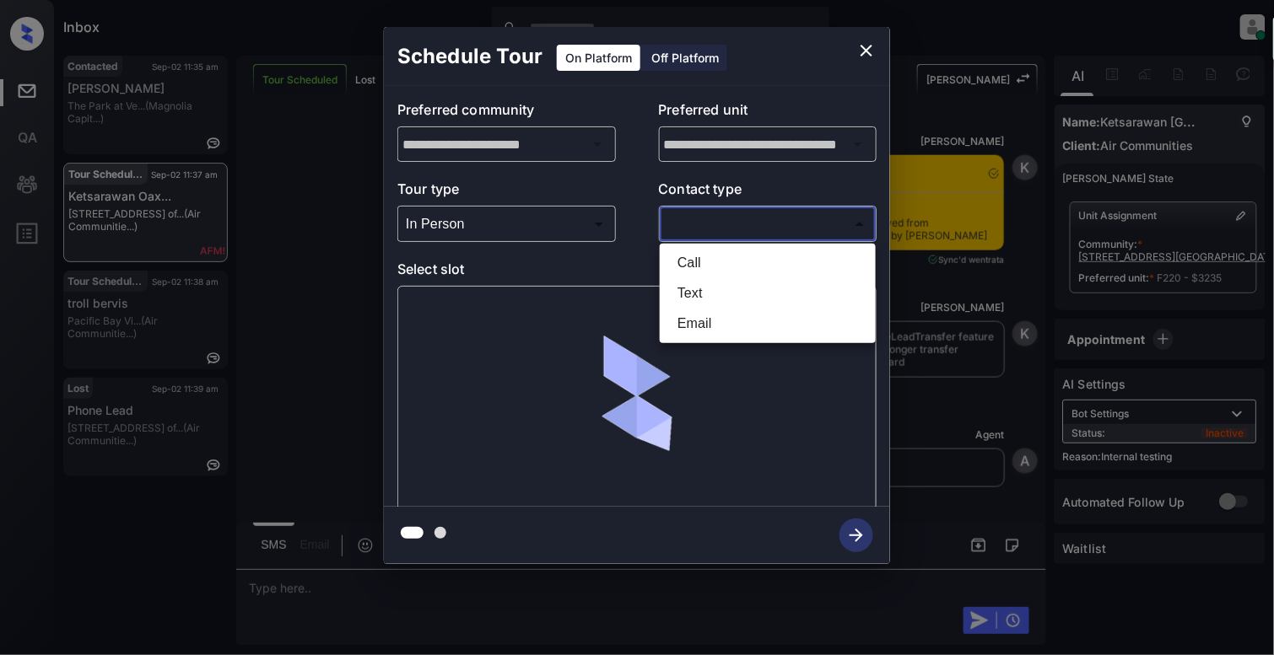
click at [768, 234] on body "Tour Cancelled Inbox [PERSON_NAME] Online Set yourself offline Set yourself on …" at bounding box center [637, 327] width 1274 height 655
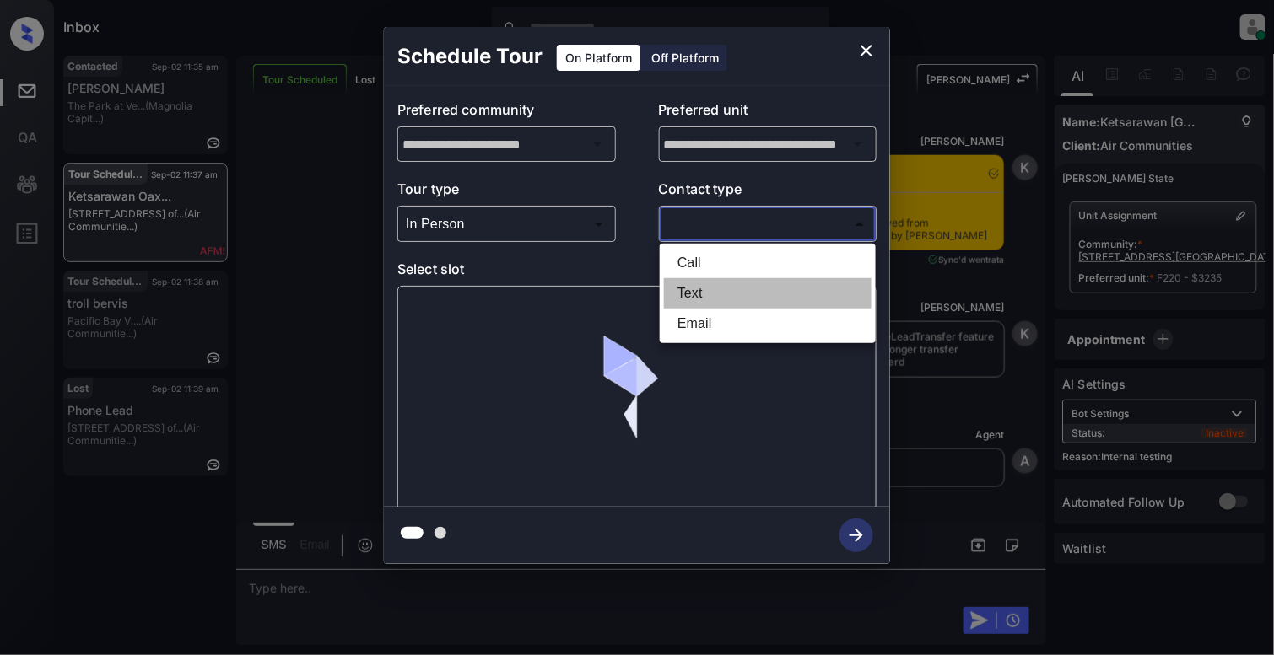
click at [734, 287] on li "Text" at bounding box center [767, 293] width 207 height 30
type input "****"
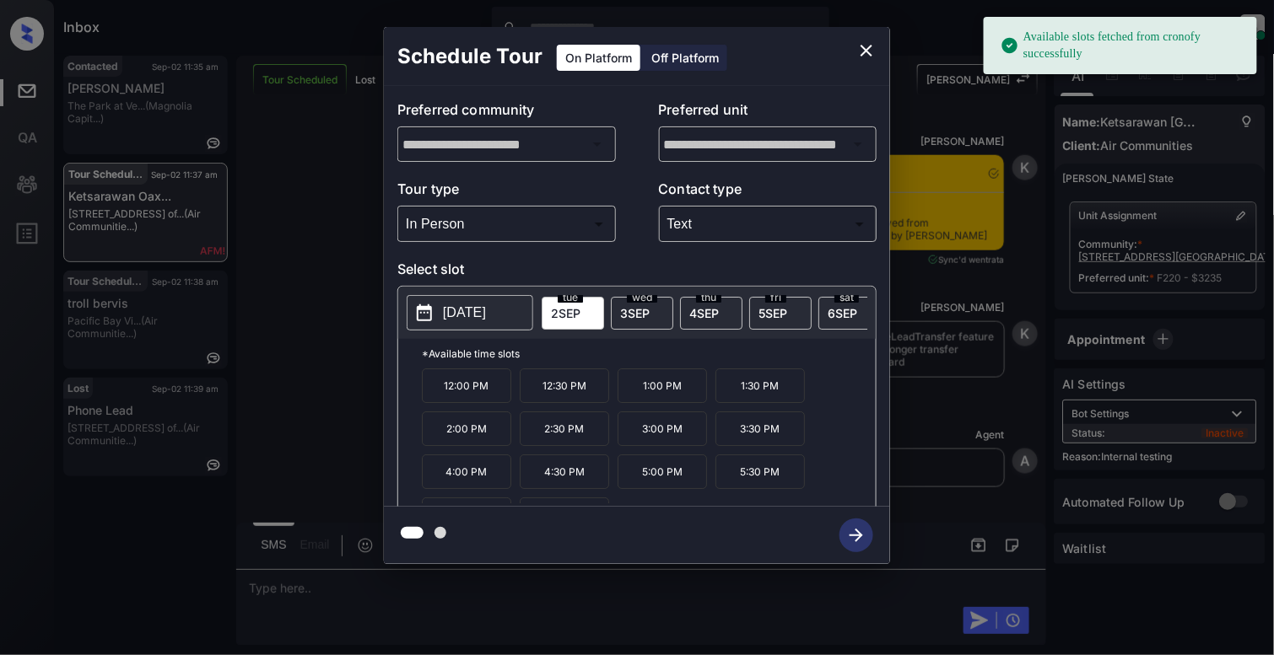
click at [467, 317] on p "[DATE]" at bounding box center [464, 313] width 43 height 20
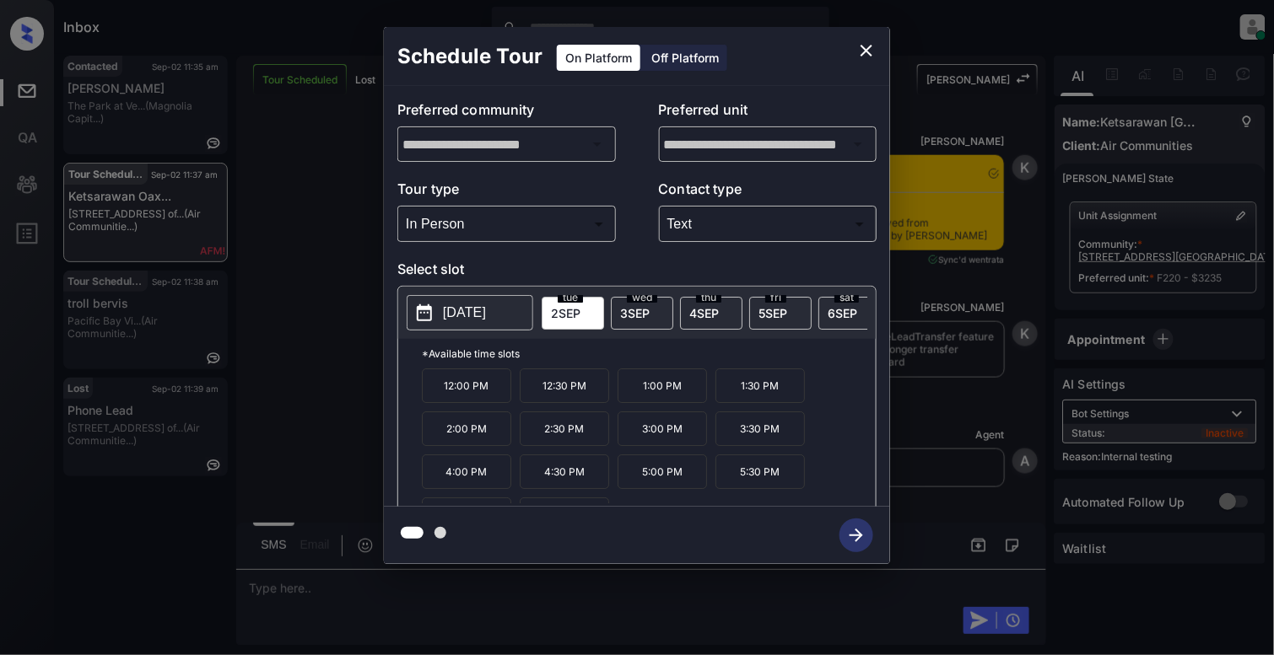
click at [560, 309] on span "2 SEP" at bounding box center [566, 313] width 30 height 14
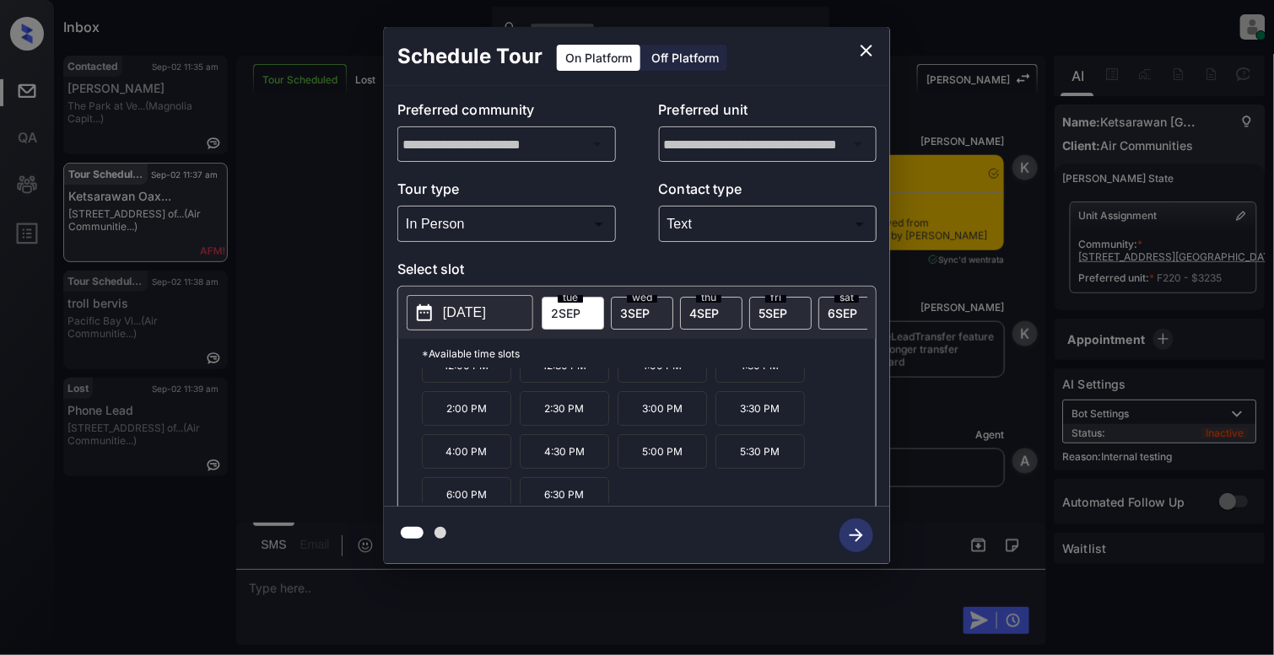
scroll to position [30, 0]
click at [865, 61] on button "close" at bounding box center [866, 51] width 34 height 34
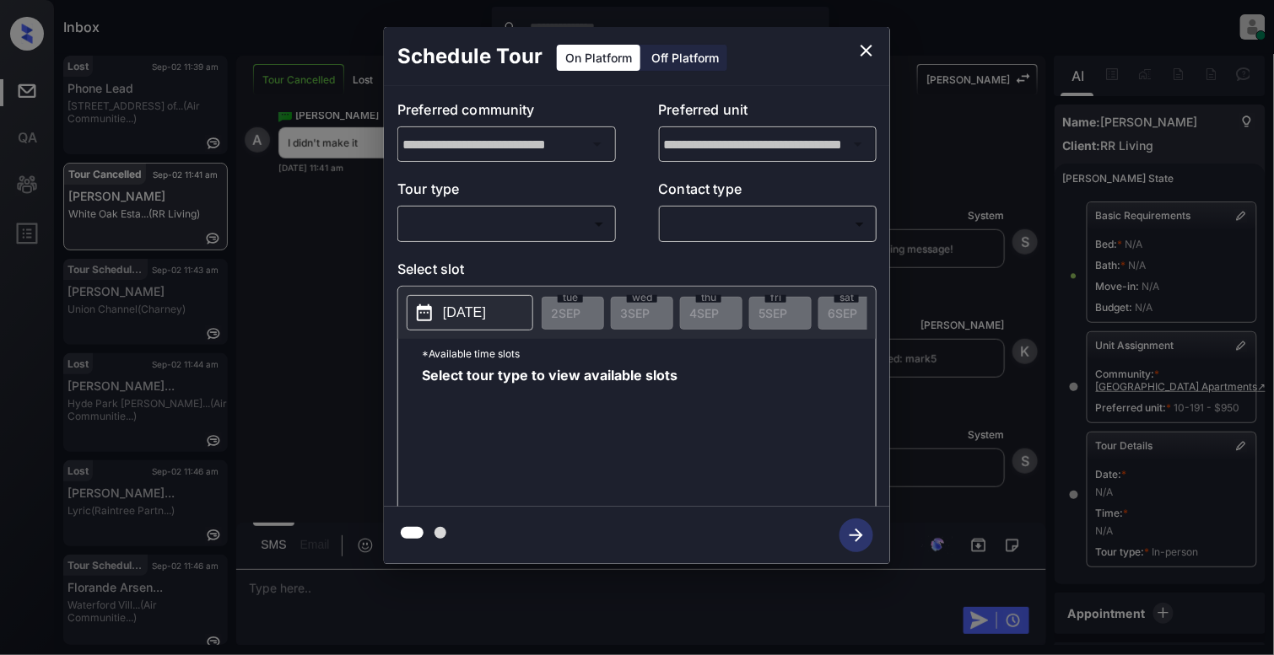
scroll to position [203, 0]
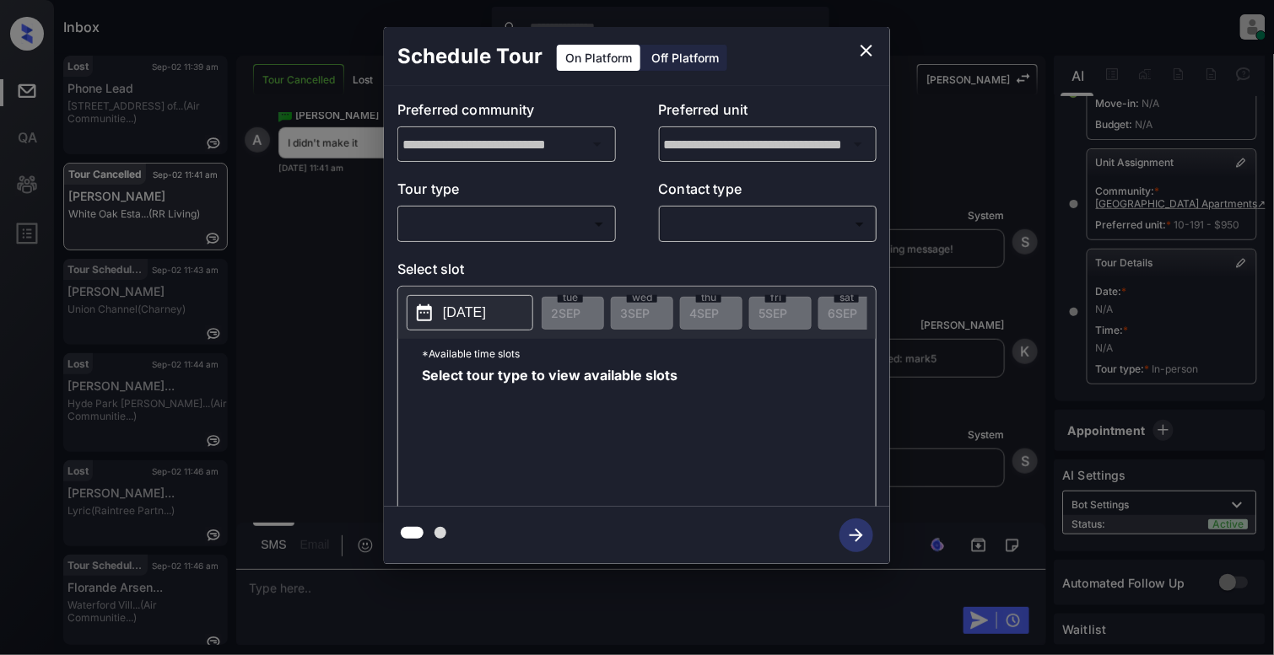
click at [469, 221] on body "Inbox [PERSON_NAME] Online Set yourself offline Set yourself on break Profile S…" at bounding box center [637, 327] width 1274 height 655
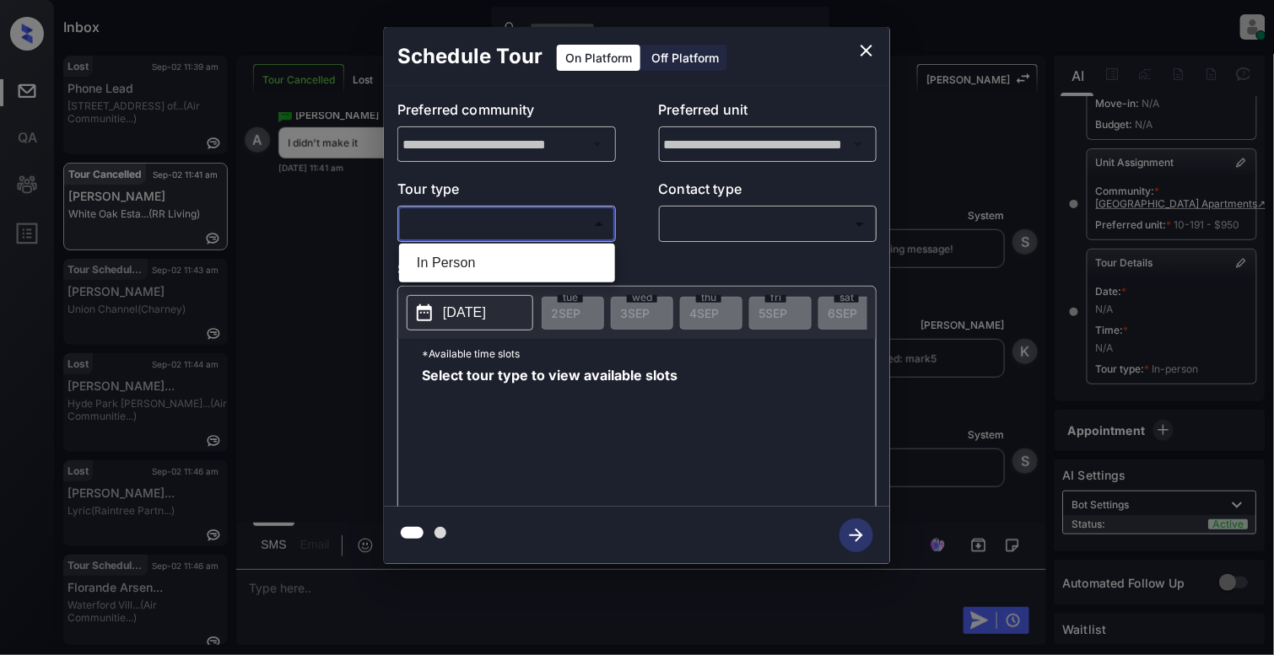
click at [439, 268] on li "In Person" at bounding box center [506, 263] width 207 height 30
type input "********"
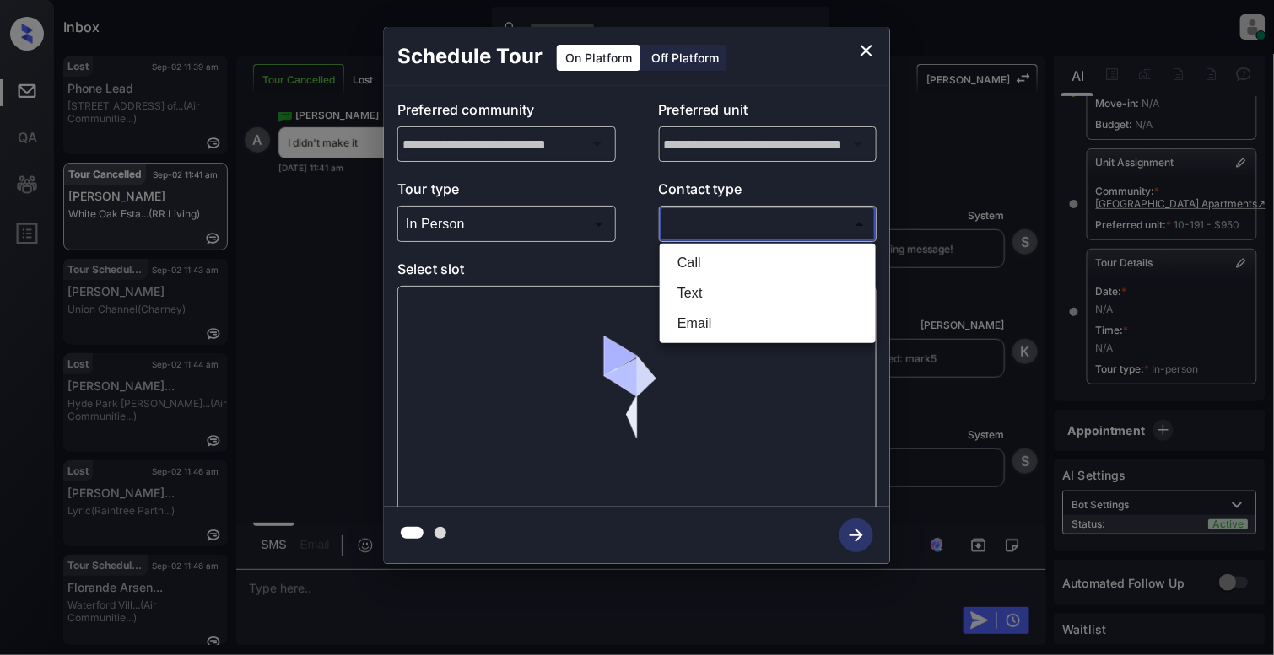
click at [737, 227] on body "Inbox [PERSON_NAME] Online Set yourself offline Set yourself on break Profile S…" at bounding box center [637, 327] width 1274 height 655
click at [717, 284] on li "Text" at bounding box center [767, 293] width 207 height 30
type input "****"
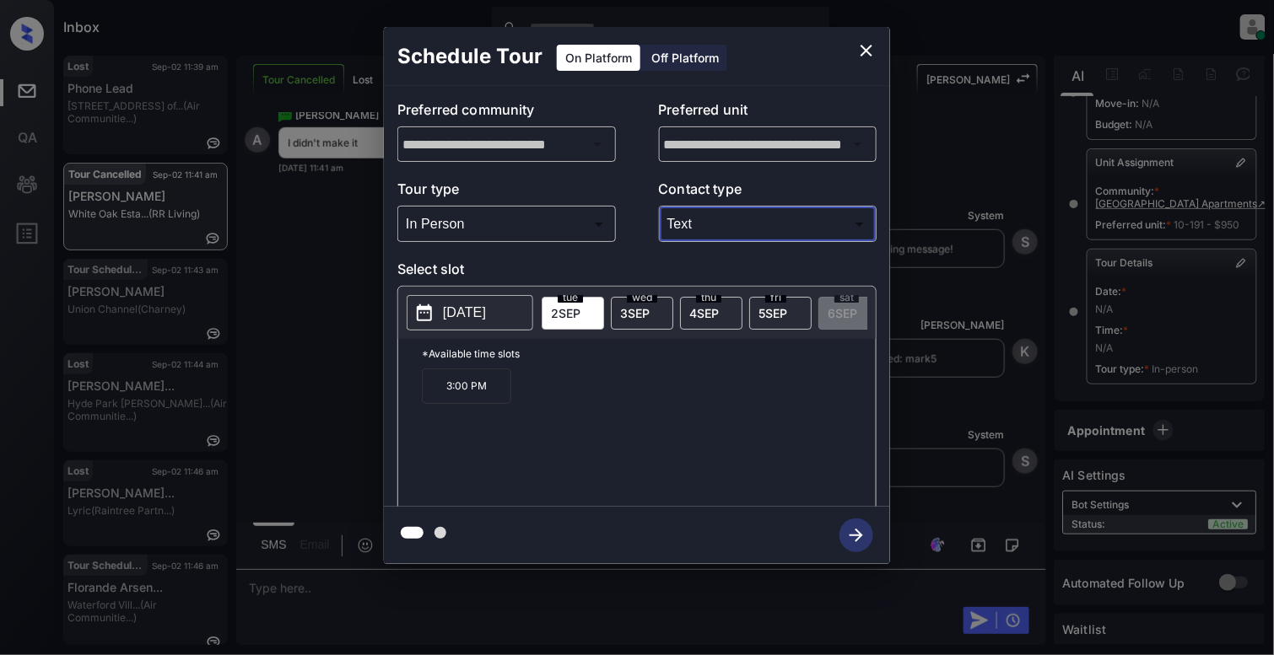
click at [865, 49] on icon "close" at bounding box center [866, 51] width 12 height 12
